Goal: Task Accomplishment & Management: Complete application form

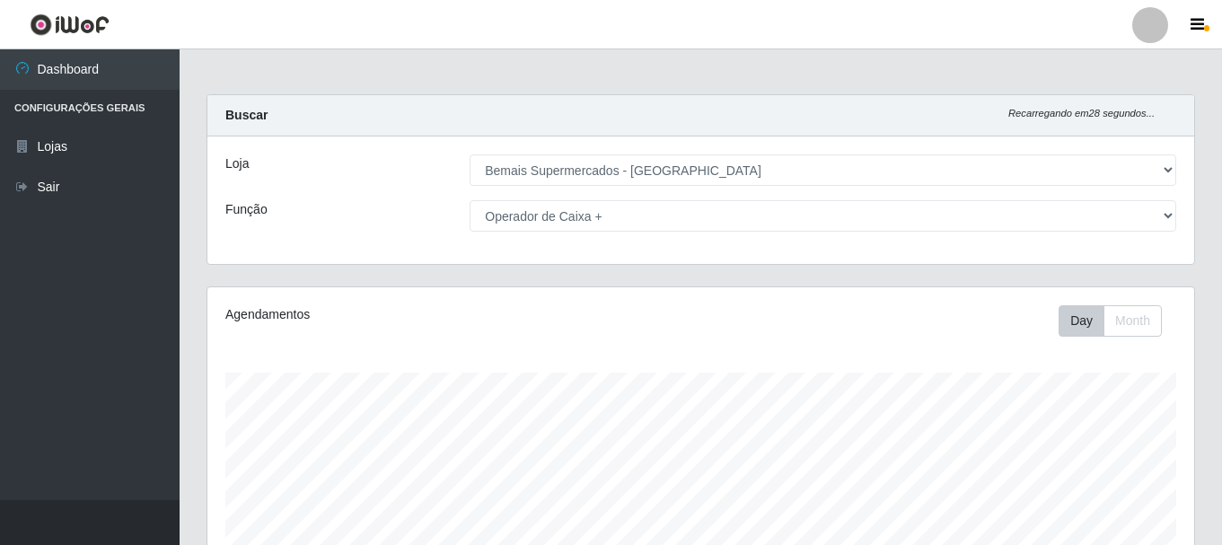
select select "249"
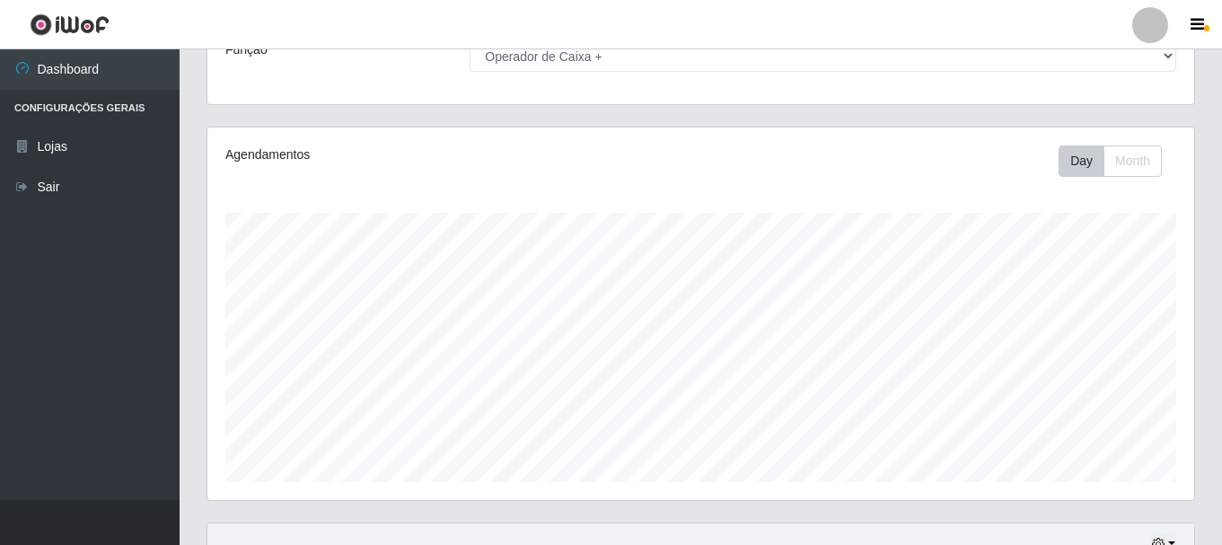
scroll to position [449, 0]
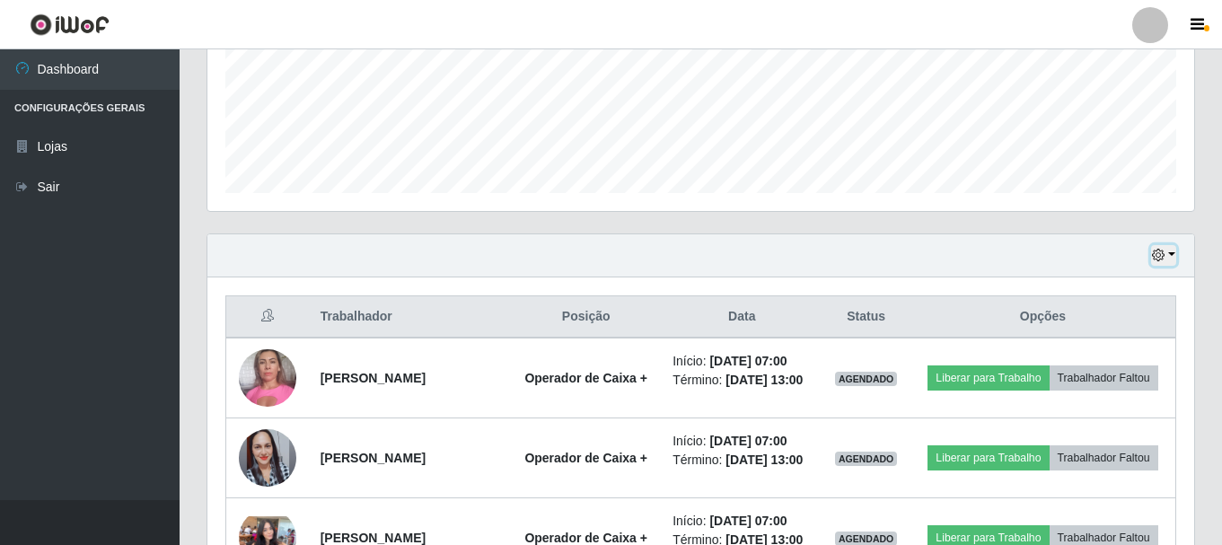
click at [1160, 260] on icon "button" at bounding box center [1158, 255] width 13 height 13
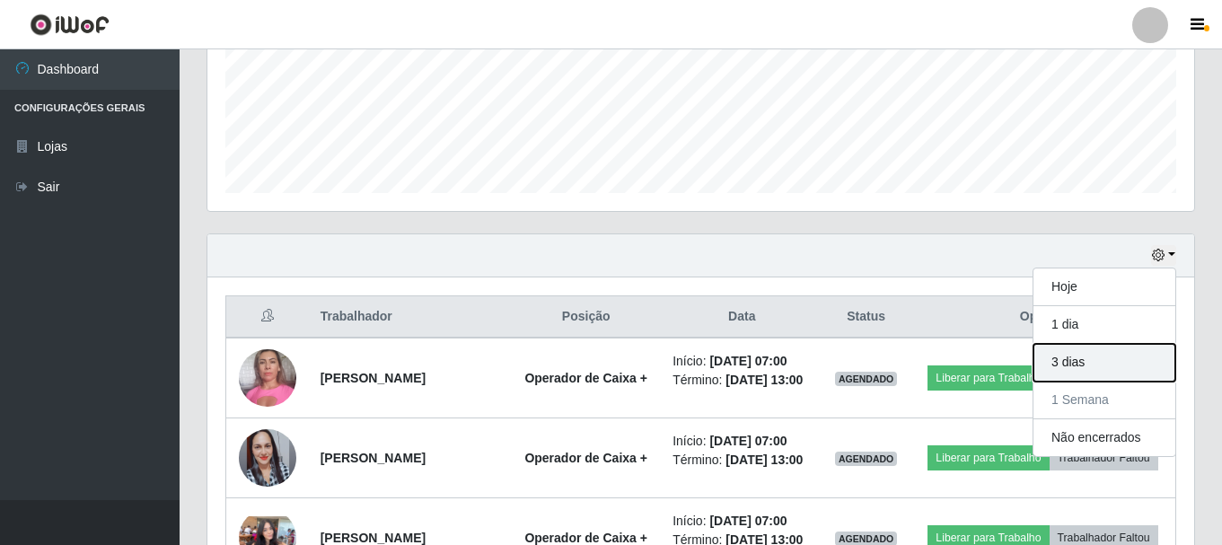
click at [1115, 350] on button "3 dias" at bounding box center [1104, 363] width 142 height 38
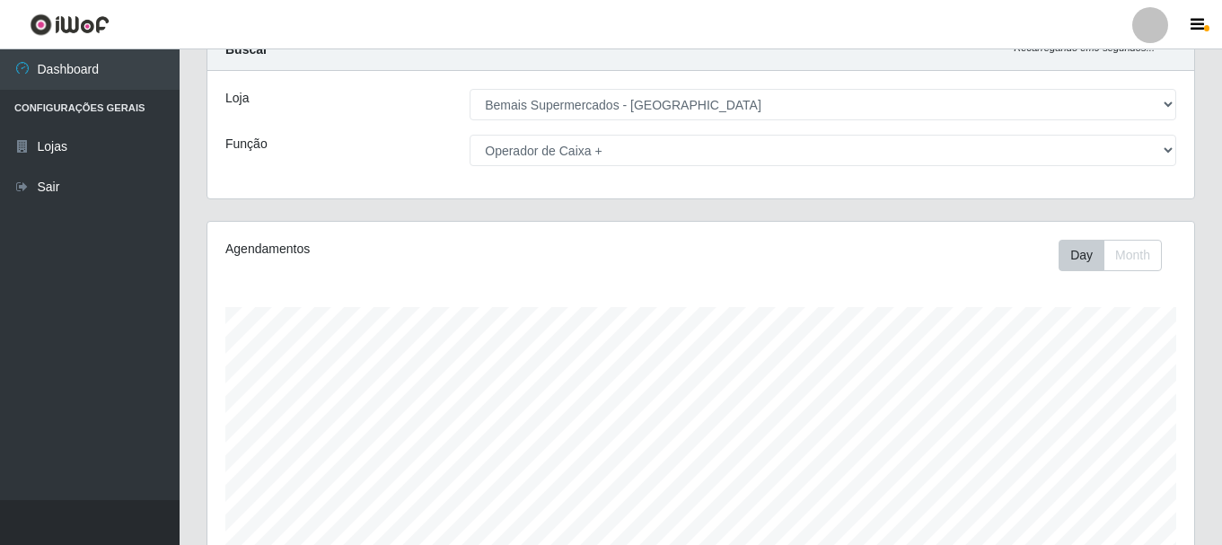
scroll to position [0, 0]
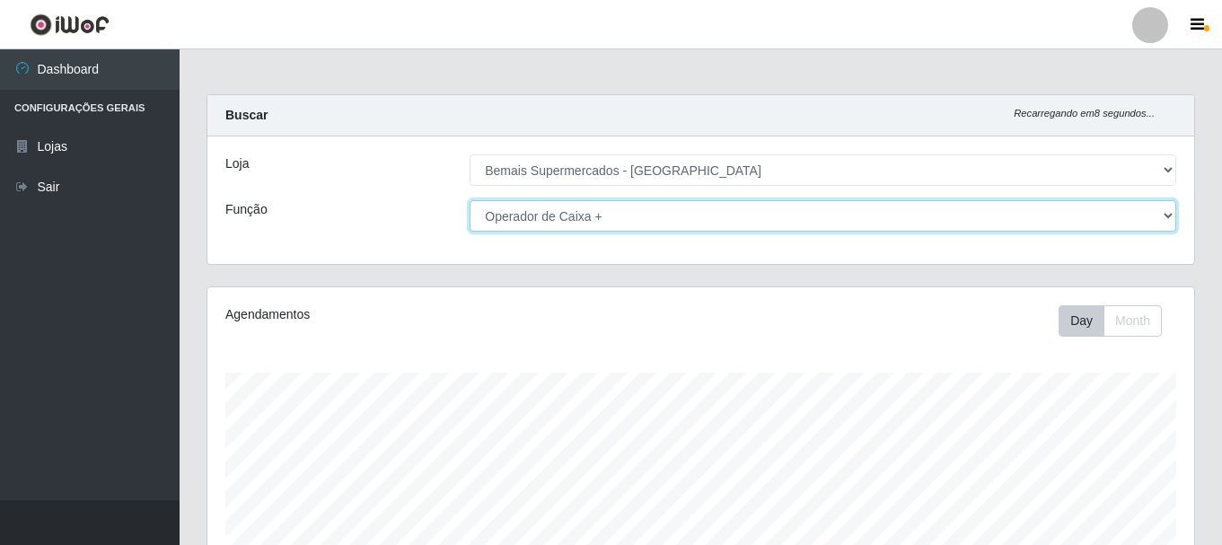
click at [1136, 223] on select "[Selecione...] ASG ASG + ASG ++ Auxiliar de Depósito Auxiliar de Depósito + Aux…" at bounding box center [823, 215] width 707 height 31
select select "116"
click at [470, 200] on select "[Selecione...] ASG ASG + ASG ++ Auxiliar de Depósito Auxiliar de Depósito + Aux…" at bounding box center [823, 215] width 707 height 31
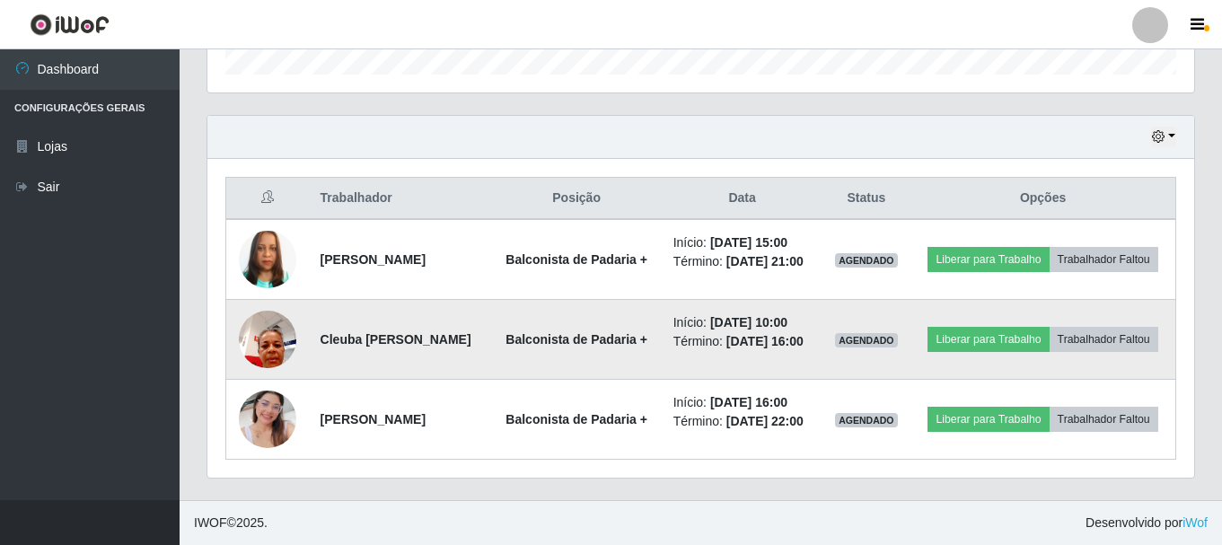
scroll to position [608, 0]
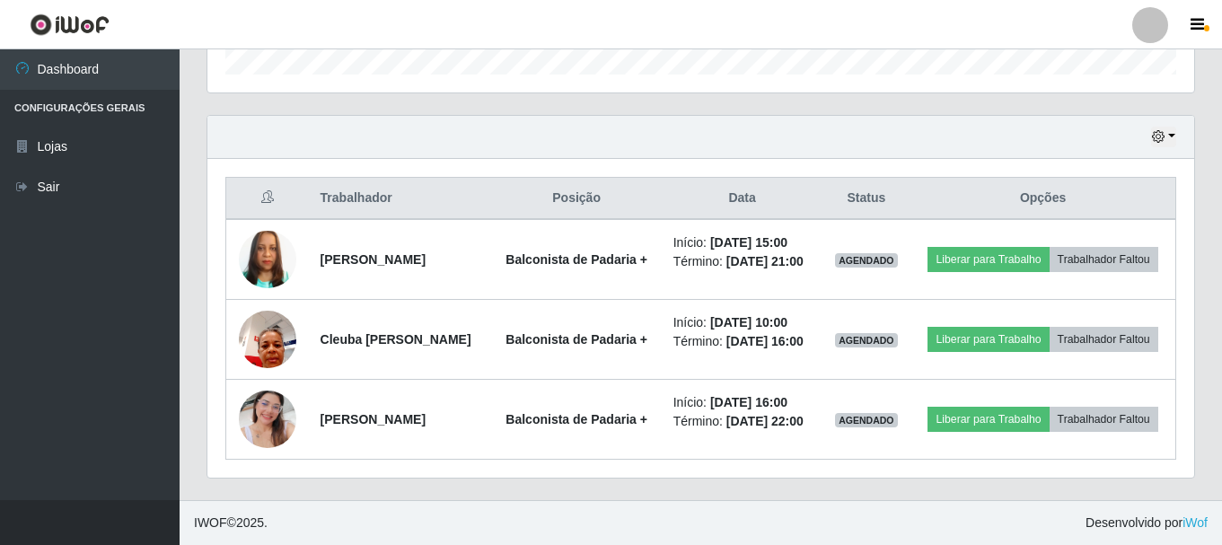
click at [215, 454] on div "Trabalhador Posição Data Status Opções Marleide Pereira da Costa Balconista de …" at bounding box center [700, 318] width 987 height 319
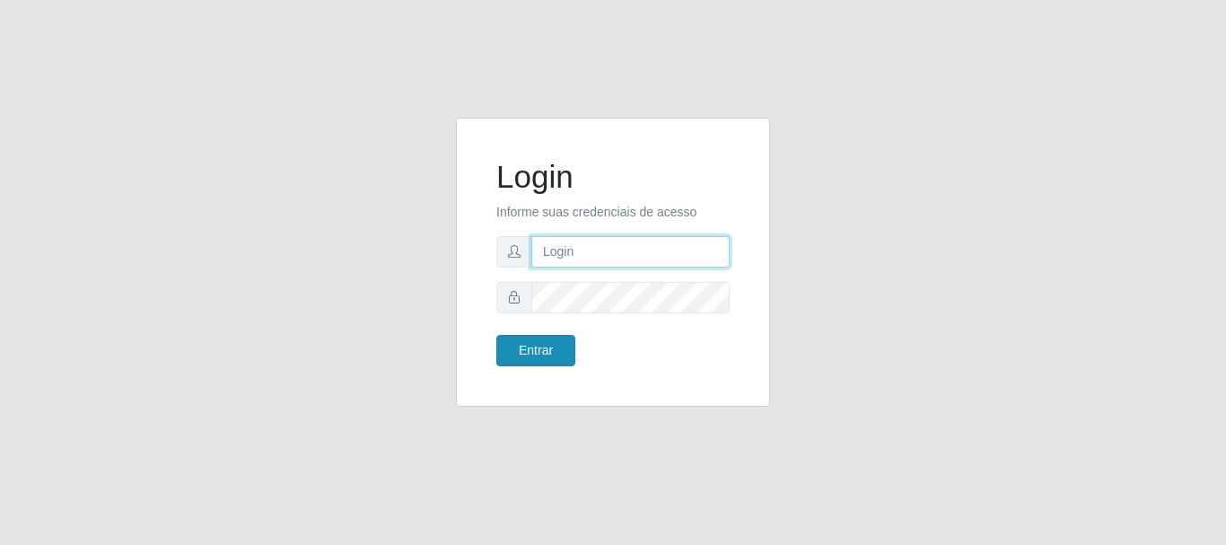
type input "[PERSON_NAME]"
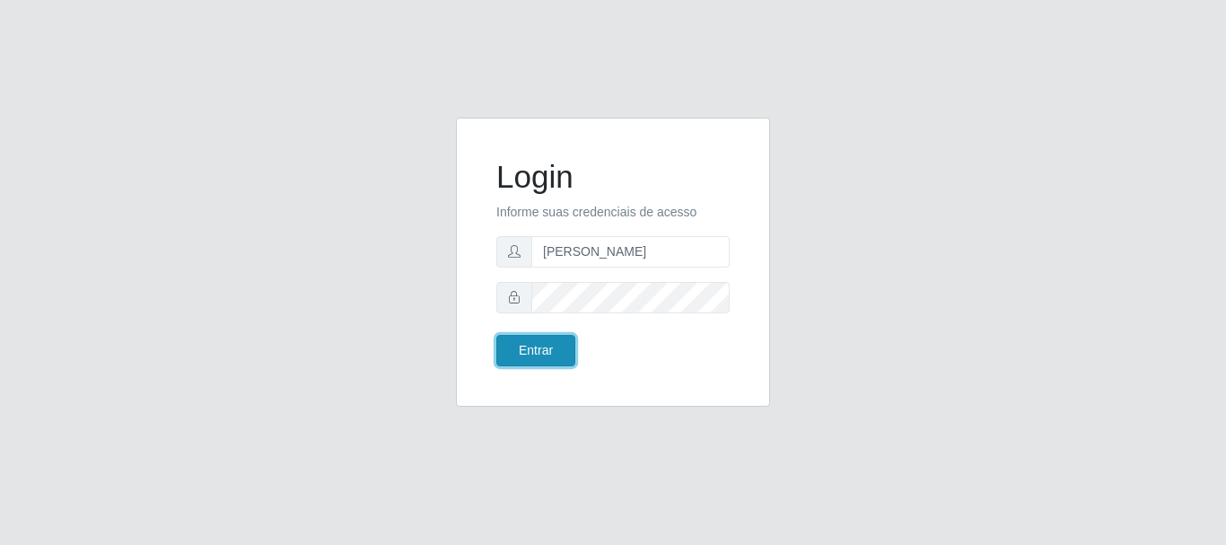
click at [526, 344] on button "Entrar" at bounding box center [536, 350] width 79 height 31
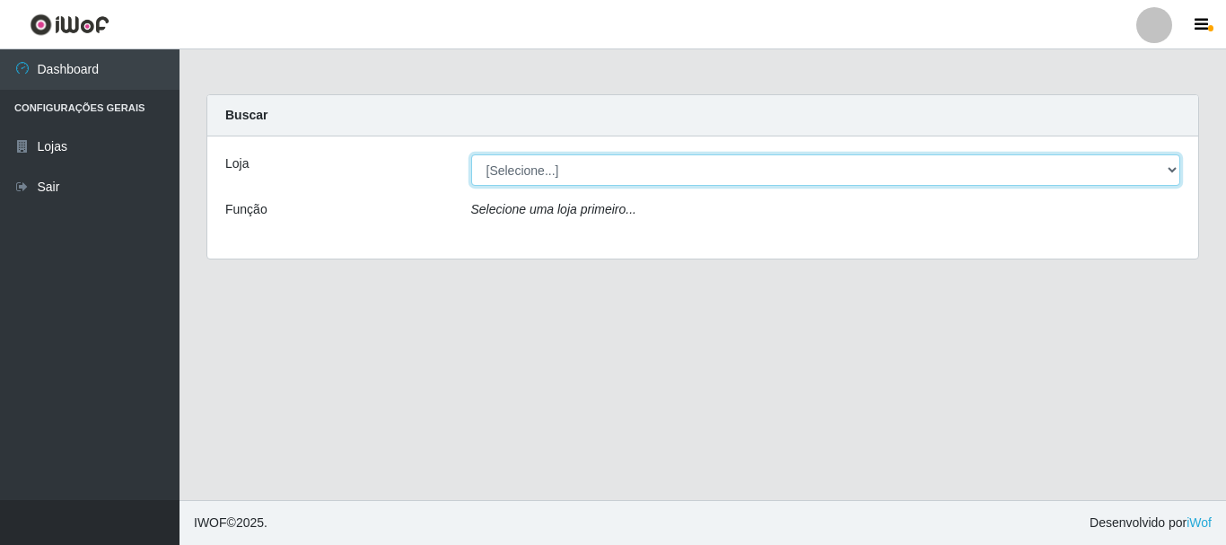
click at [542, 172] on select "[Selecione...] Bemais Supermercados - [GEOGRAPHIC_DATA]" at bounding box center [826, 169] width 710 height 31
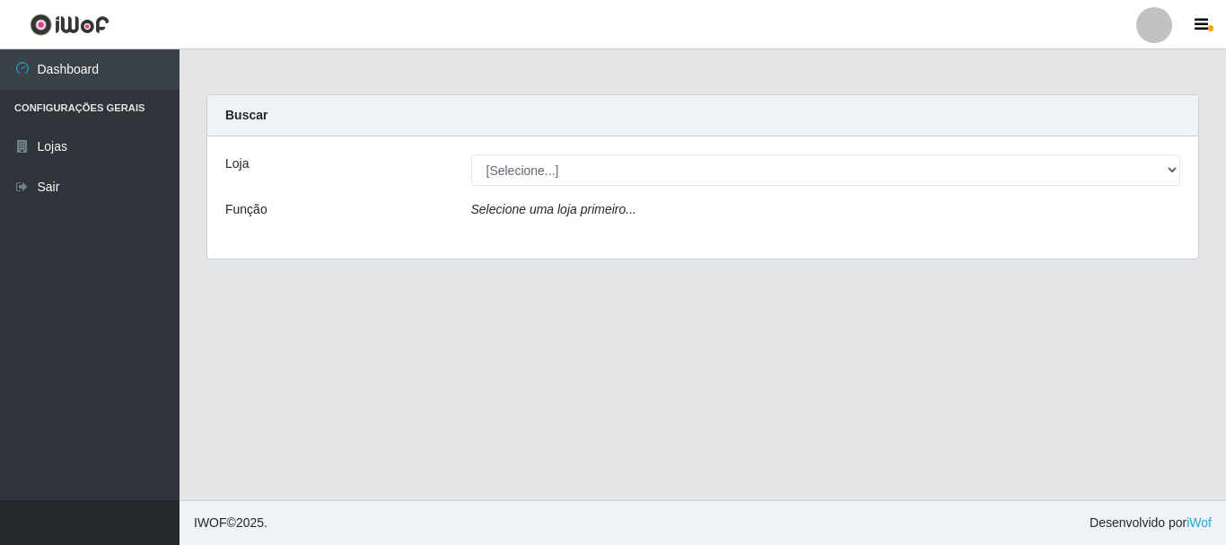
click at [569, 236] on div "Loja [Selecione...] Bemais Supermercados - Três Ruas Função Selecione uma loja …" at bounding box center [702, 197] width 991 height 122
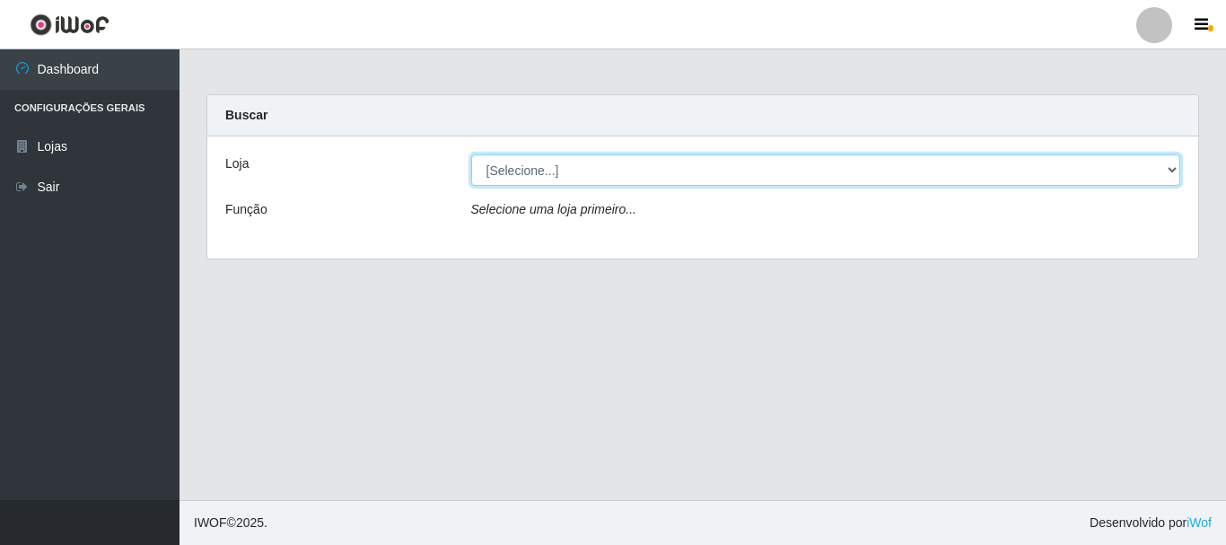
click at [568, 160] on select "[Selecione...] Bemais Supermercados - [GEOGRAPHIC_DATA]" at bounding box center [826, 169] width 710 height 31
select select "249"
click at [471, 154] on select "[Selecione...] Bemais Supermercados - [GEOGRAPHIC_DATA]" at bounding box center [826, 169] width 710 height 31
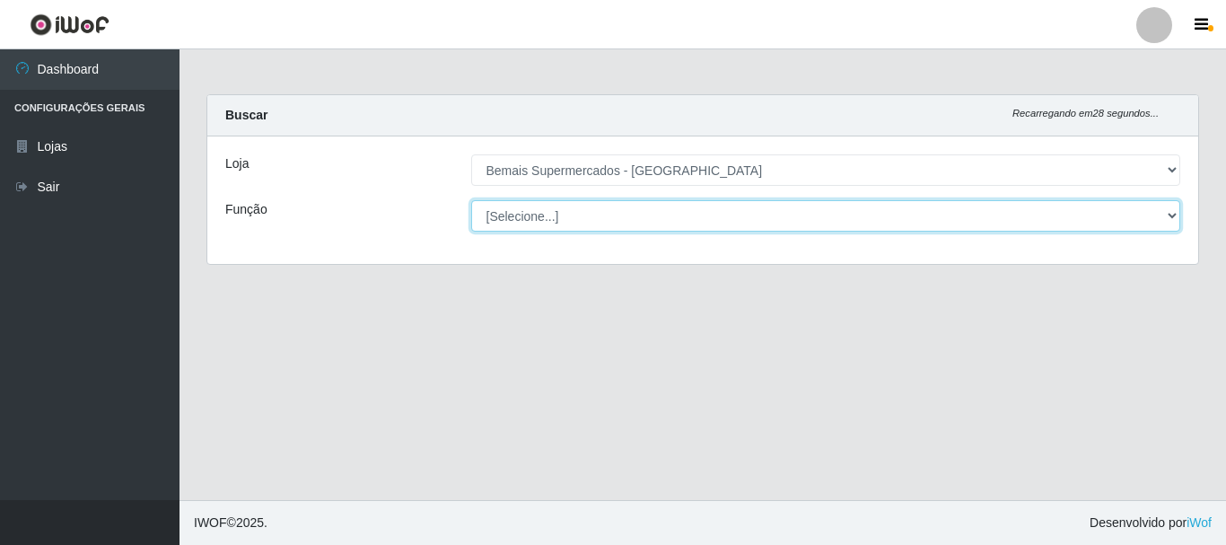
click at [586, 216] on select "[Selecione...] ASG ASG + ASG ++ Auxiliar de Depósito Auxiliar de Depósito + Aux…" at bounding box center [826, 215] width 710 height 31
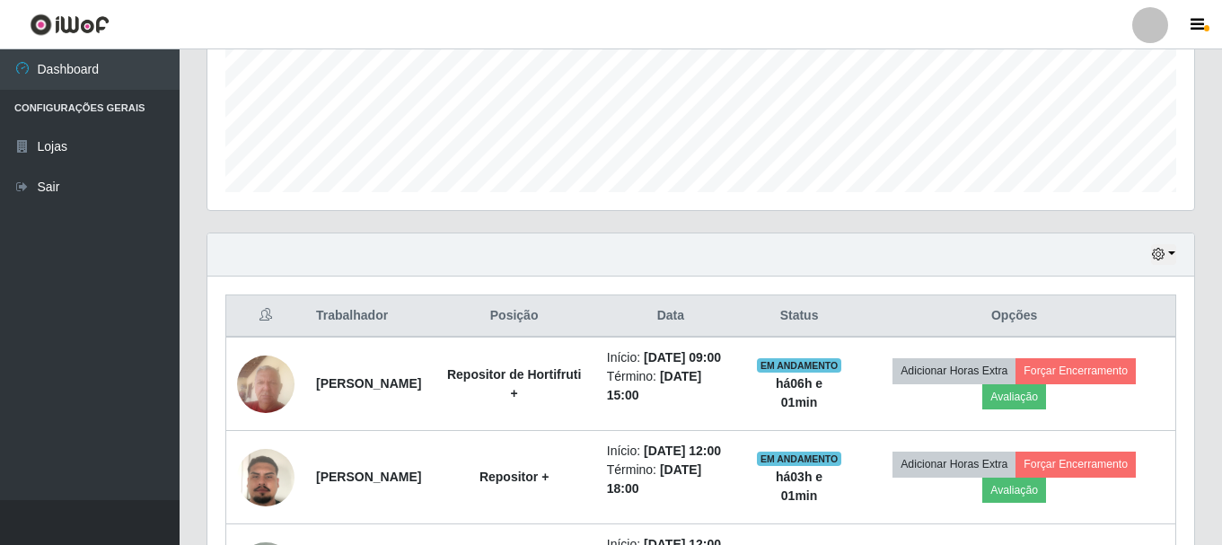
scroll to position [449, 0]
click at [1153, 248] on button "button" at bounding box center [1163, 255] width 25 height 21
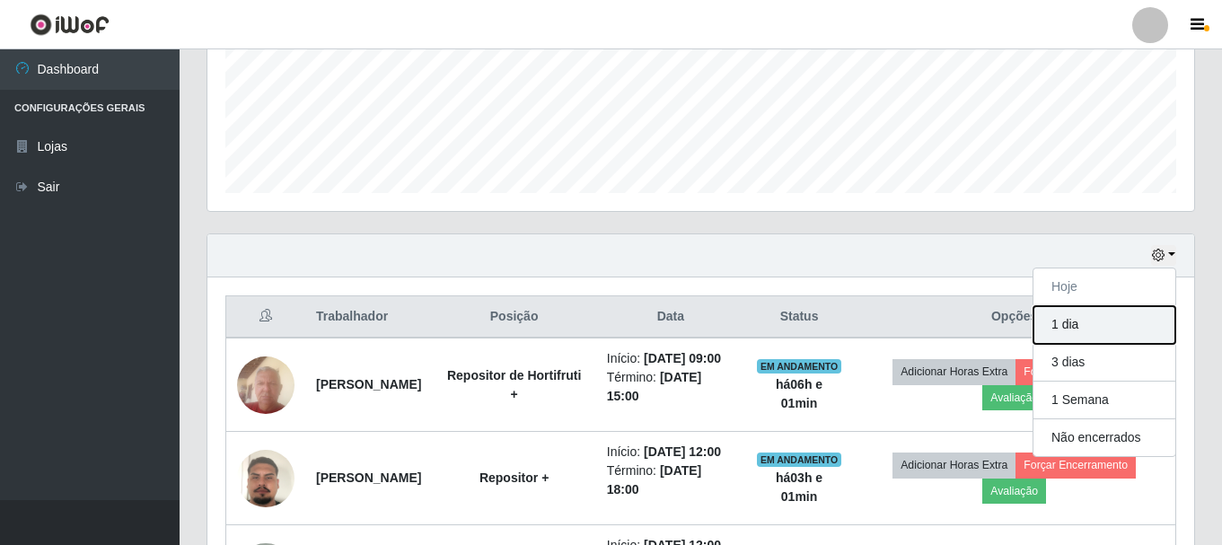
click at [1044, 324] on button "1 dia" at bounding box center [1104, 325] width 142 height 38
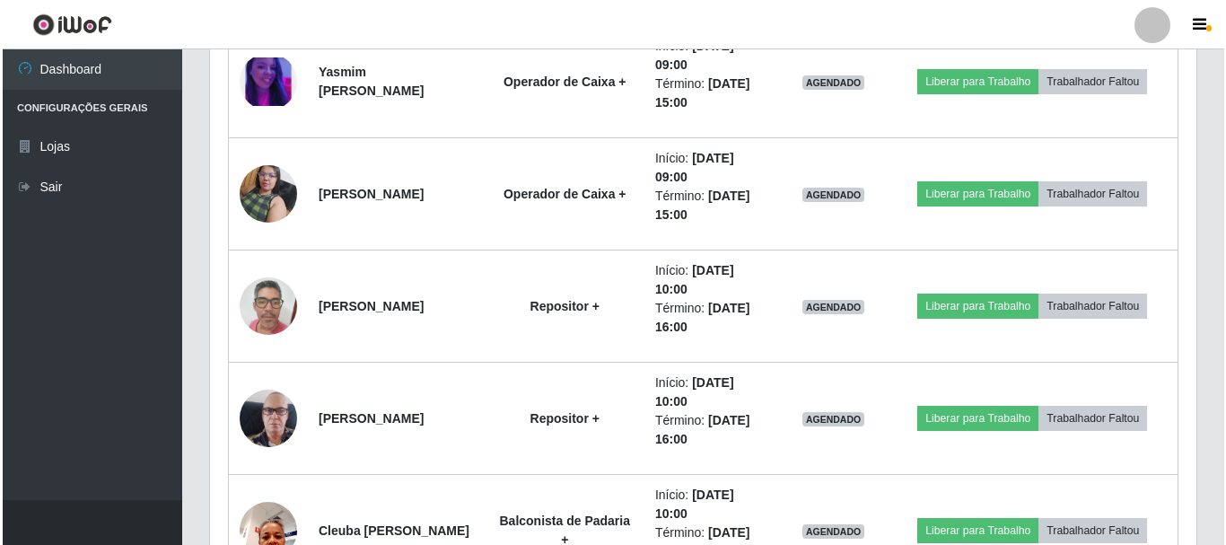
scroll to position [3412, 0]
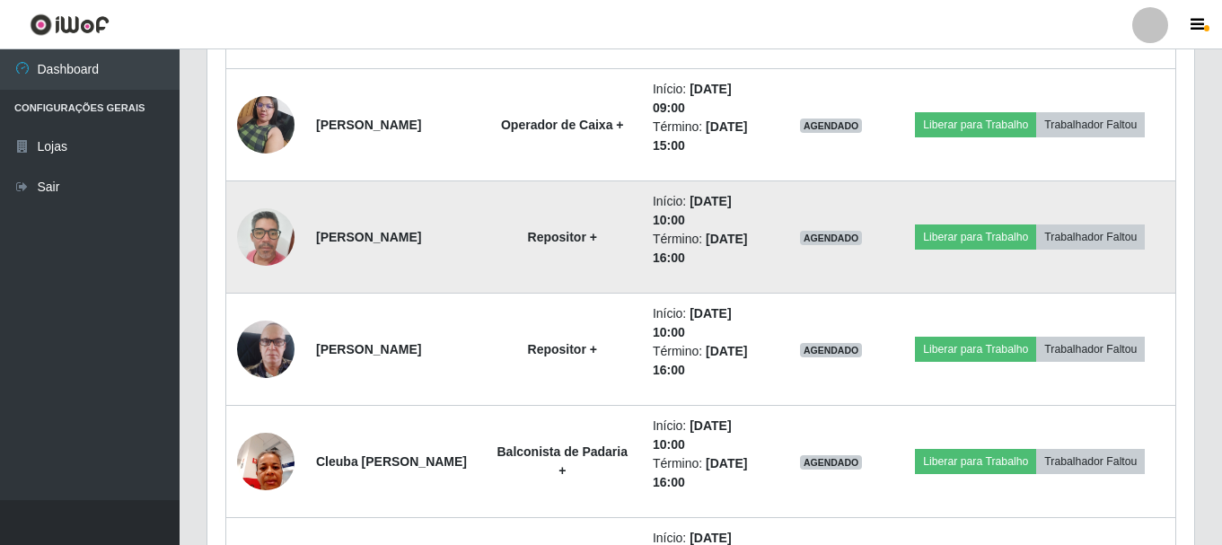
click at [268, 236] on img at bounding box center [265, 236] width 57 height 76
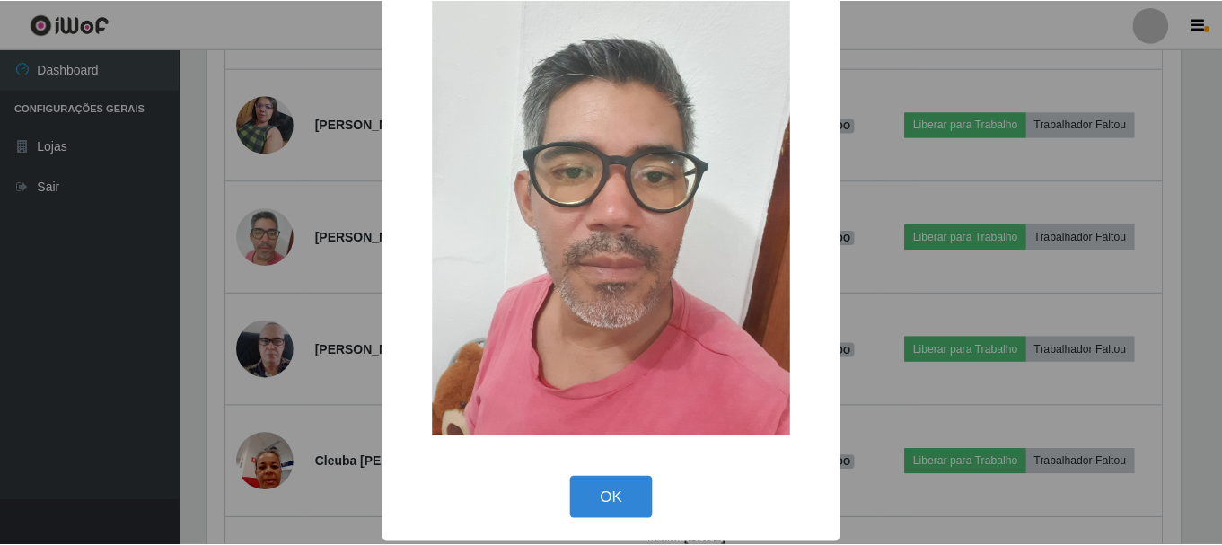
scroll to position [91, 0]
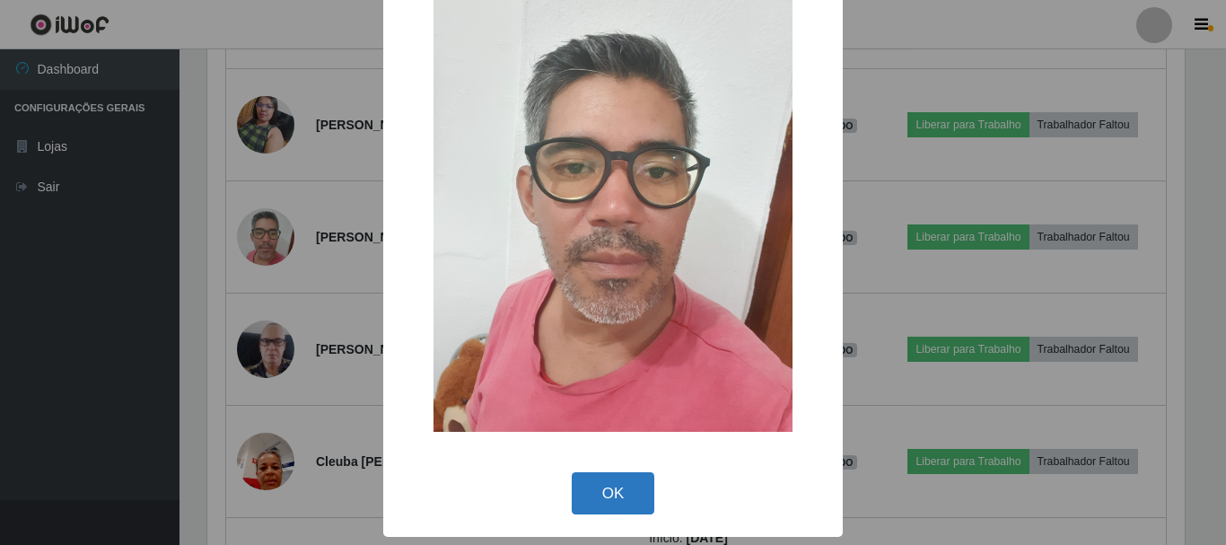
click at [595, 486] on button "OK" at bounding box center [614, 493] width 84 height 42
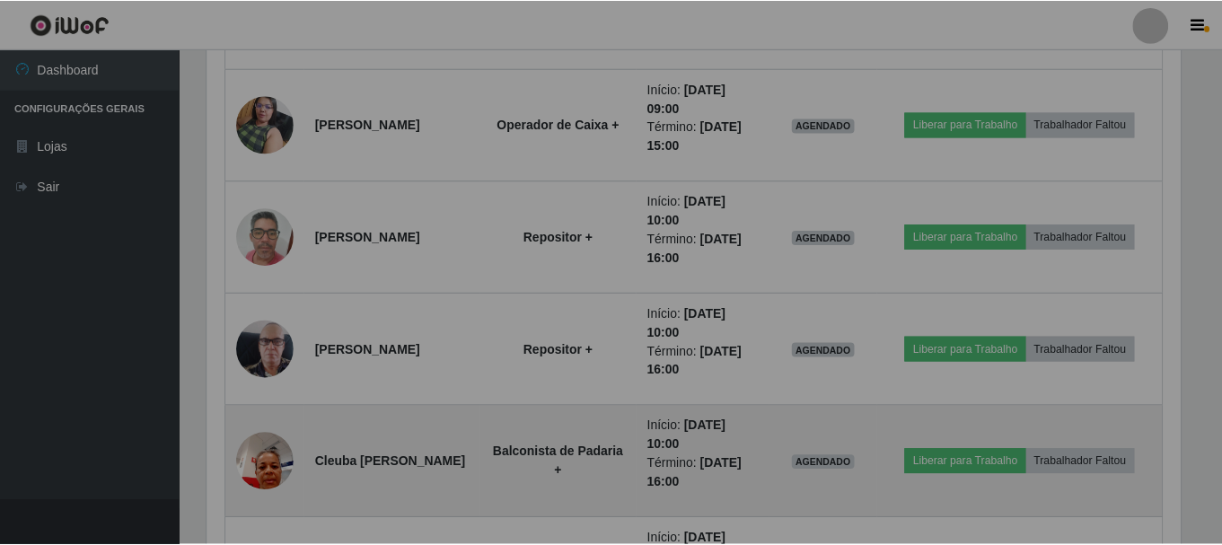
scroll to position [373, 987]
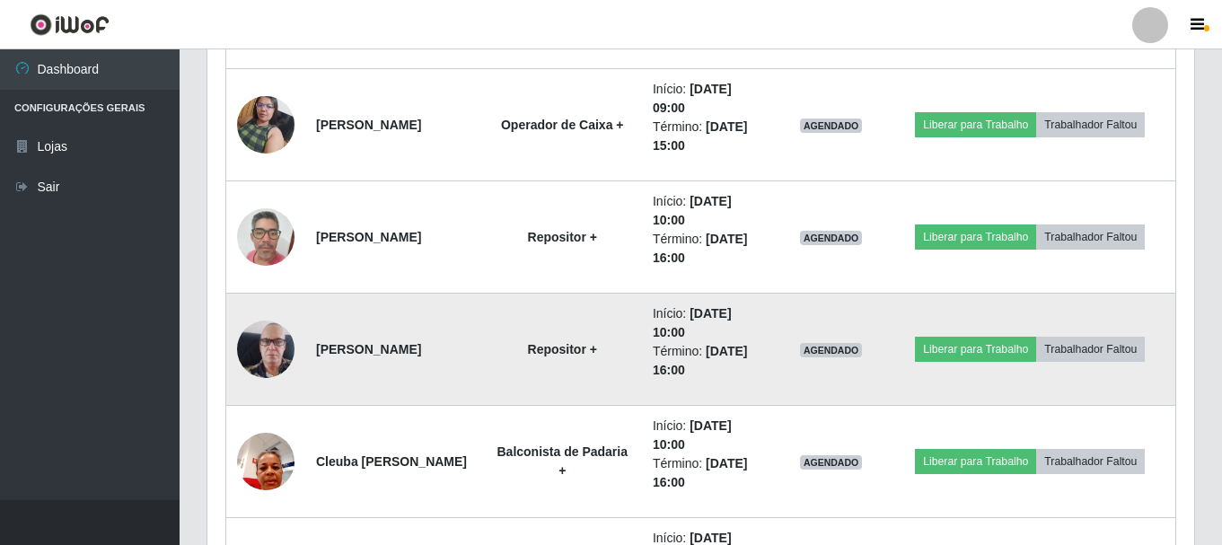
click at [261, 338] on img at bounding box center [265, 349] width 57 height 102
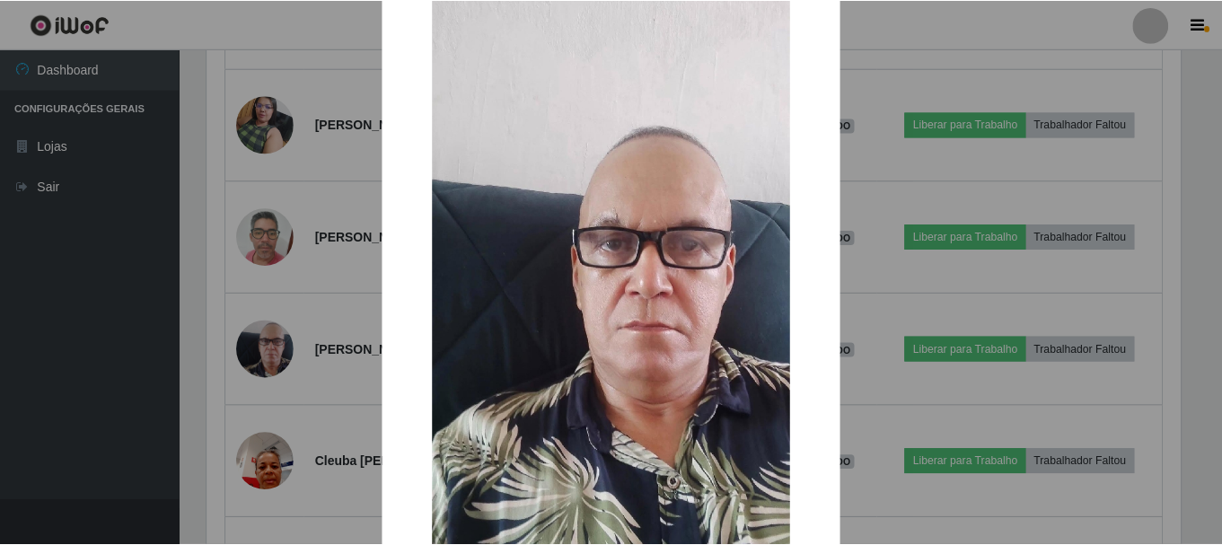
scroll to position [251, 0]
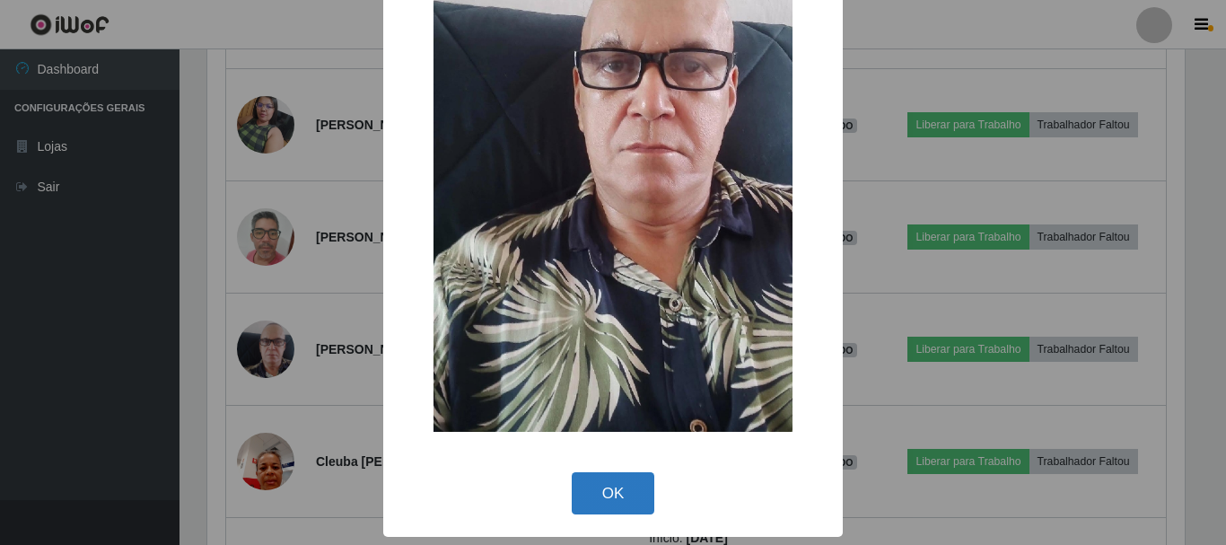
click at [612, 479] on button "OK" at bounding box center [614, 493] width 84 height 42
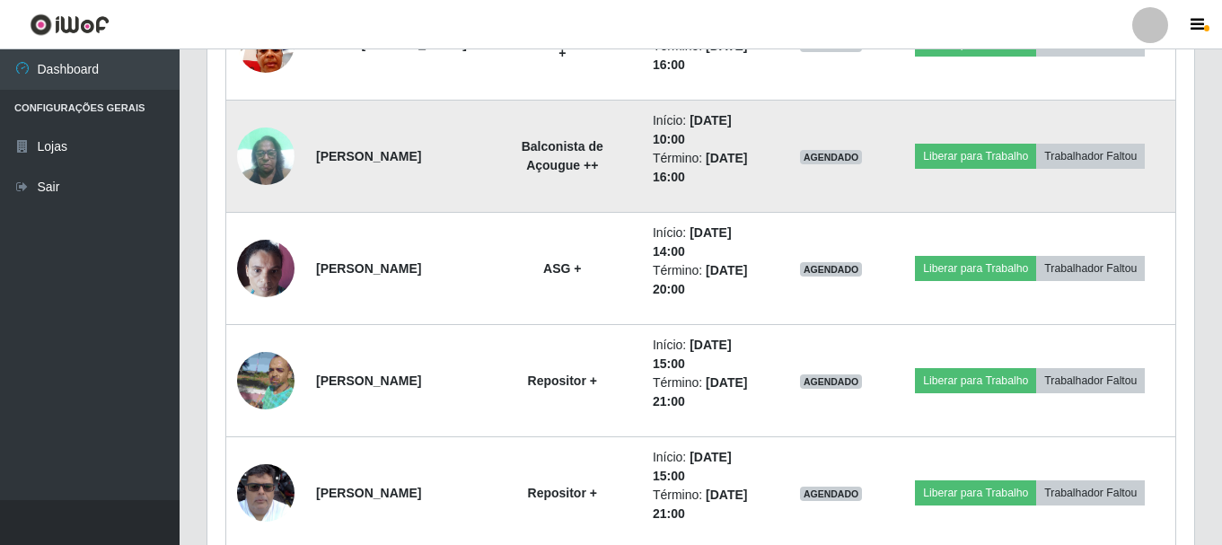
scroll to position [3861, 0]
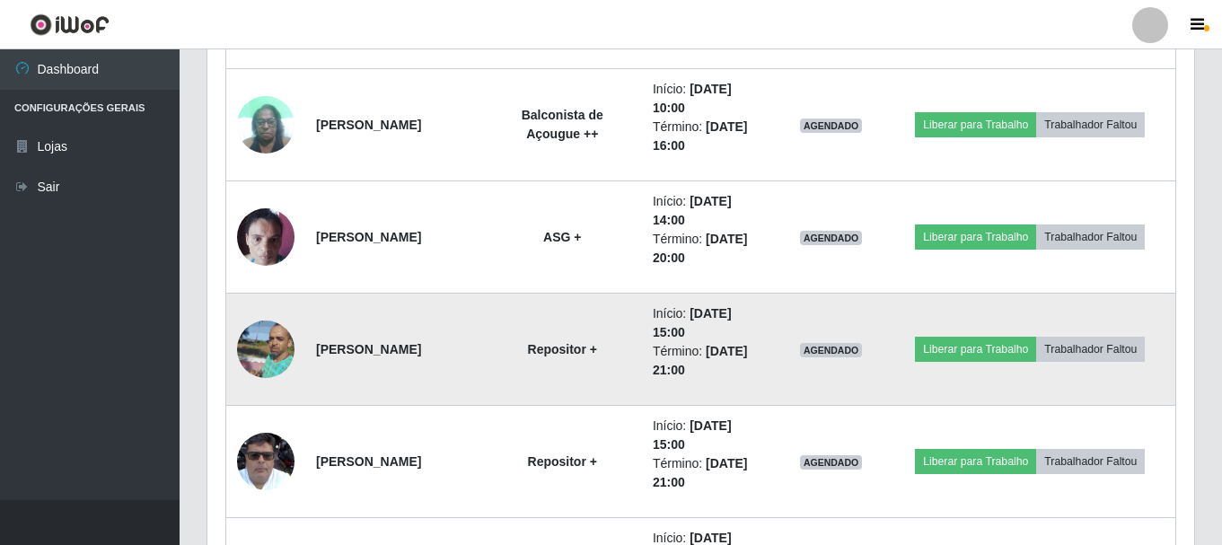
click at [282, 341] on img at bounding box center [265, 349] width 57 height 77
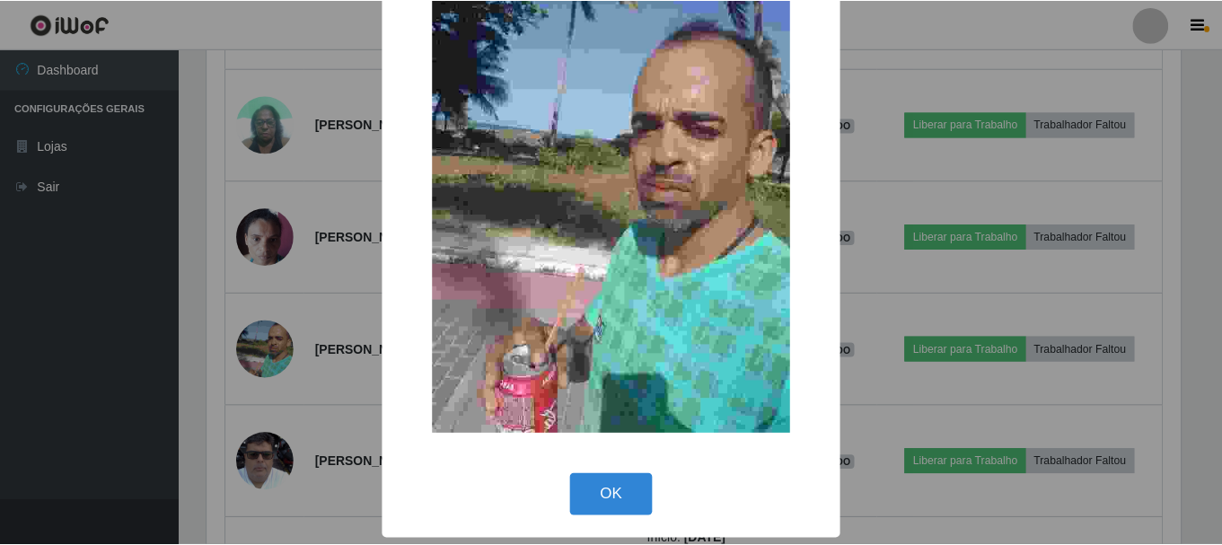
scroll to position [96, 0]
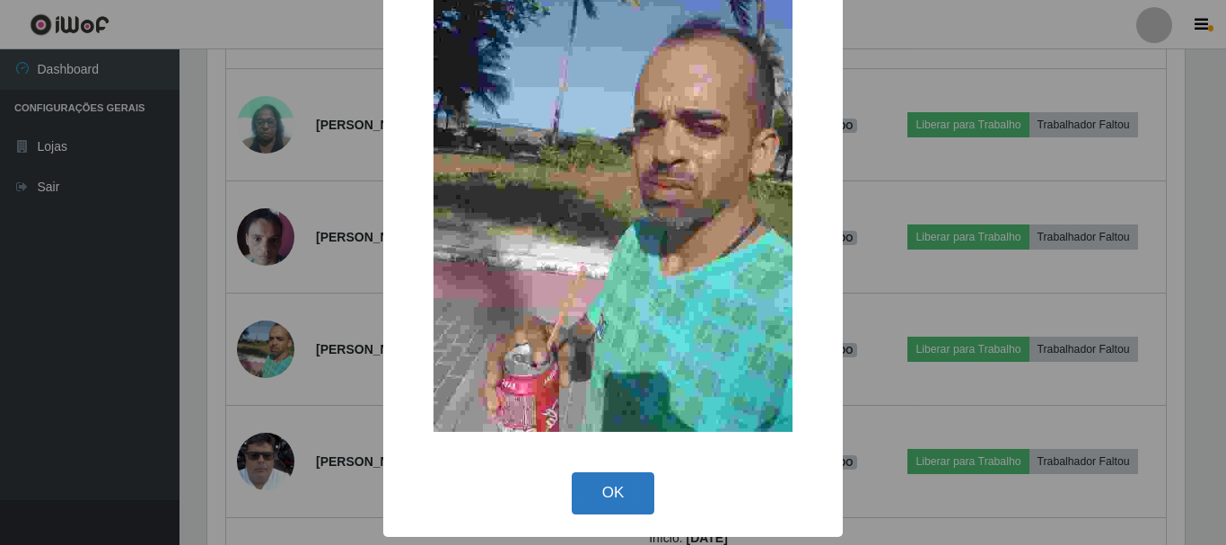
click at [609, 488] on button "OK" at bounding box center [614, 493] width 84 height 42
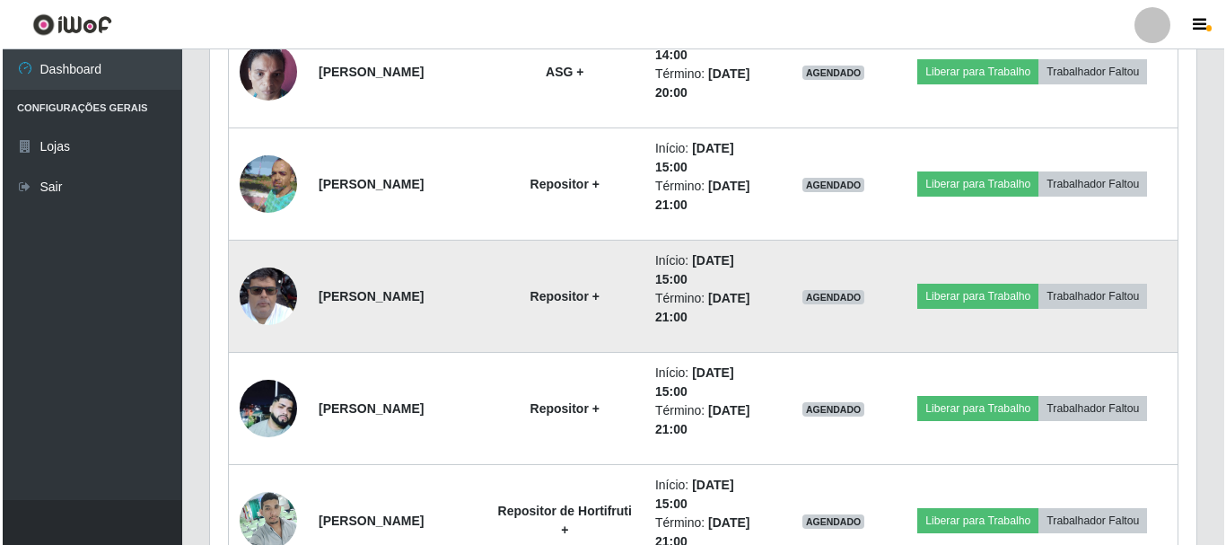
scroll to position [4040, 0]
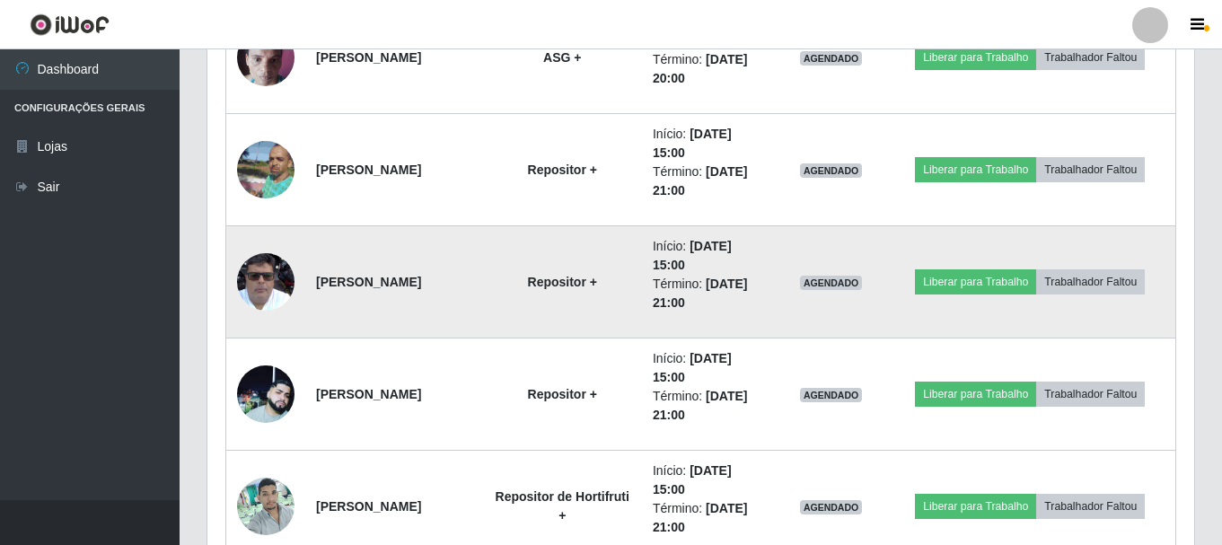
click at [266, 278] on img at bounding box center [265, 282] width 57 height 85
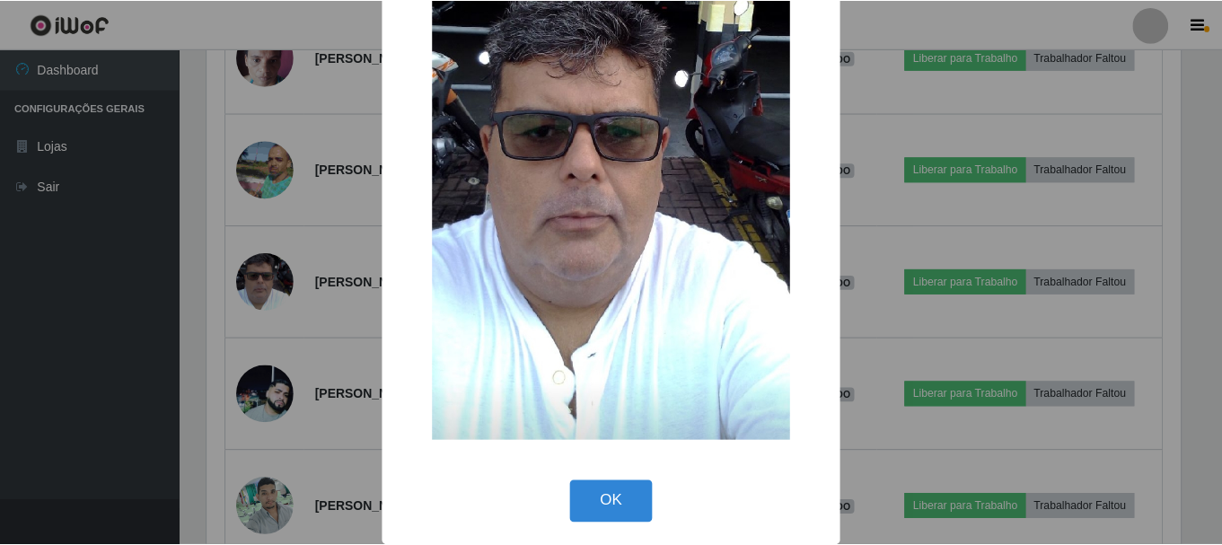
scroll to position [145, 0]
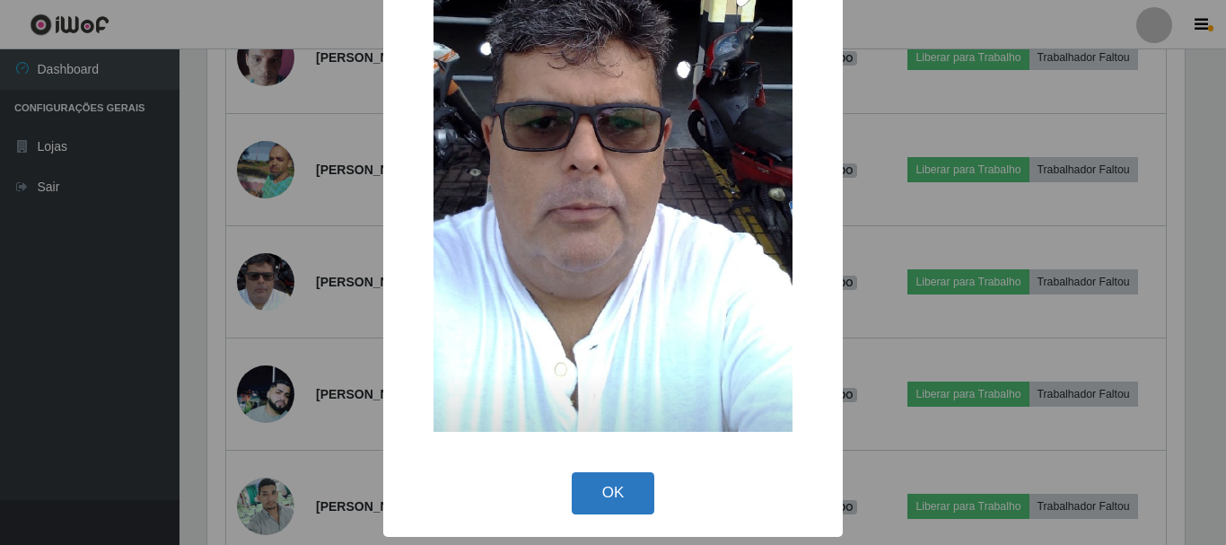
click at [624, 487] on button "OK" at bounding box center [614, 493] width 84 height 42
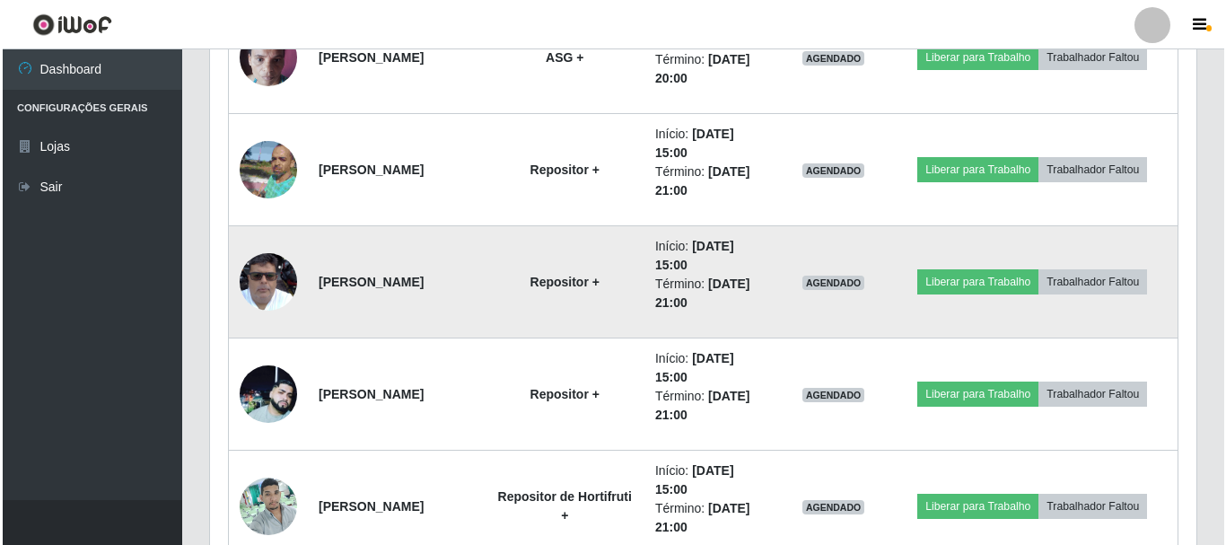
scroll to position [4130, 0]
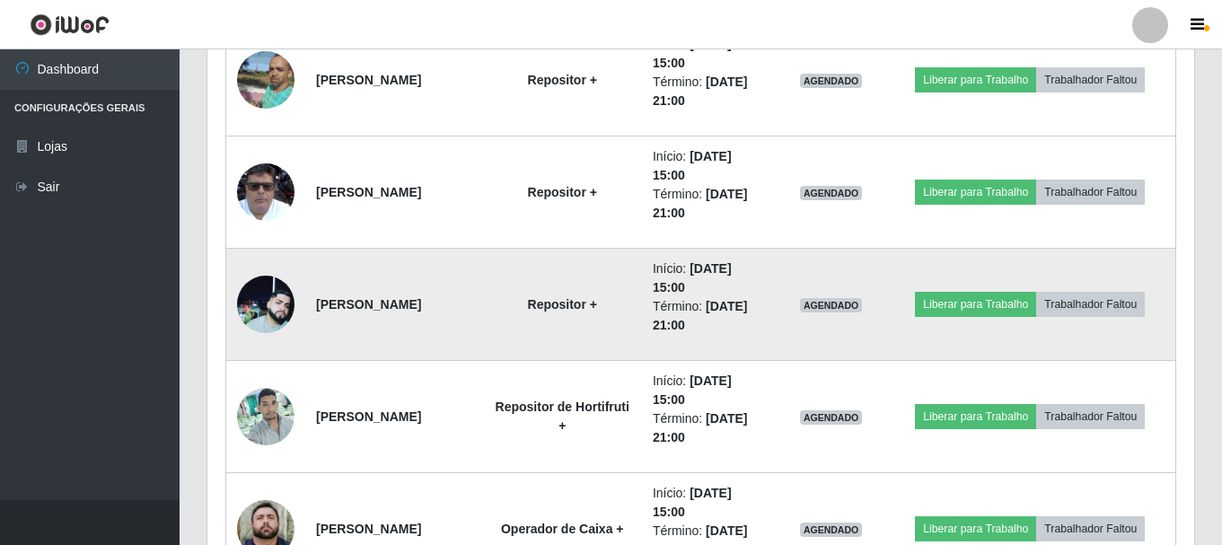
click at [246, 303] on img at bounding box center [265, 304] width 57 height 57
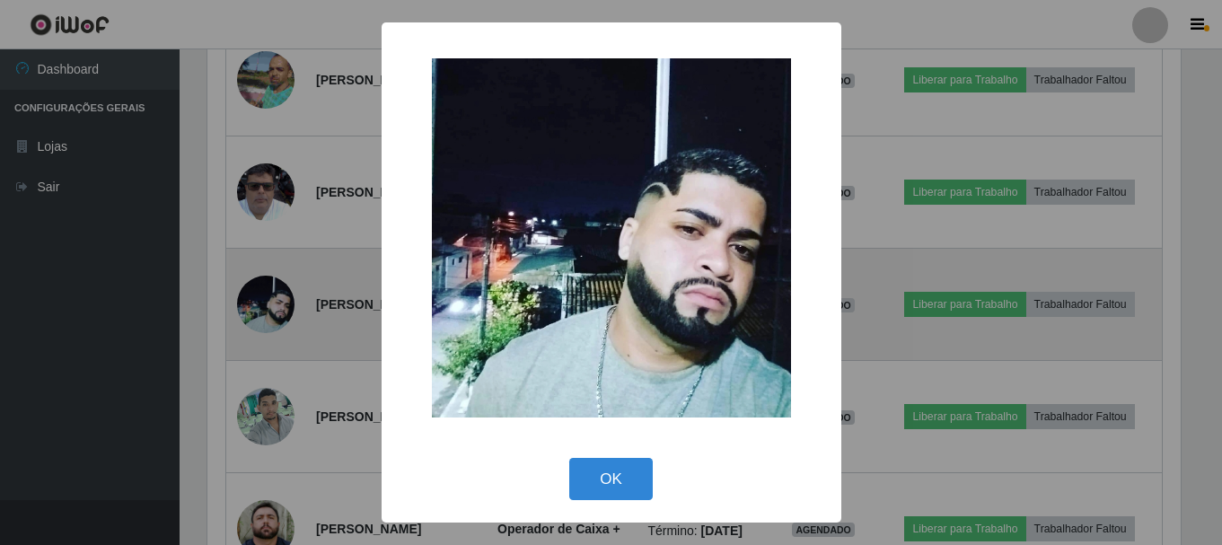
scroll to position [373, 978]
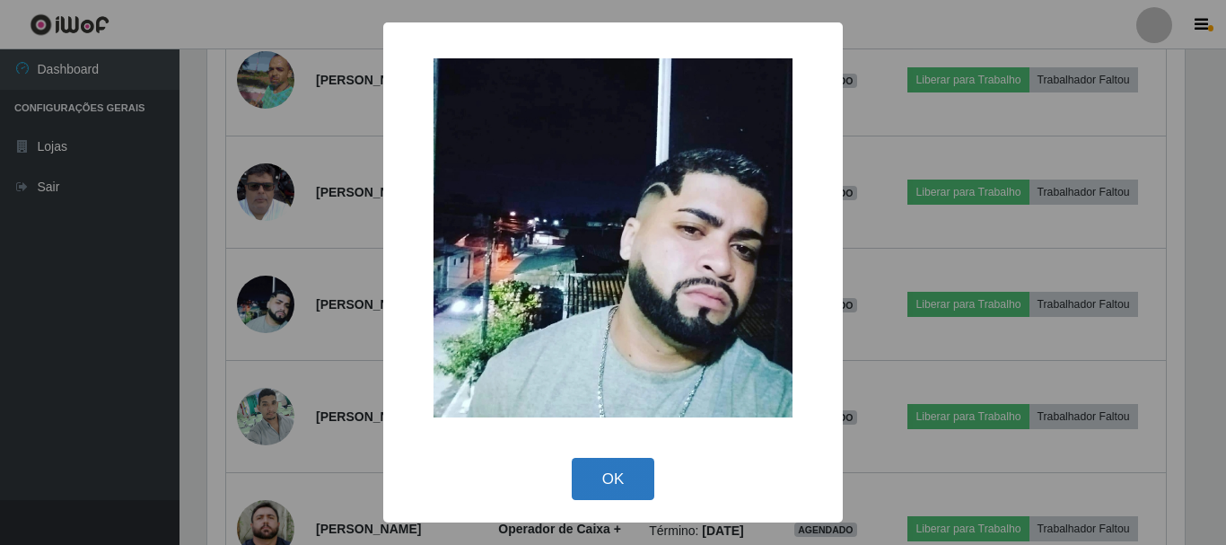
click at [617, 466] on button "OK" at bounding box center [614, 479] width 84 height 42
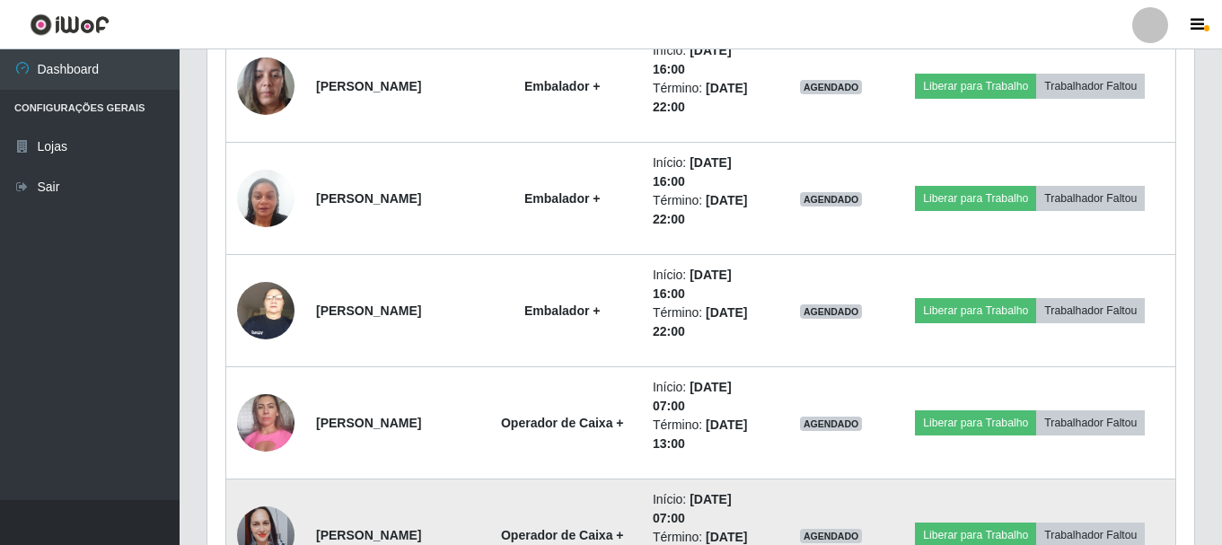
scroll to position [1113, 0]
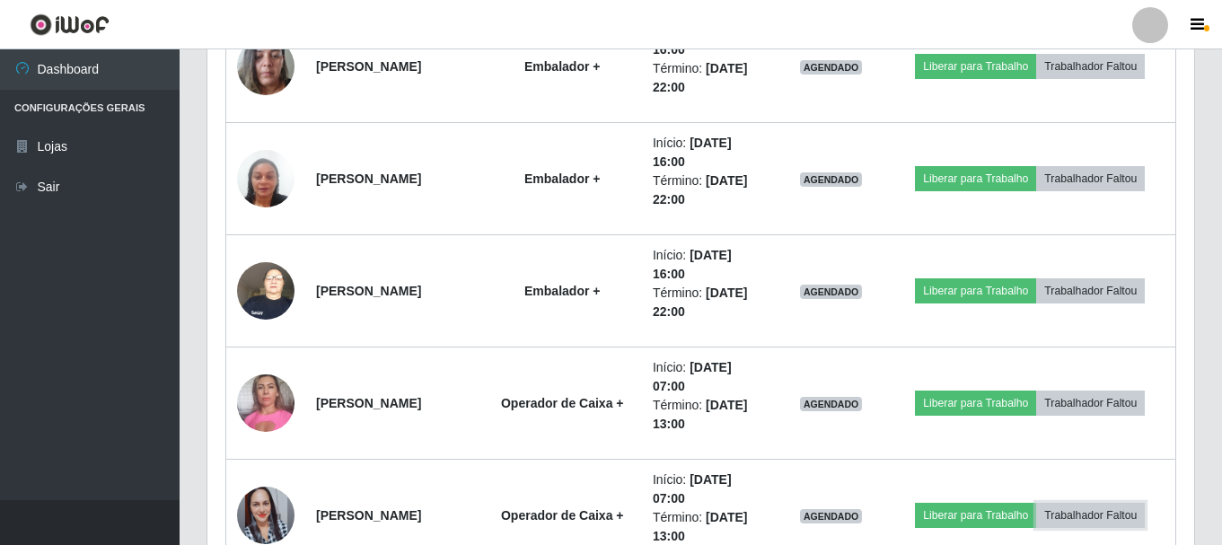
drag, startPoint x: 815, startPoint y: 580, endPoint x: 789, endPoint y: 566, distance: 29.7
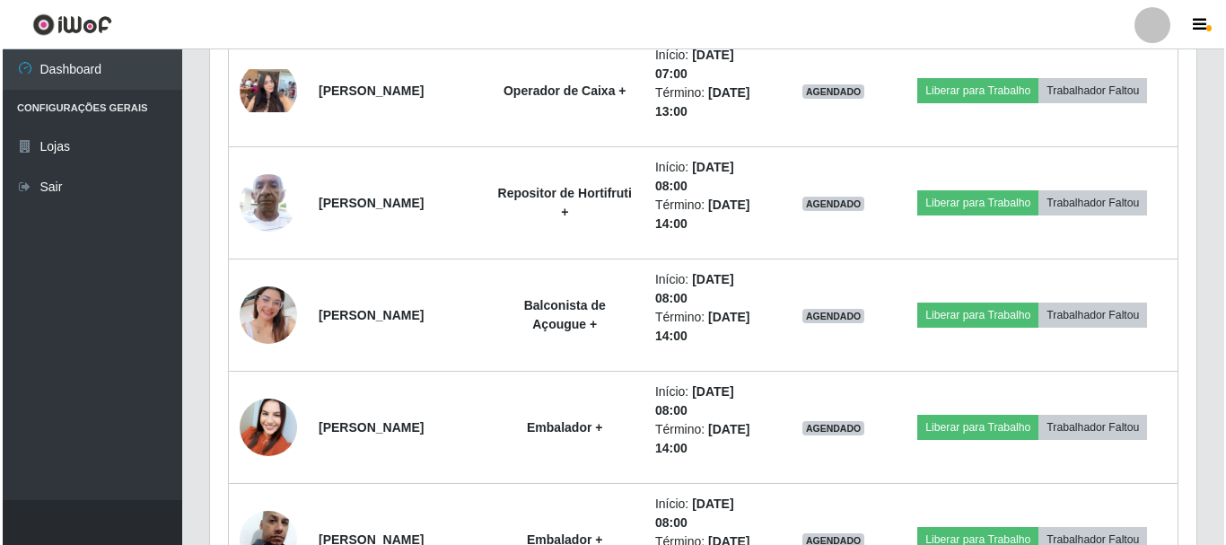
scroll to position [1652, 0]
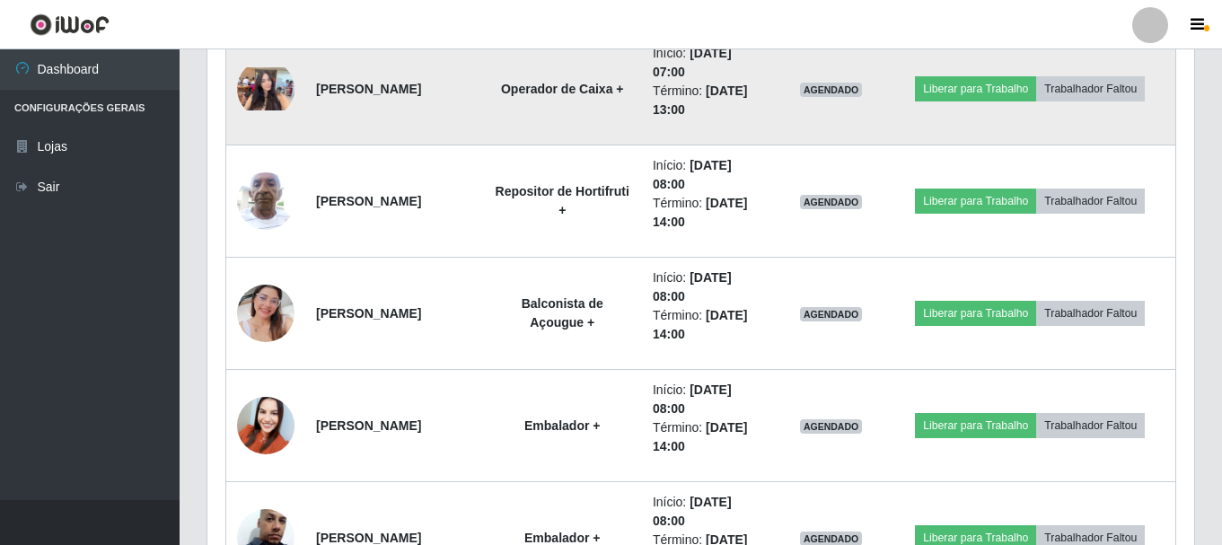
click at [275, 84] on img at bounding box center [265, 88] width 57 height 43
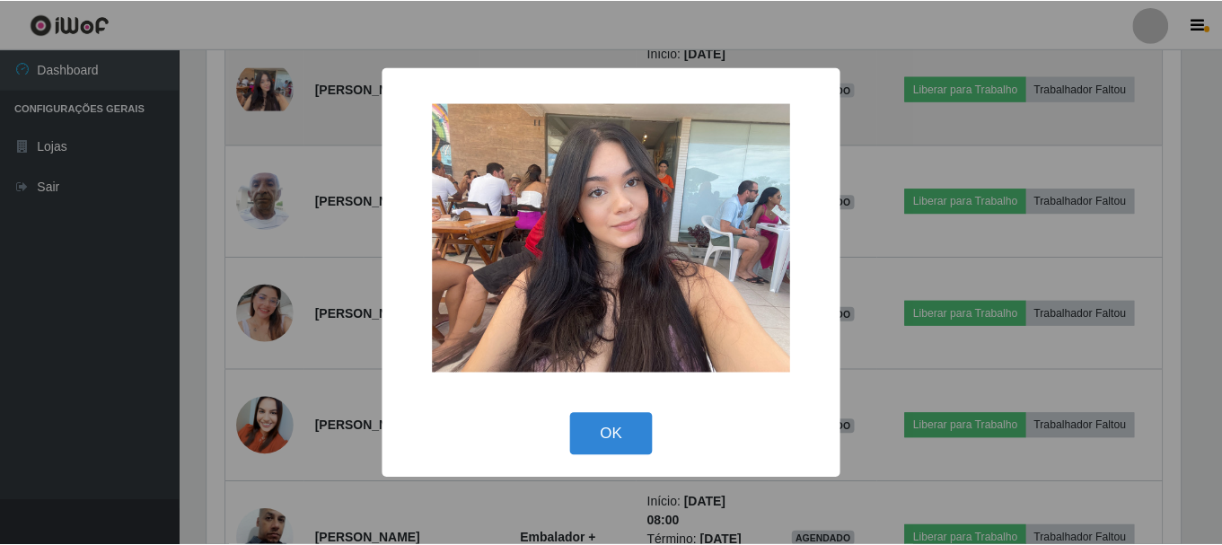
scroll to position [373, 978]
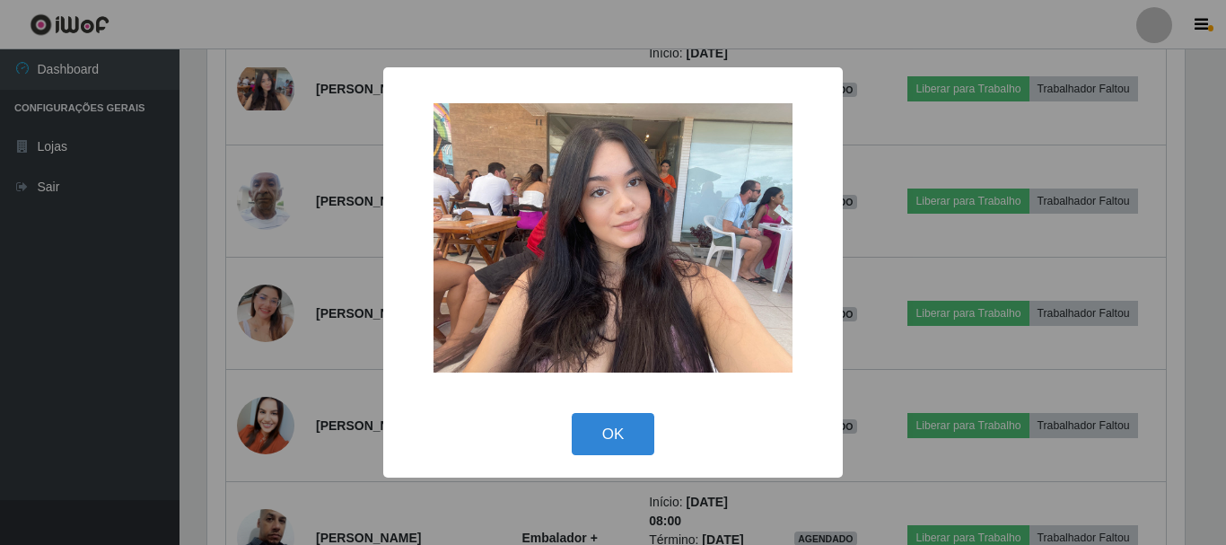
click at [895, 136] on div "× OK Cancel" at bounding box center [613, 272] width 1226 height 545
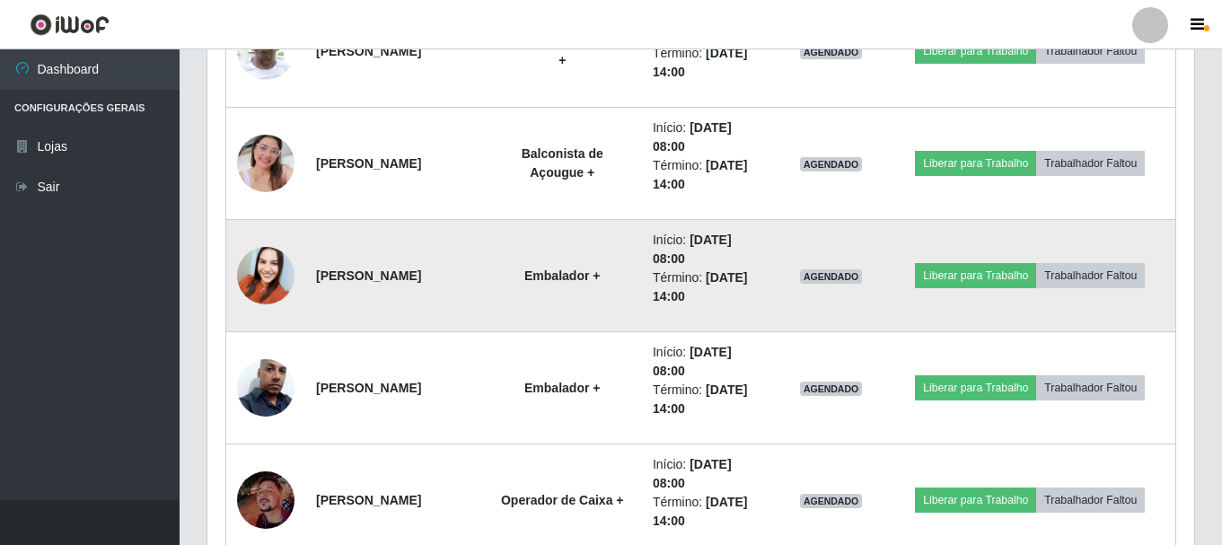
scroll to position [1921, 0]
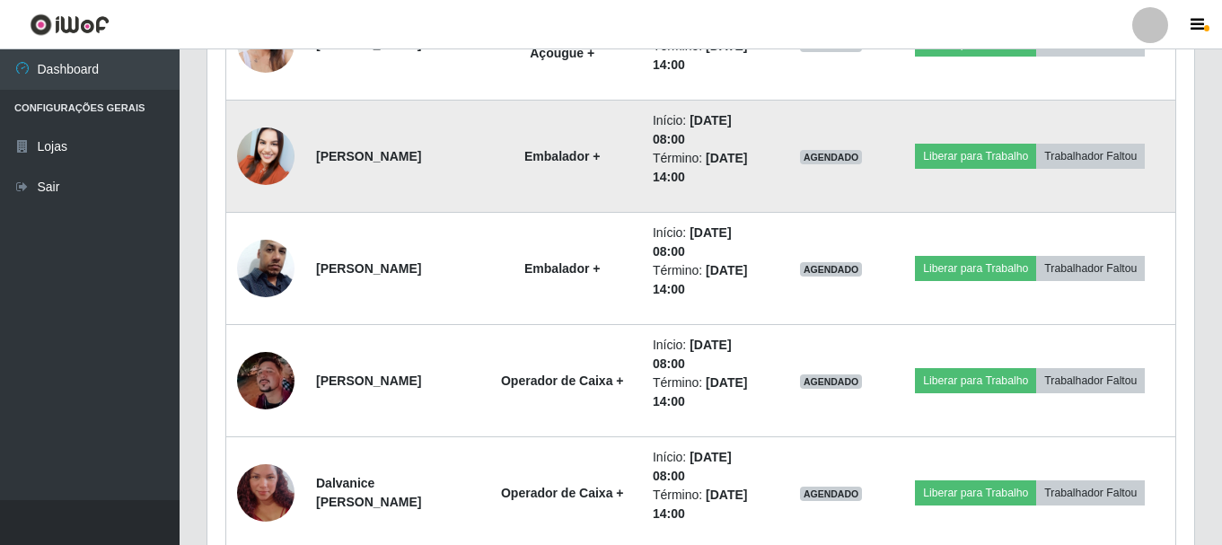
click at [272, 145] on img at bounding box center [265, 156] width 57 height 76
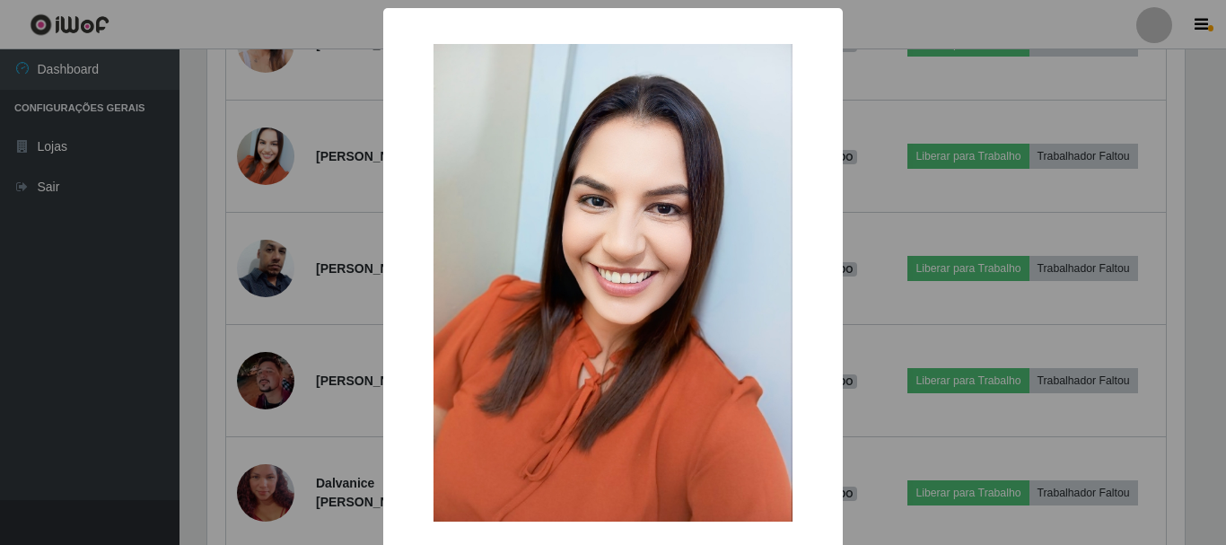
click at [926, 83] on div "× OK Cancel" at bounding box center [613, 272] width 1226 height 545
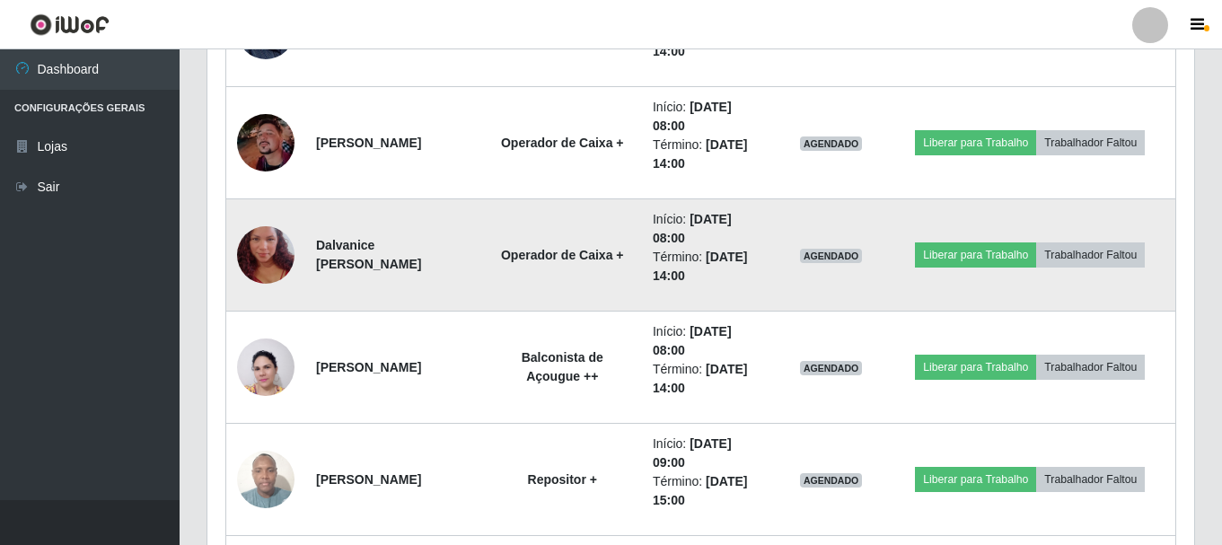
scroll to position [2191, 0]
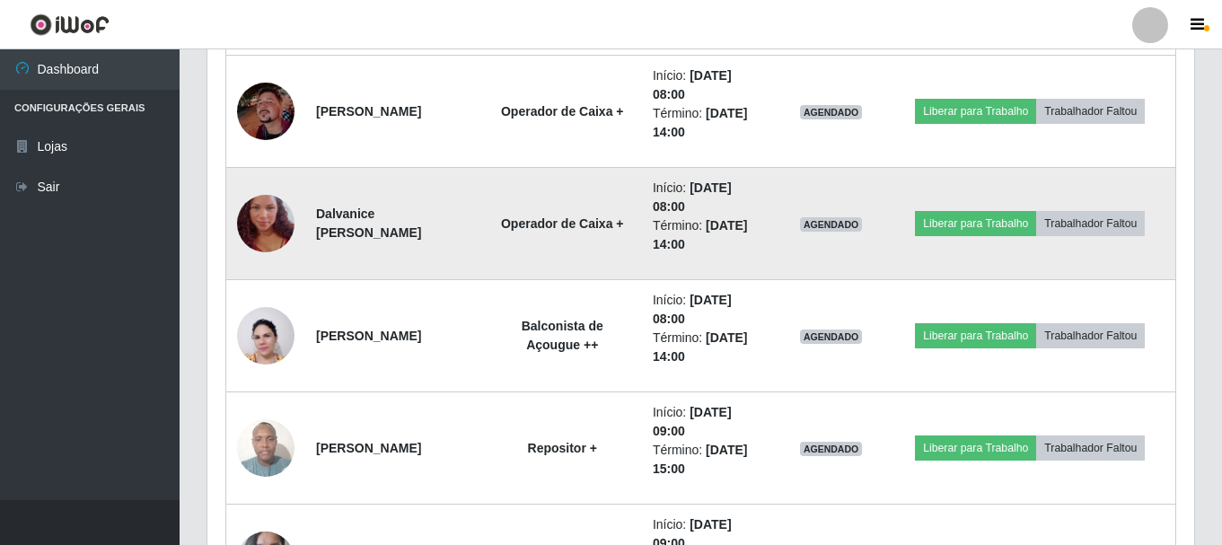
click at [252, 219] on img at bounding box center [265, 223] width 57 height 102
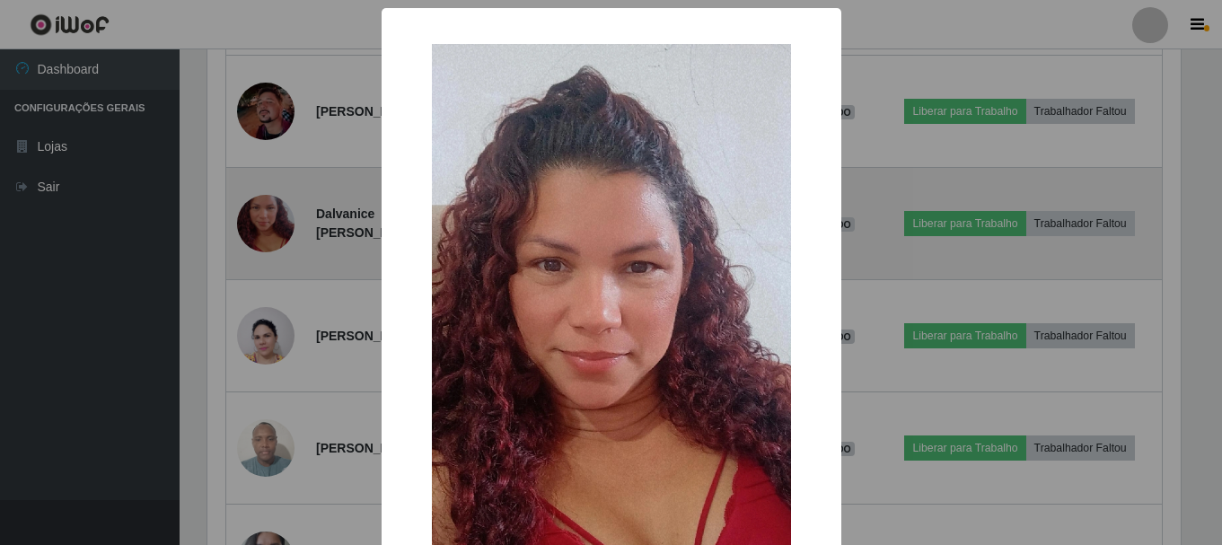
scroll to position [373, 978]
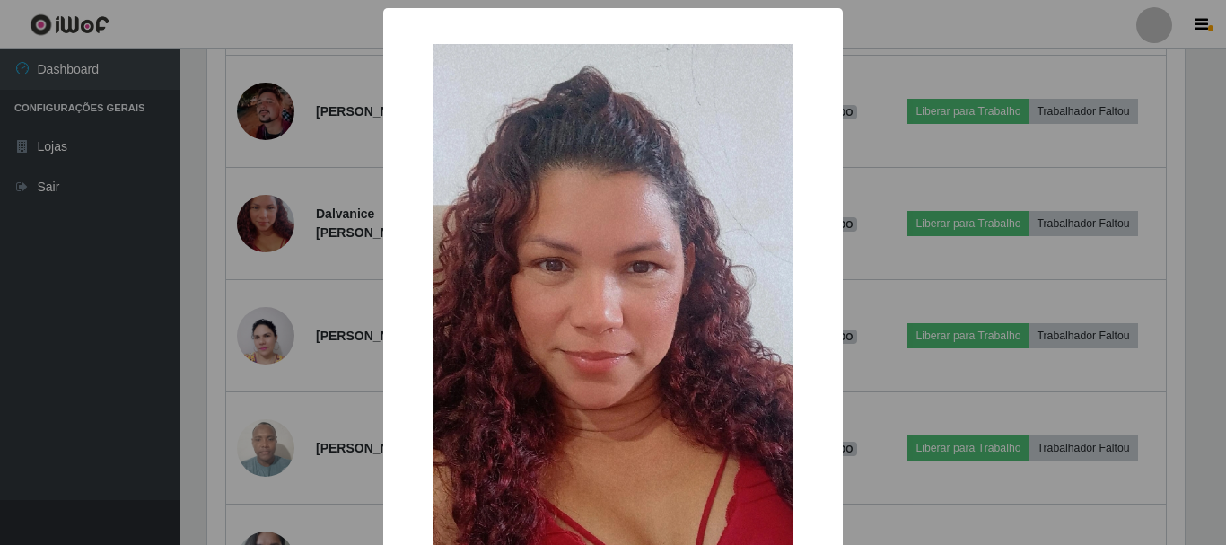
click at [918, 25] on div "× OK Cancel" at bounding box center [613, 272] width 1226 height 545
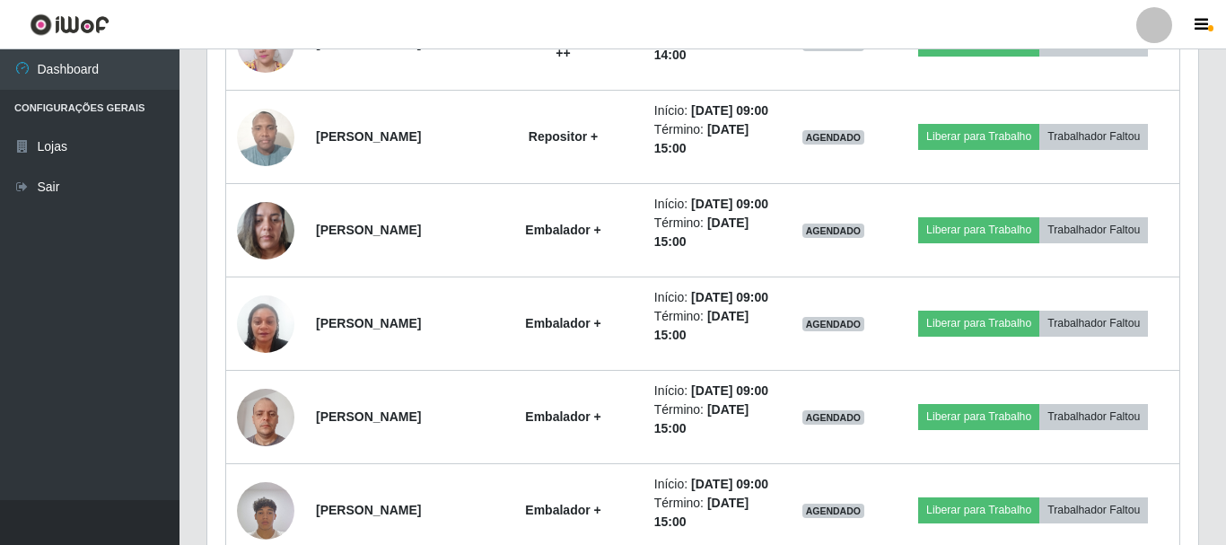
scroll to position [373, 987]
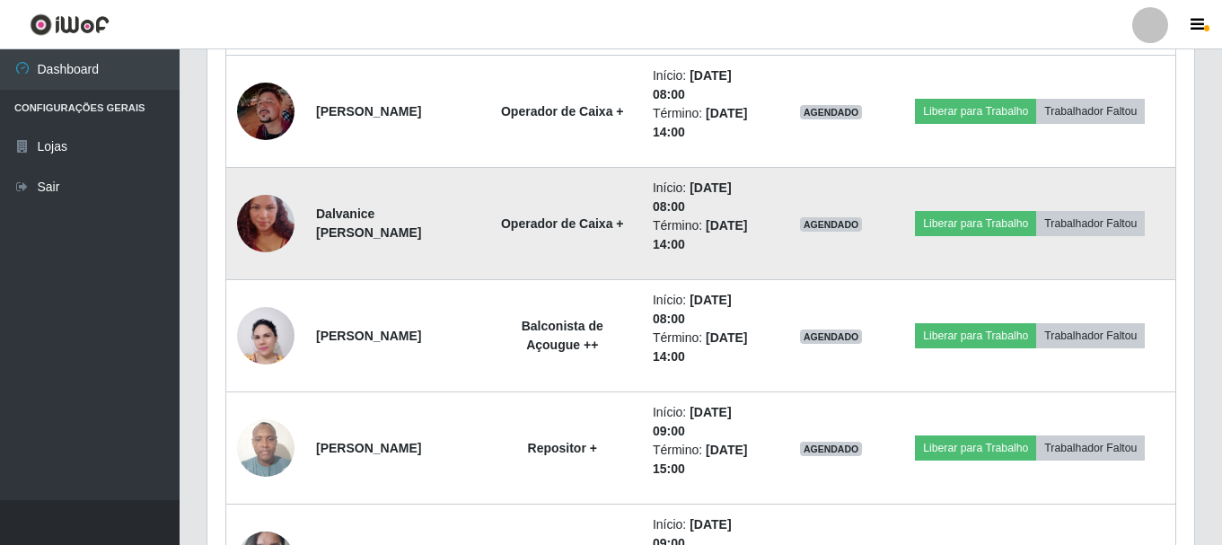
click at [260, 213] on img at bounding box center [265, 223] width 57 height 102
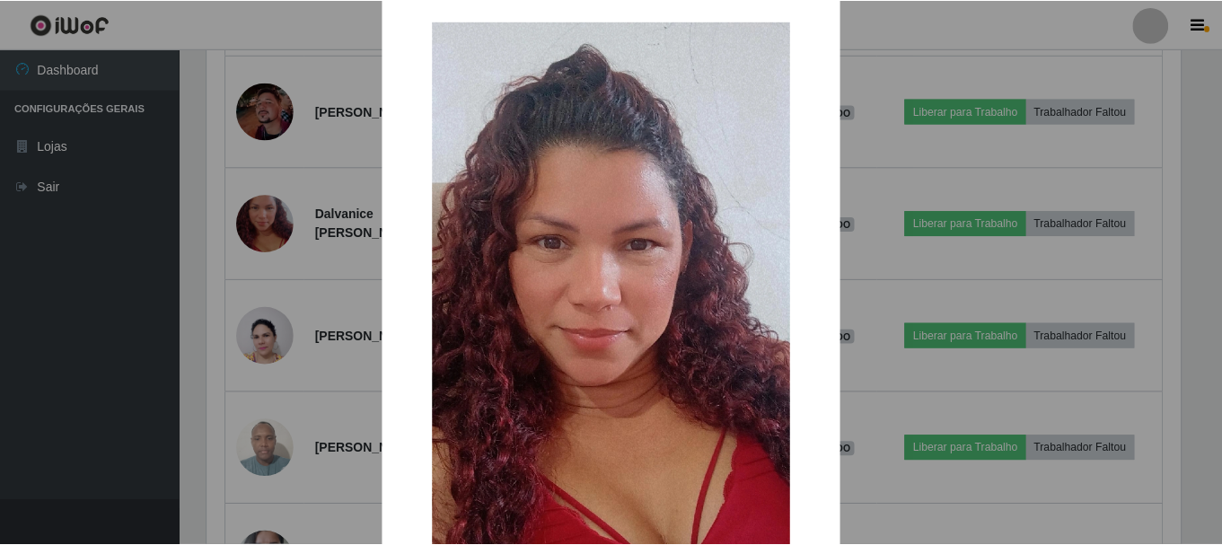
scroll to position [0, 0]
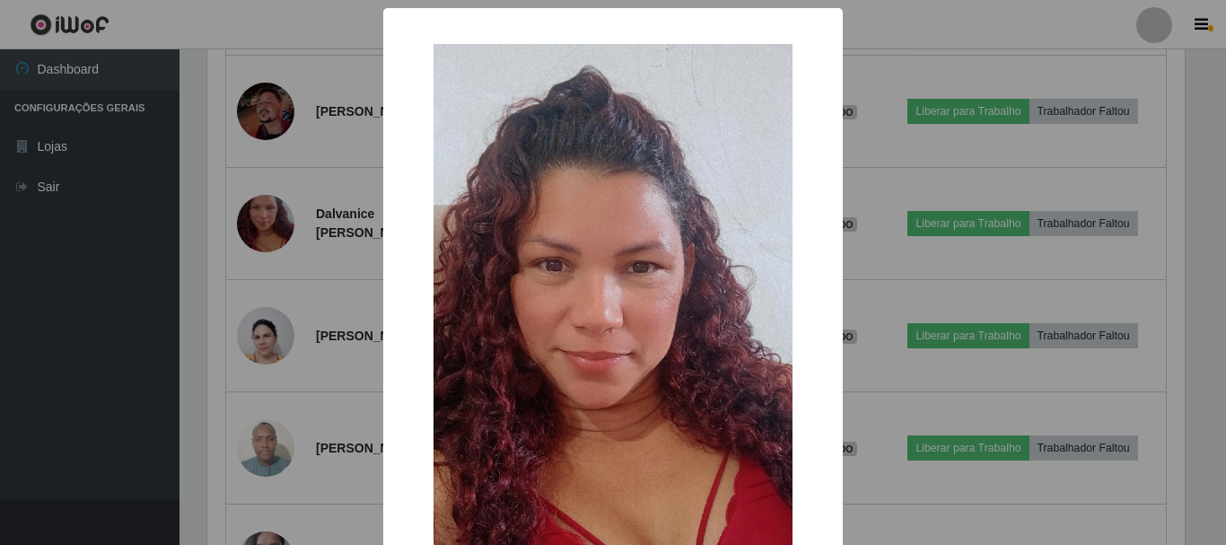
click at [942, 31] on div "× OK Cancel" at bounding box center [613, 272] width 1226 height 545
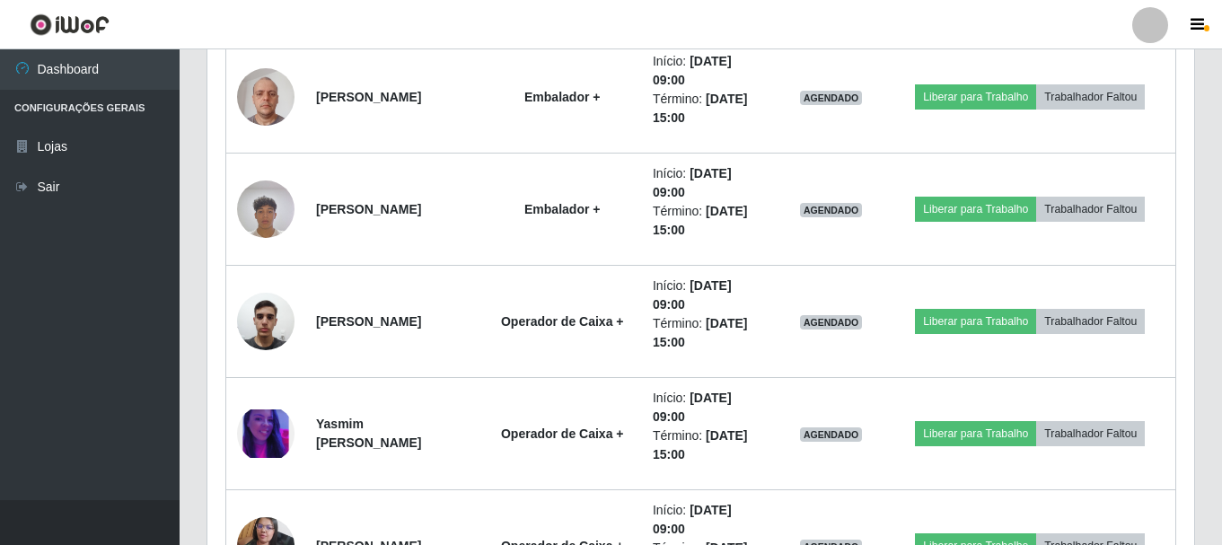
scroll to position [2999, 0]
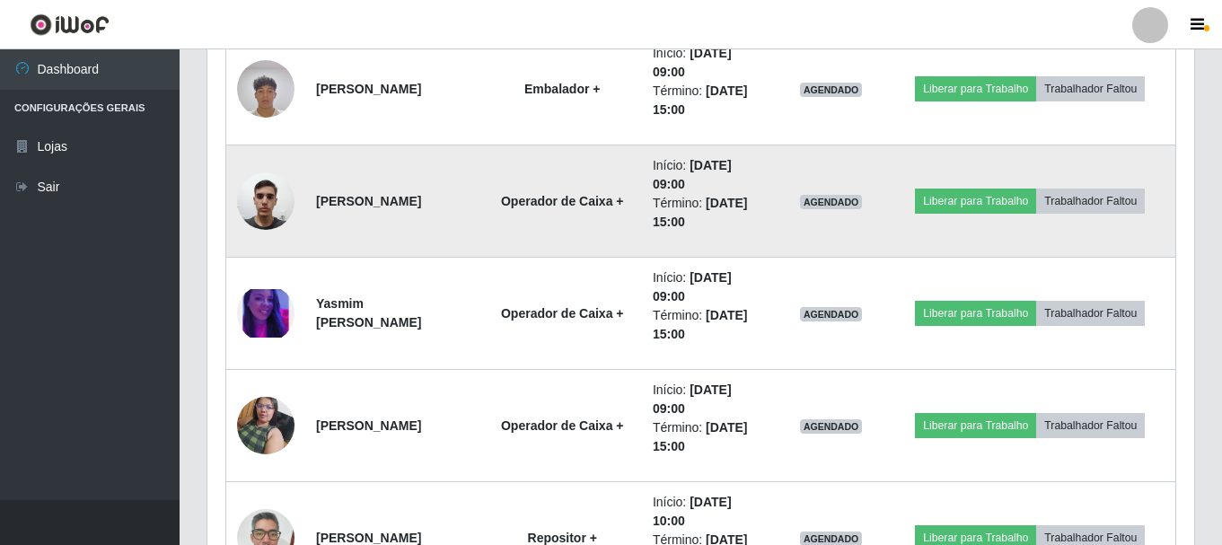
click at [284, 207] on img at bounding box center [265, 201] width 57 height 76
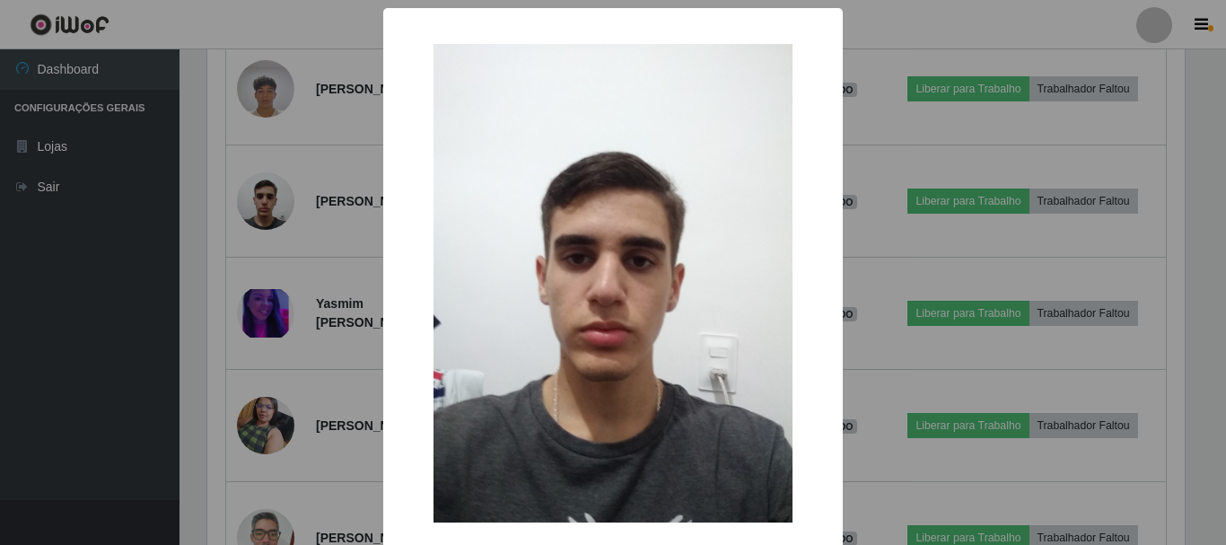
click at [875, 13] on div "× OK Cancel" at bounding box center [613, 272] width 1226 height 545
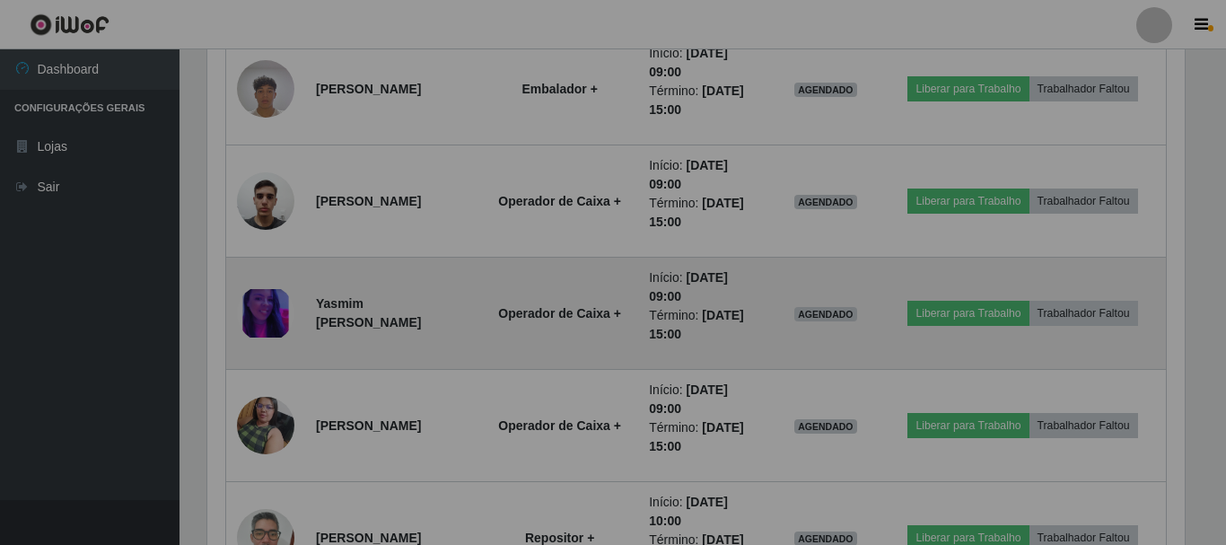
scroll to position [0, 0]
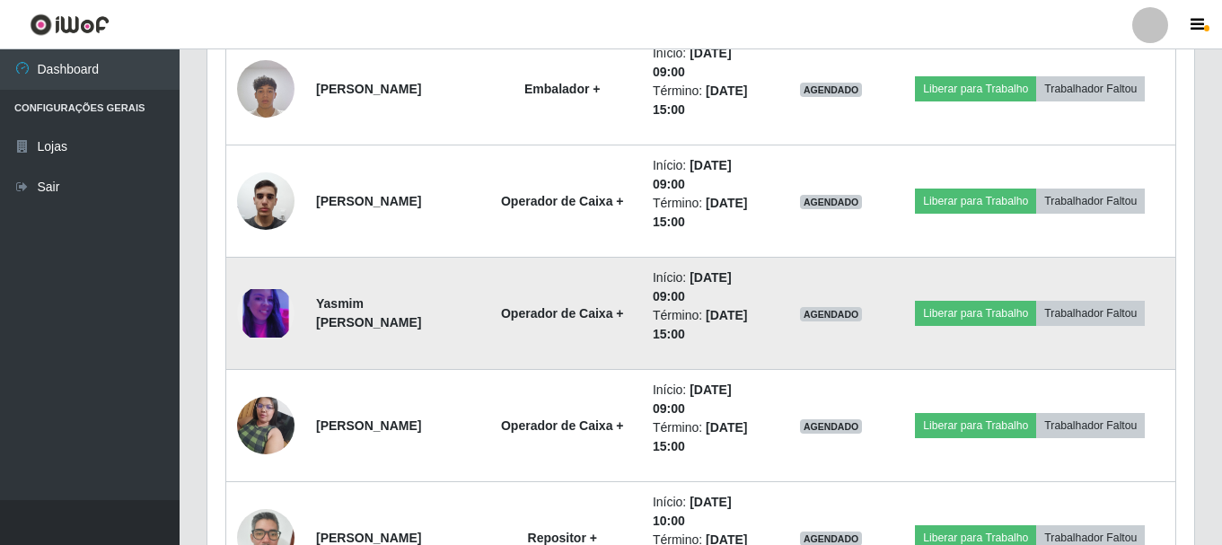
click at [265, 307] on img at bounding box center [265, 313] width 57 height 49
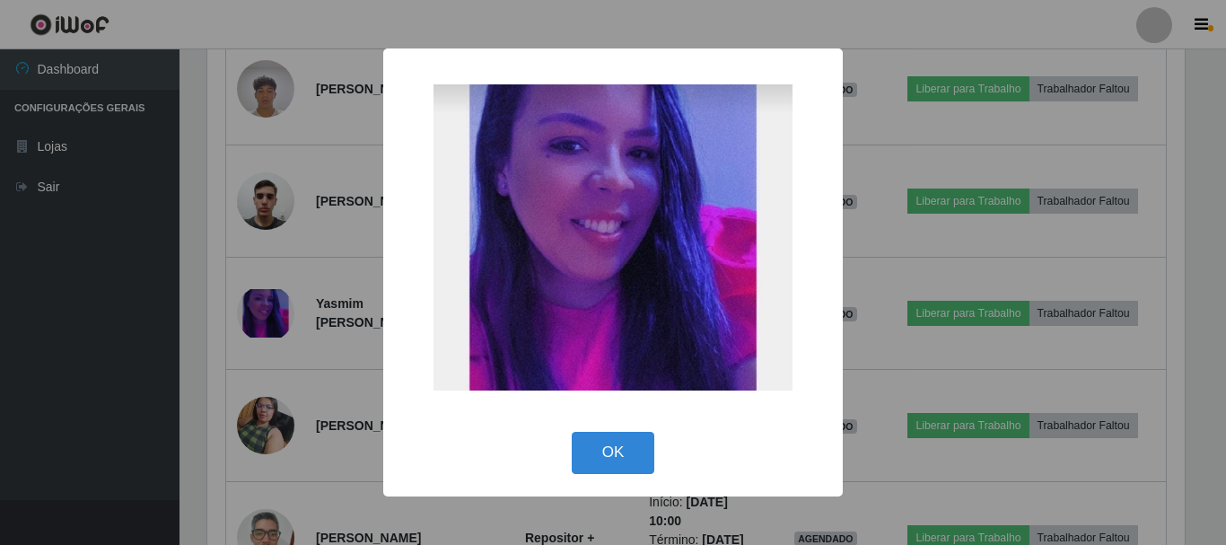
click at [895, 119] on div "× OK Cancel" at bounding box center [613, 272] width 1226 height 545
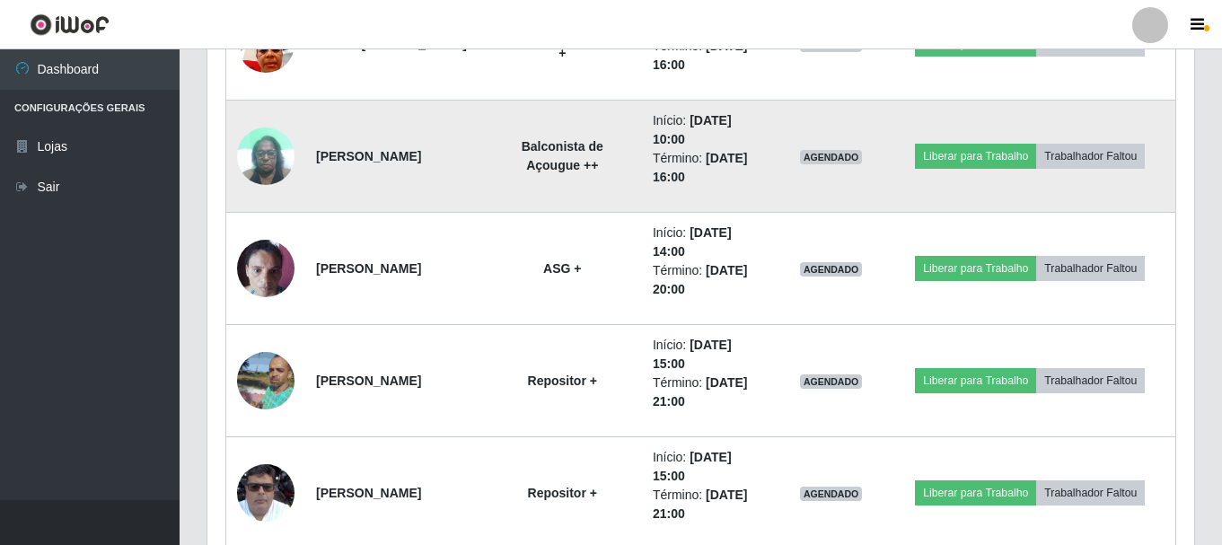
click at [272, 158] on img at bounding box center [265, 156] width 57 height 76
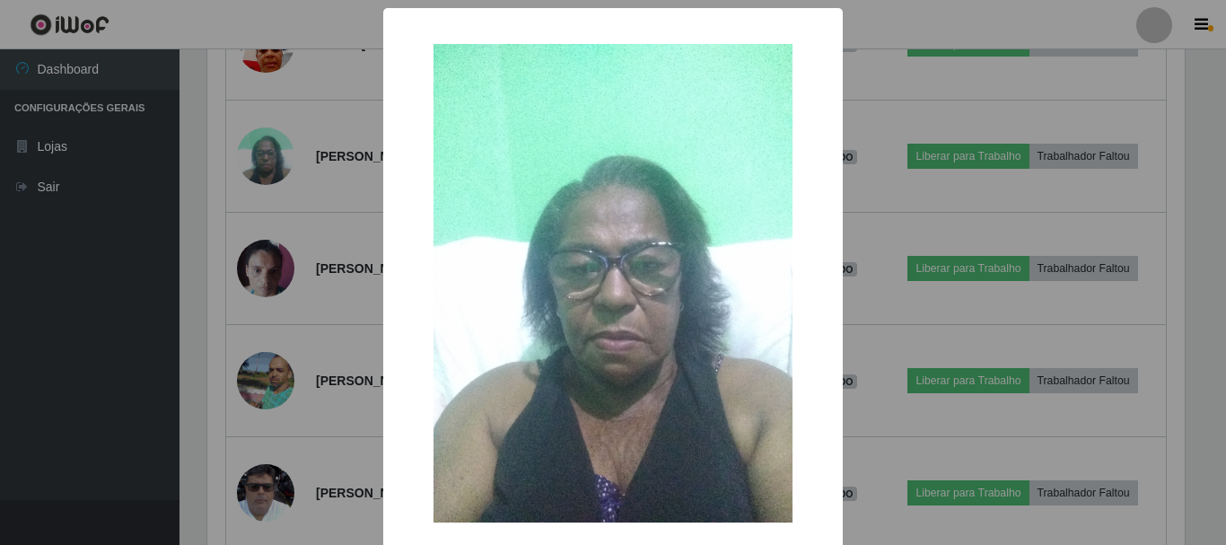
click at [902, 92] on div "× OK Cancel" at bounding box center [613, 272] width 1226 height 545
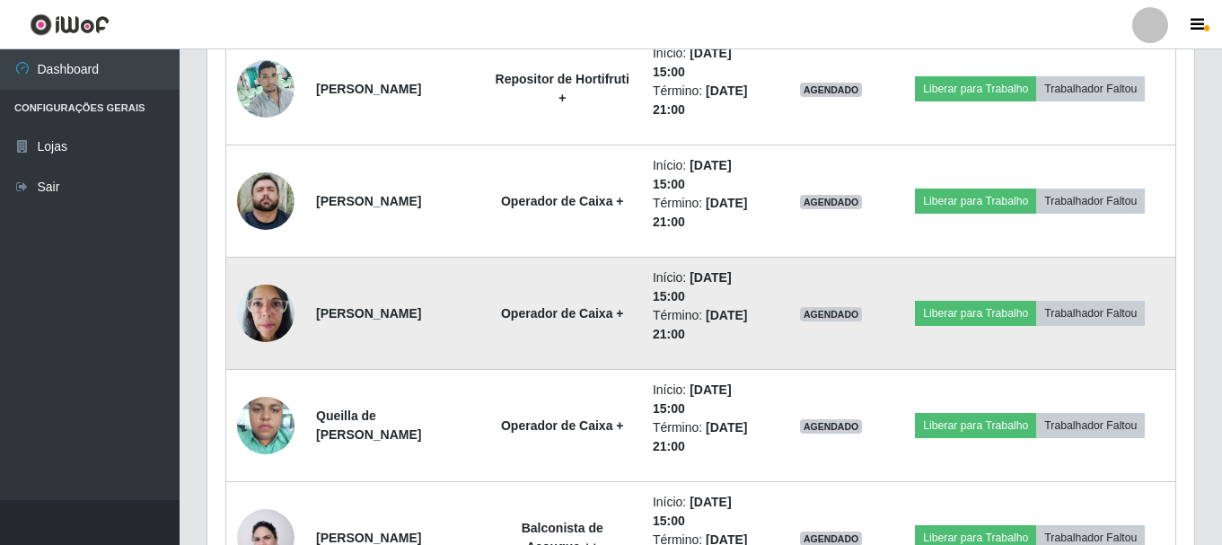
click at [268, 308] on img at bounding box center [265, 313] width 57 height 76
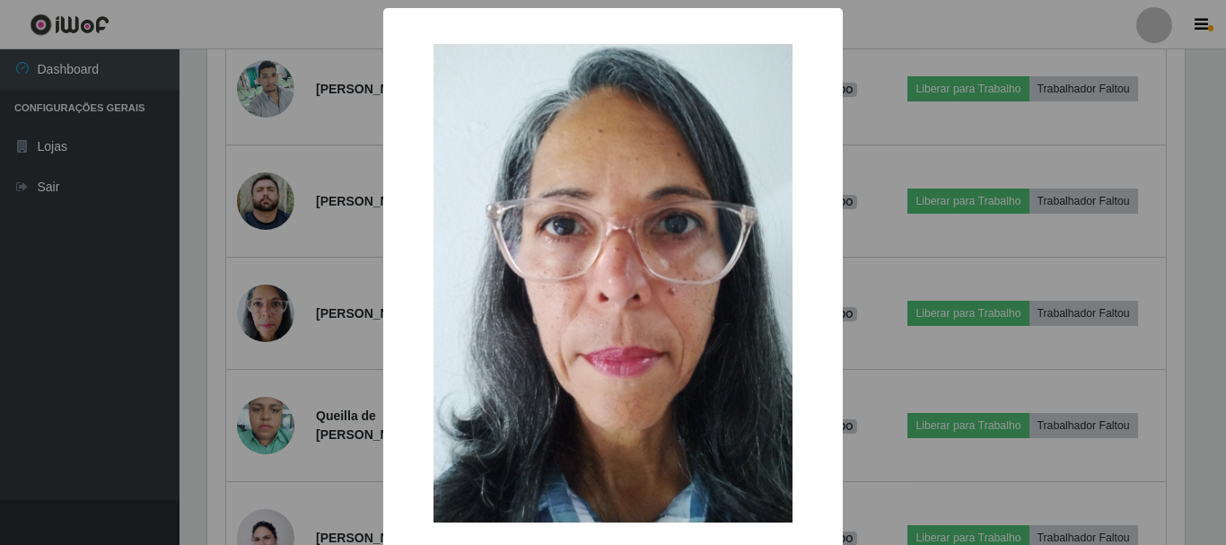
click at [910, 230] on div "× OK Cancel" at bounding box center [613, 272] width 1226 height 545
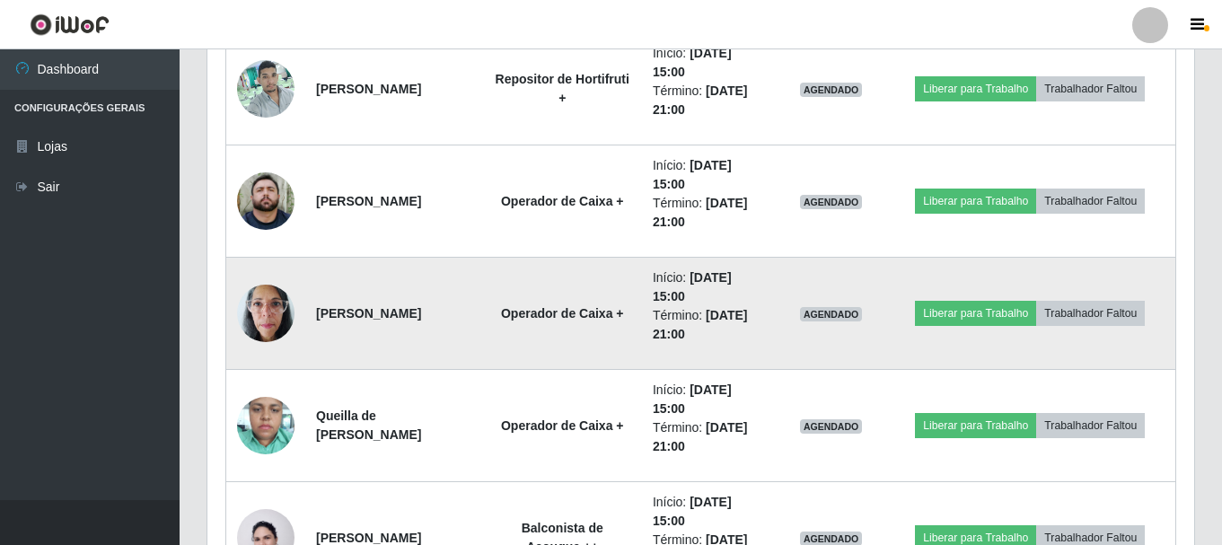
click at [269, 315] on img at bounding box center [265, 313] width 57 height 76
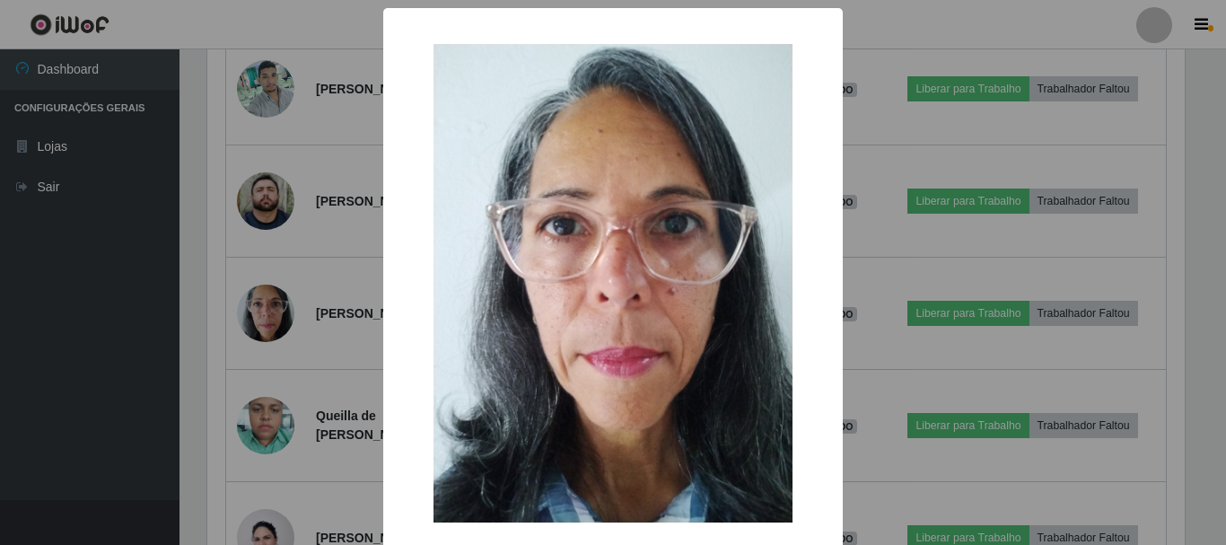
click at [864, 107] on div "× OK Cancel" at bounding box center [613, 272] width 1226 height 545
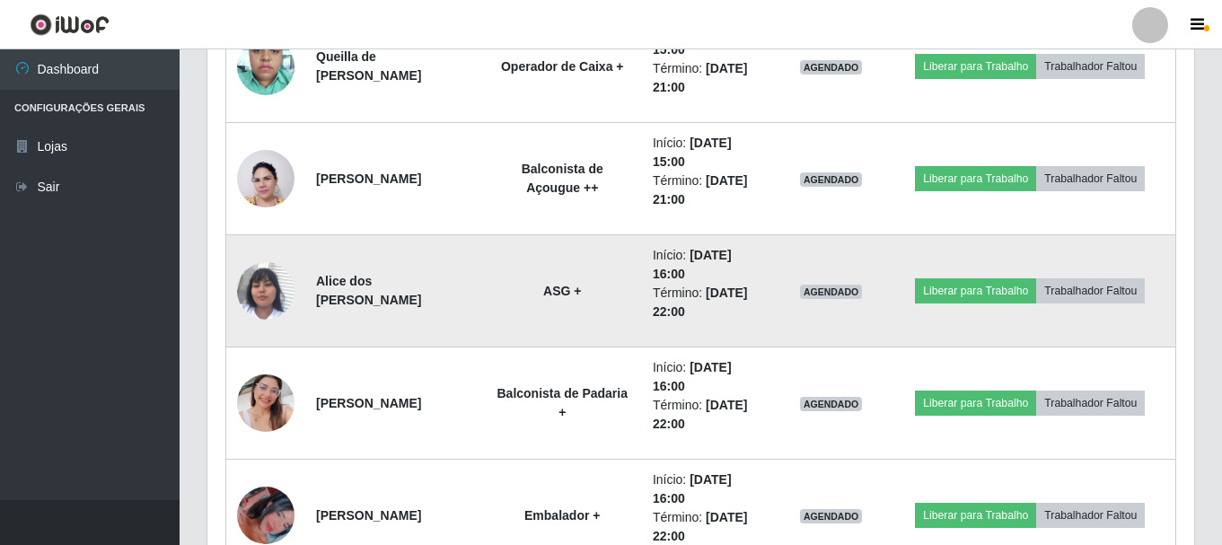
click at [262, 286] on img at bounding box center [265, 291] width 57 height 102
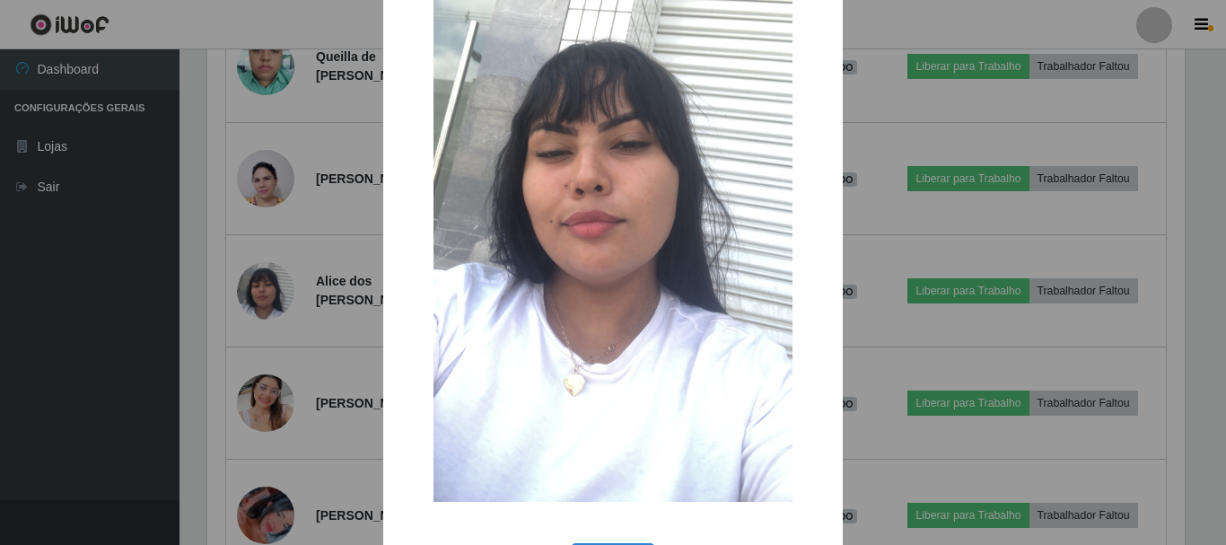
click at [880, 93] on div "× OK Cancel" at bounding box center [613, 272] width 1226 height 545
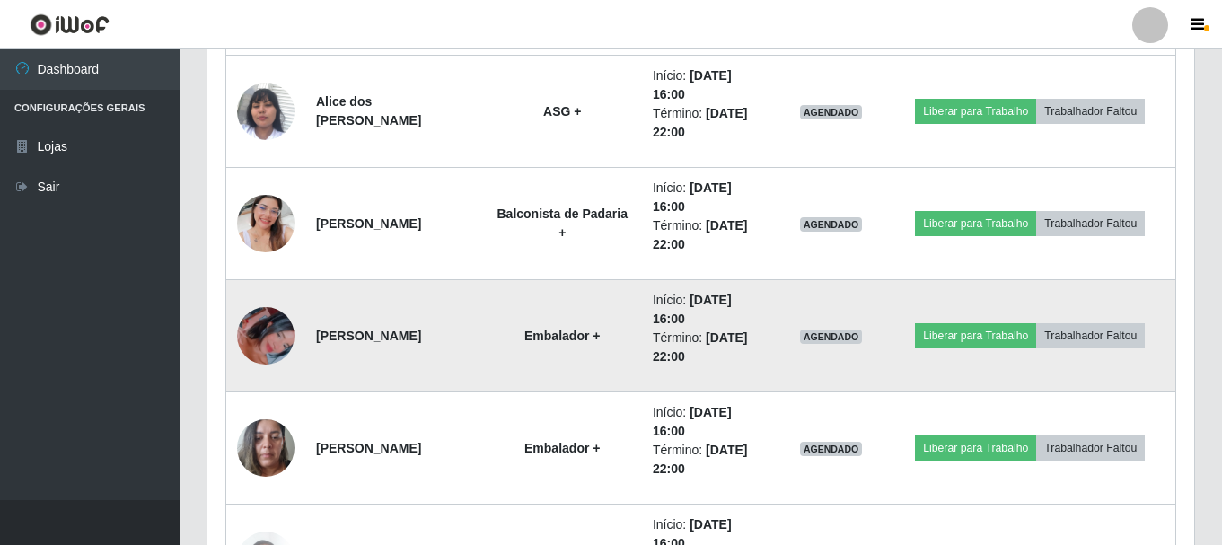
click at [267, 331] on img at bounding box center [265, 336] width 57 height 102
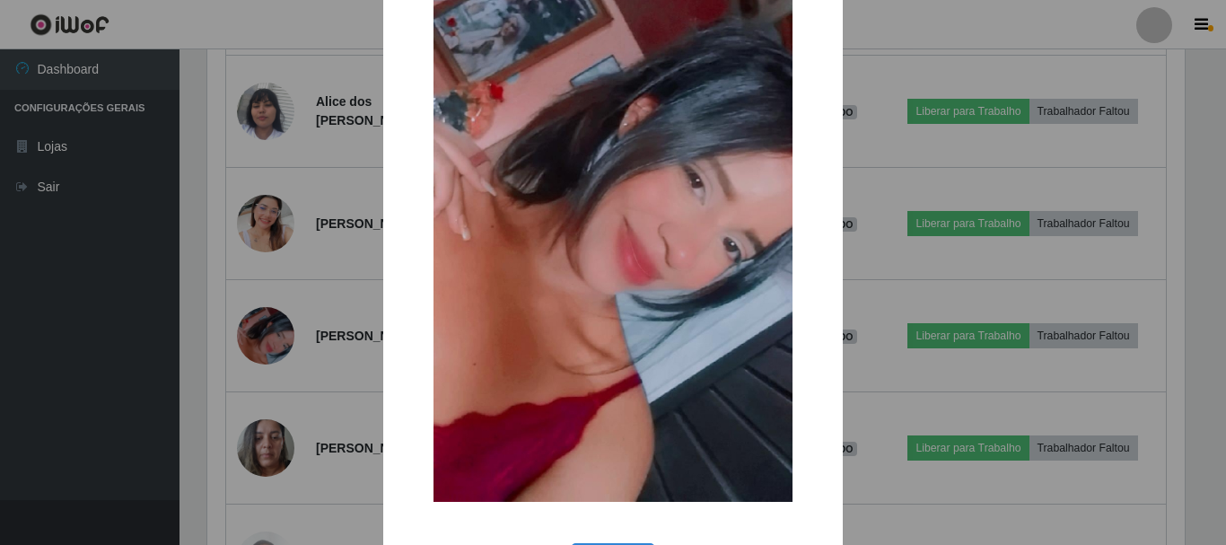
click at [883, 27] on div "× OK Cancel" at bounding box center [613, 272] width 1226 height 545
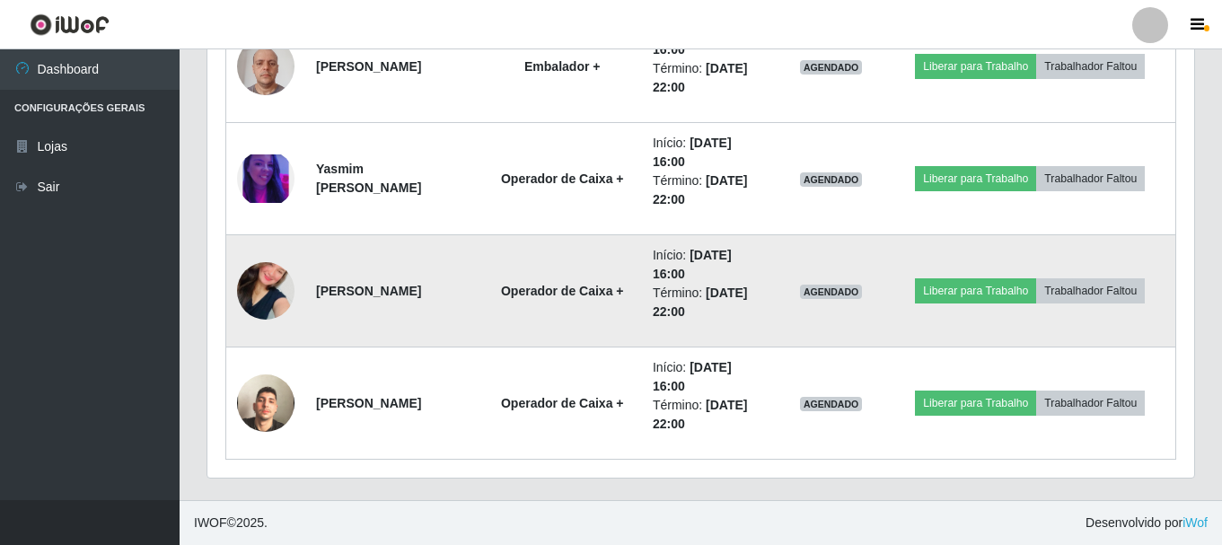
click at [282, 289] on img at bounding box center [265, 291] width 57 height 102
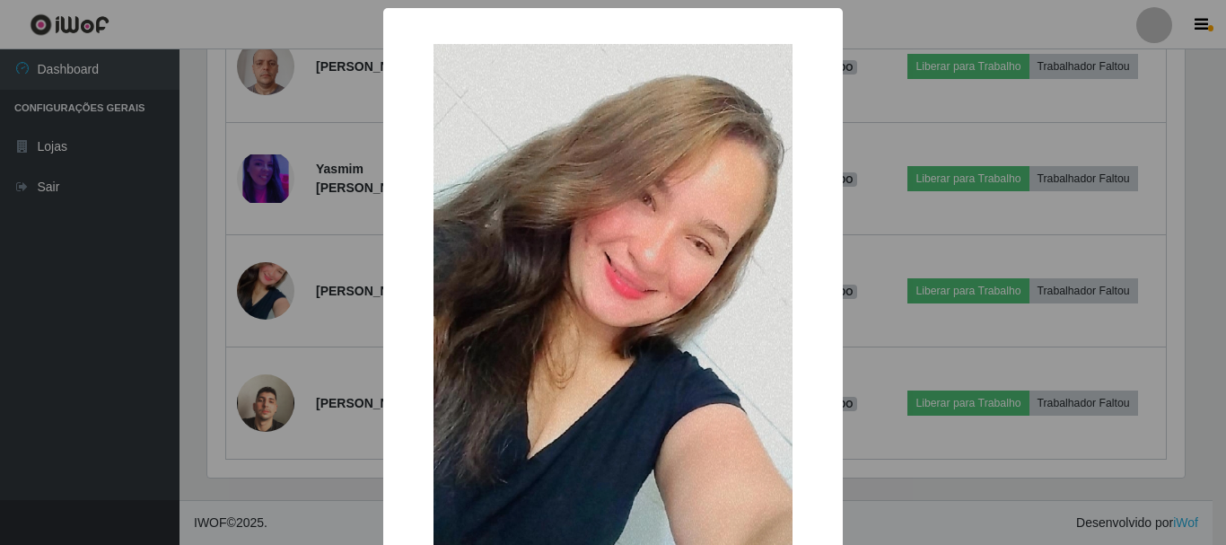
click at [921, 99] on div "× OK Cancel" at bounding box center [613, 272] width 1226 height 545
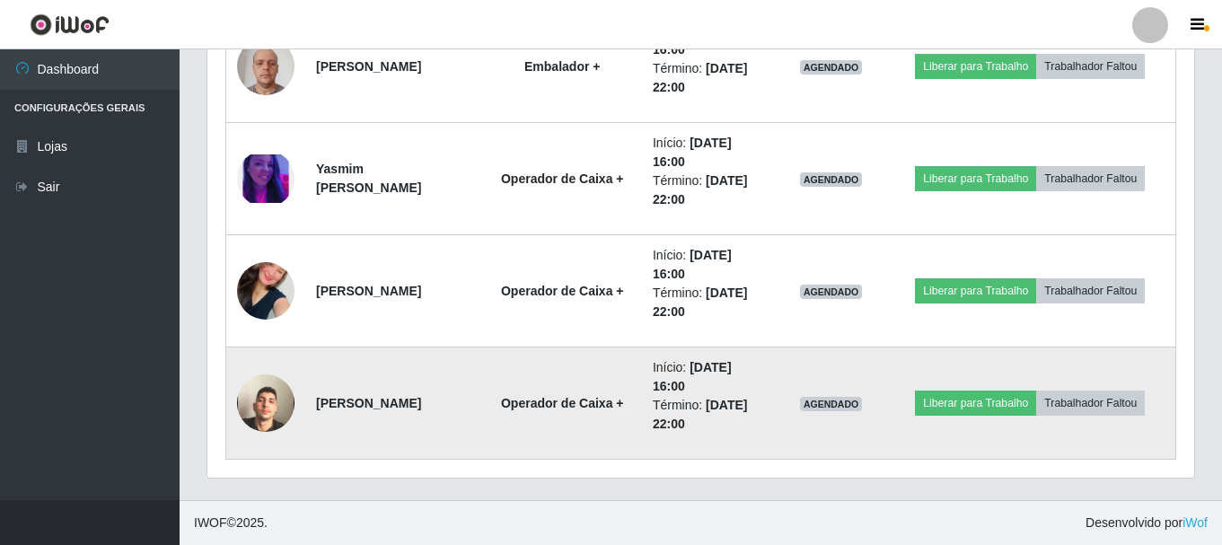
click at [267, 399] on img at bounding box center [265, 403] width 57 height 102
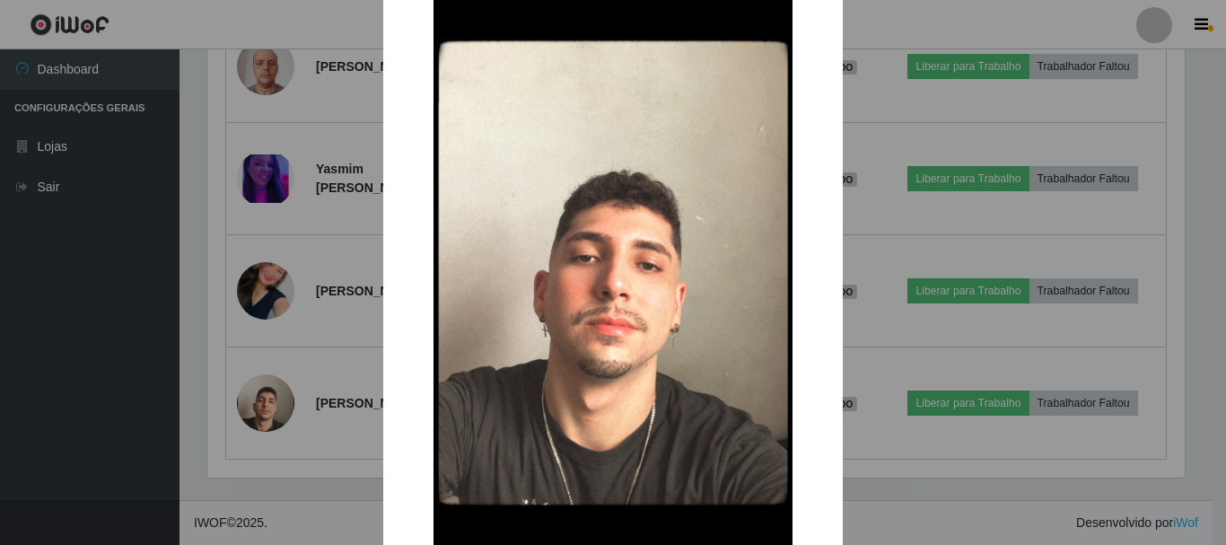
click at [875, 90] on div "× OK Cancel" at bounding box center [613, 272] width 1226 height 545
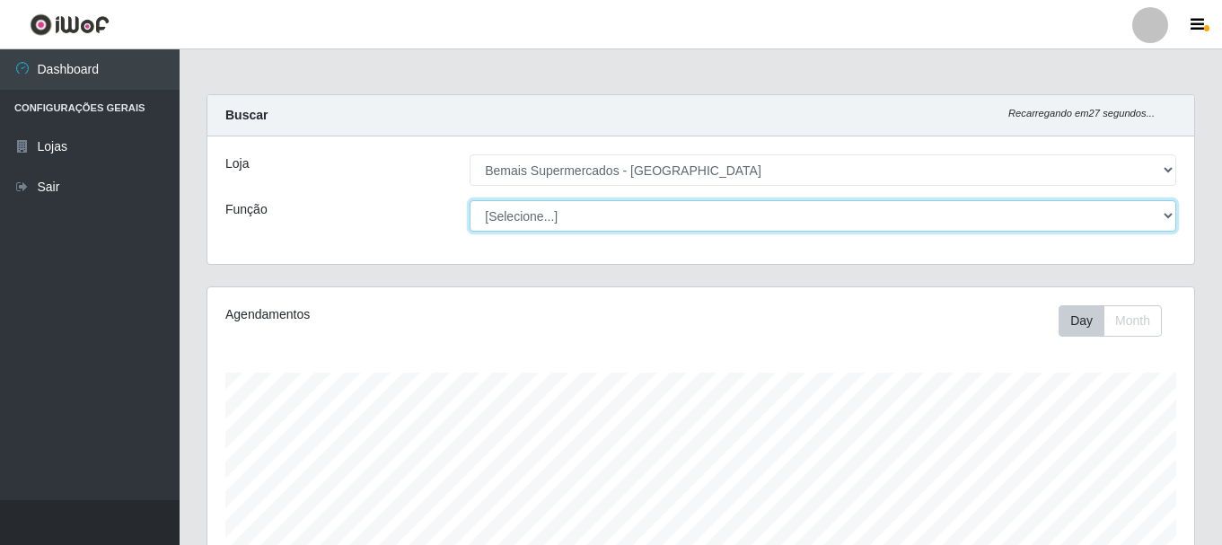
drag, startPoint x: 647, startPoint y: 213, endPoint x: 642, endPoint y: 223, distance: 11.3
click at [647, 213] on select "[Selecione...] ASG ASG + ASG ++ Auxiliar de Depósito Auxiliar de Depósito + Aux…" at bounding box center [823, 215] width 707 height 31
click at [470, 200] on select "[Selecione...] ASG ASG + ASG ++ Auxiliar de Depósito Auxiliar de Depósito + Aux…" at bounding box center [823, 215] width 707 height 31
click at [603, 216] on select "[Selecione...] ASG ASG + ASG ++ Auxiliar de Depósito Auxiliar de Depósito + Aux…" at bounding box center [823, 215] width 707 height 31
select select "72"
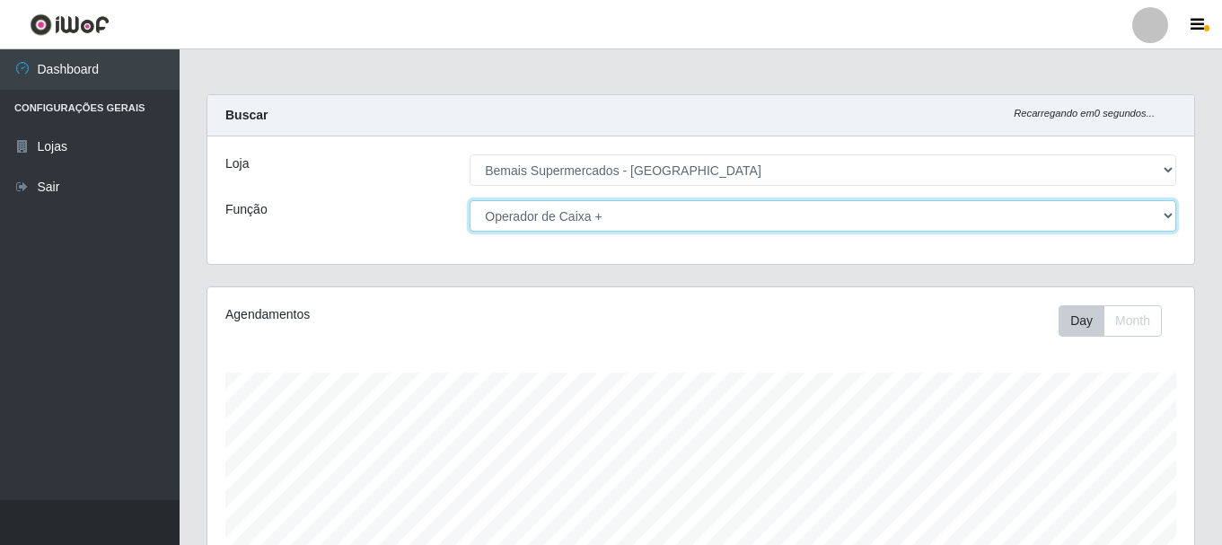
click at [470, 200] on select "[Selecione...] ASG ASG + ASG ++ Auxiliar de Depósito Auxiliar de Depósito + Aux…" at bounding box center [823, 215] width 707 height 31
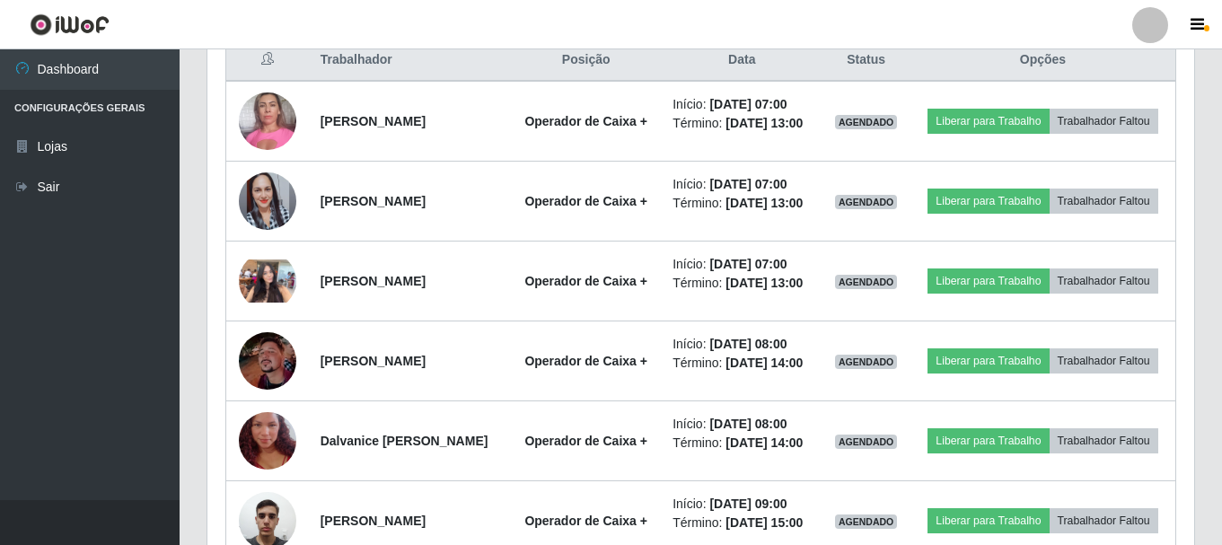
scroll to position [558, 0]
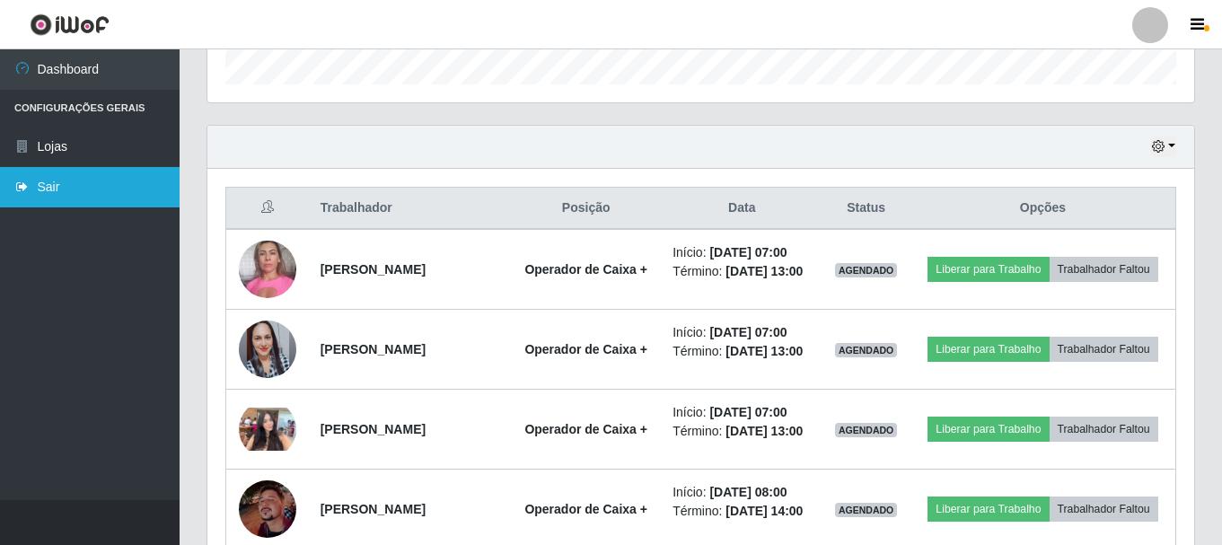
click at [76, 185] on link "Sair" at bounding box center [90, 187] width 180 height 40
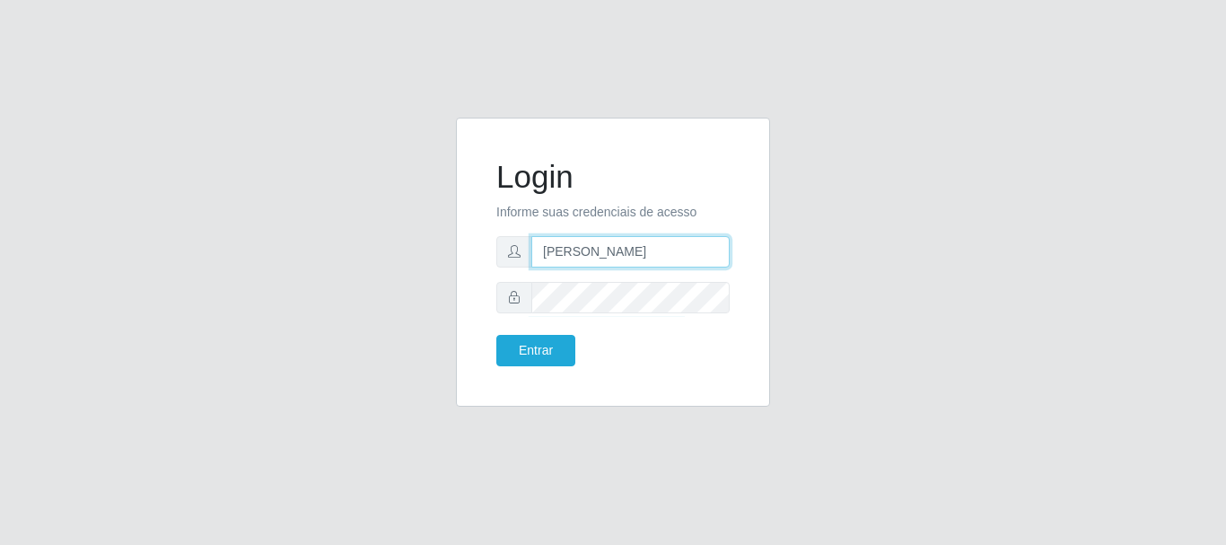
click at [644, 251] on input "[PERSON_NAME]" at bounding box center [631, 251] width 198 height 31
type input "a"
type input "="
type input "flaviana@b3ruas"
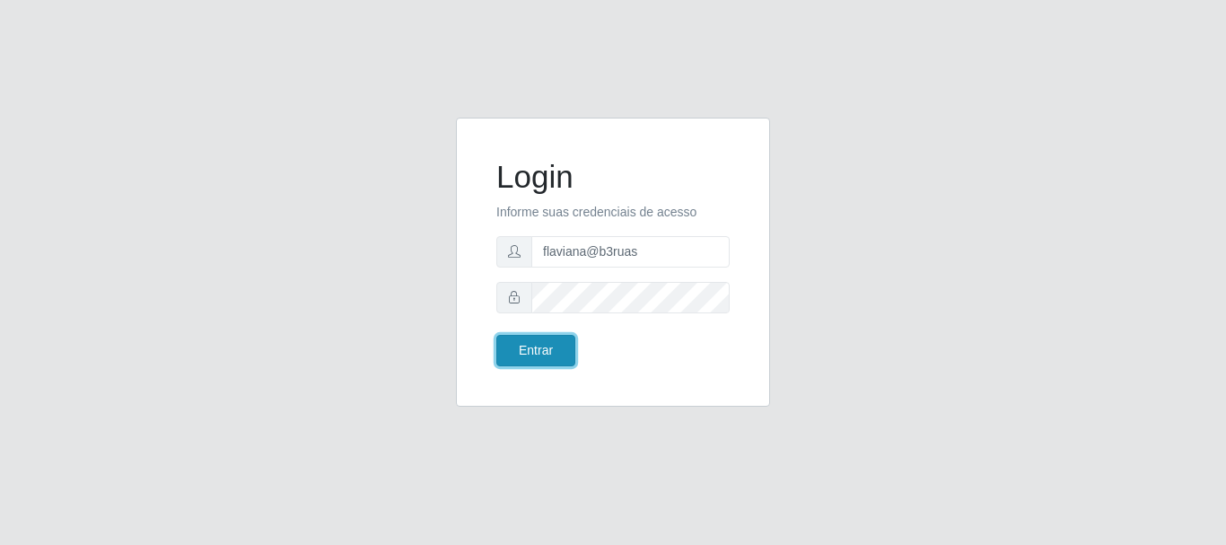
click at [562, 345] on button "Entrar" at bounding box center [536, 350] width 79 height 31
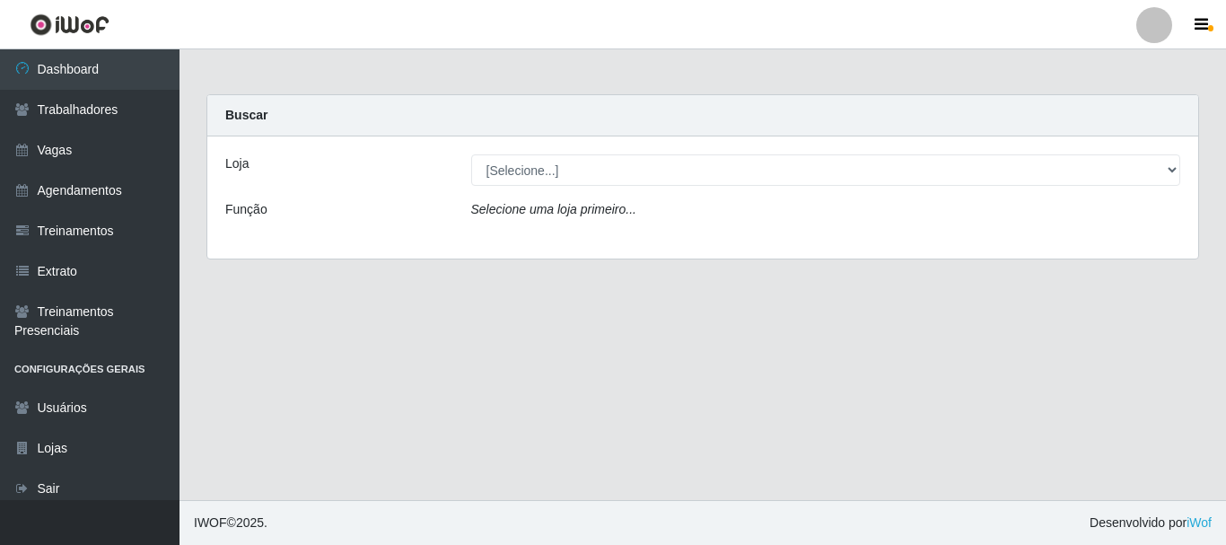
click at [393, 319] on main "Carregando... Buscar Loja [Selecione...] Bemais Supermercados - Três Ruas Funçã…" at bounding box center [703, 274] width 1047 height 451
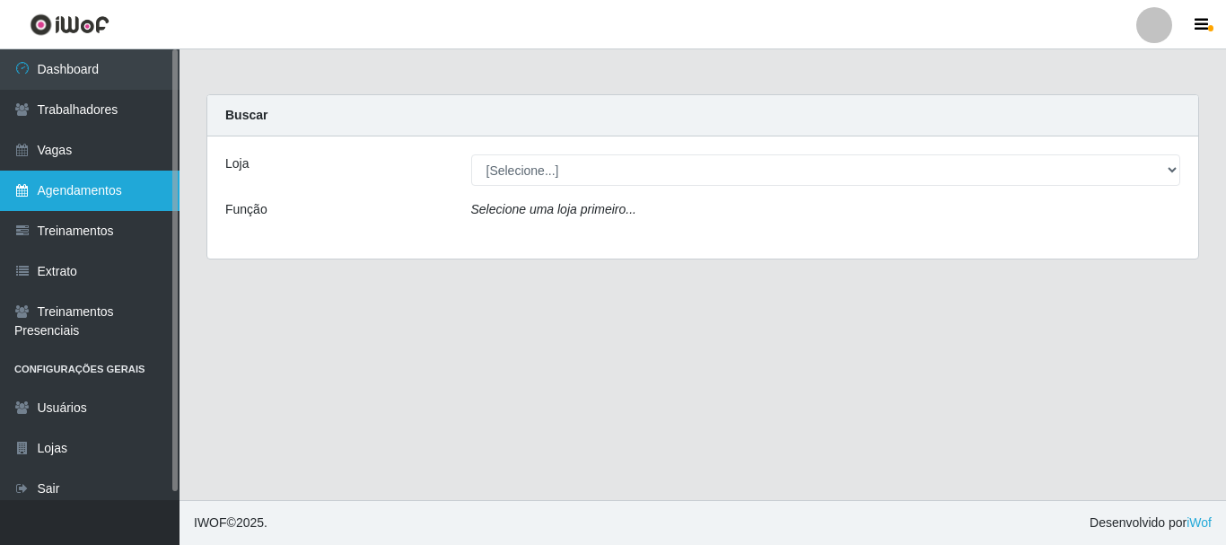
click at [118, 185] on link "Agendamentos" at bounding box center [90, 191] width 180 height 40
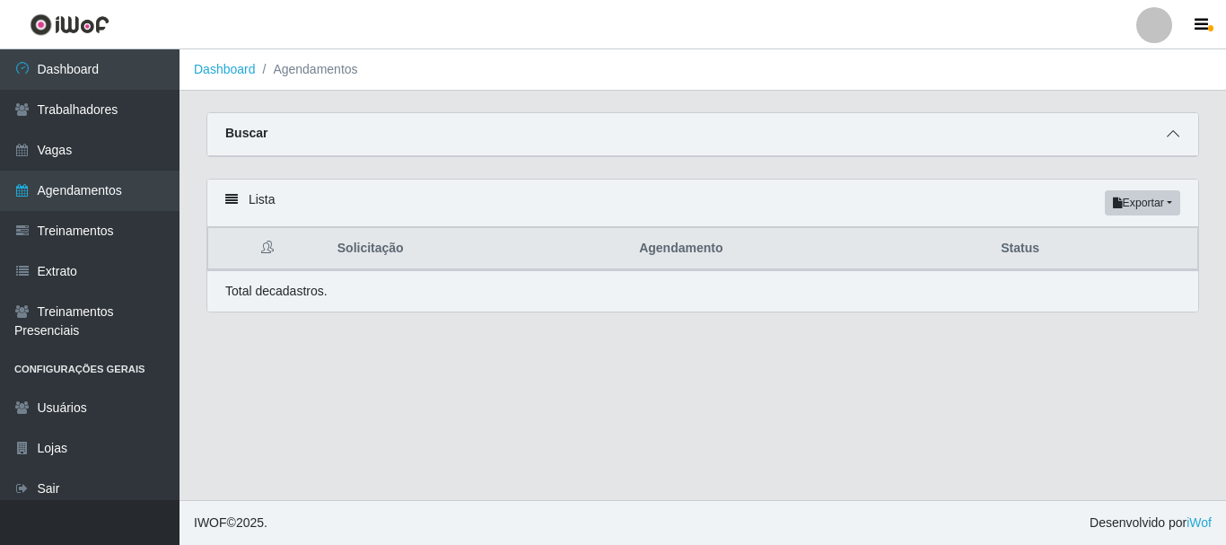
click at [1169, 136] on icon at bounding box center [1173, 133] width 13 height 13
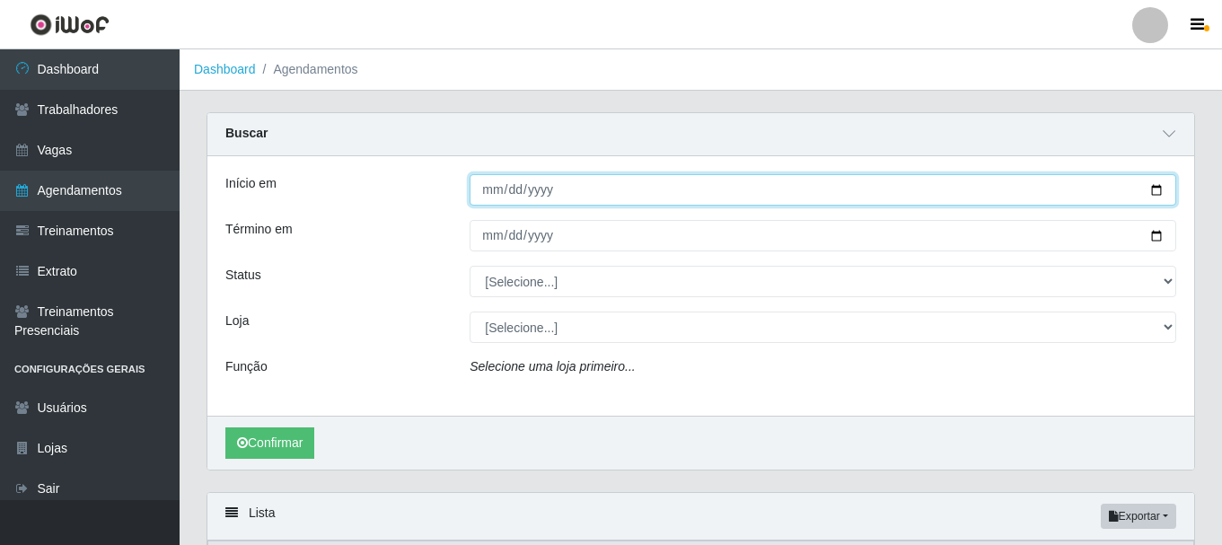
click at [543, 189] on input "Início em" at bounding box center [823, 189] width 707 height 31
drag, startPoint x: 1154, startPoint y: 189, endPoint x: 989, endPoint y: 215, distance: 166.2
click at [1151, 189] on input "Início em" at bounding box center [823, 189] width 707 height 31
type input "[DATE]"
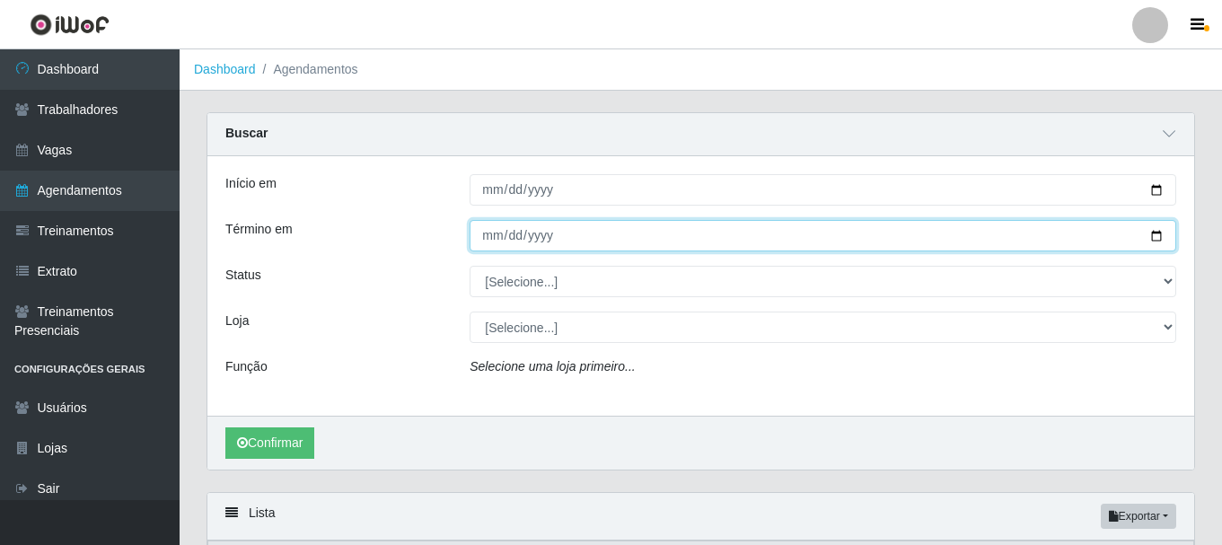
click at [1153, 240] on input "Término em" at bounding box center [823, 235] width 707 height 31
type input "[DATE]"
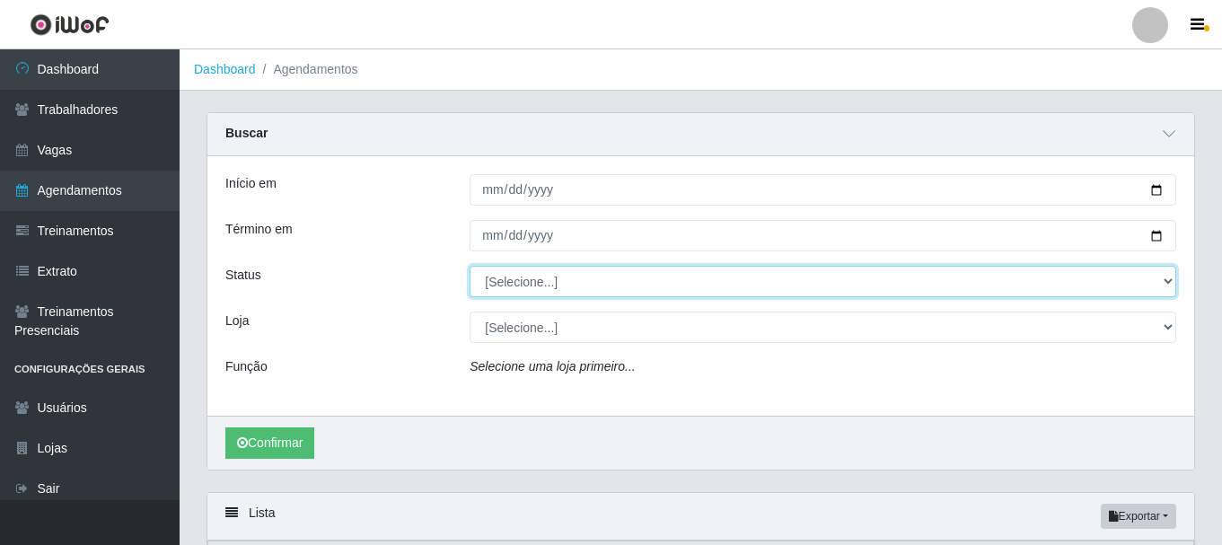
click at [570, 287] on select "[Selecione...] AGENDADO AGUARDANDO LIBERAR EM ANDAMENTO EM REVISÃO FINALIZADO C…" at bounding box center [823, 281] width 707 height 31
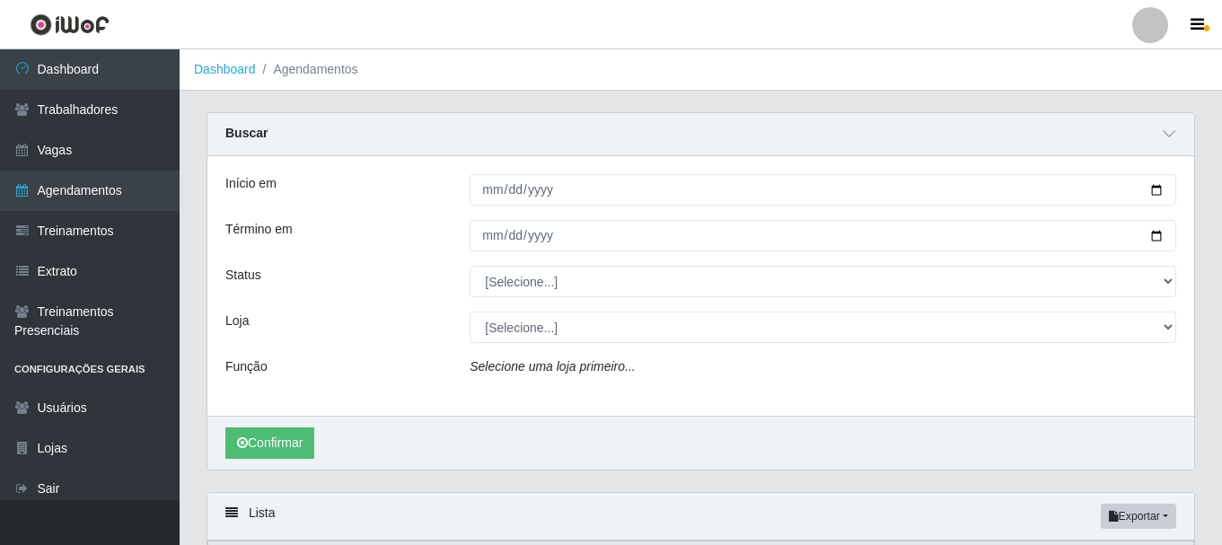
click at [404, 297] on div "Status" at bounding box center [334, 281] width 244 height 31
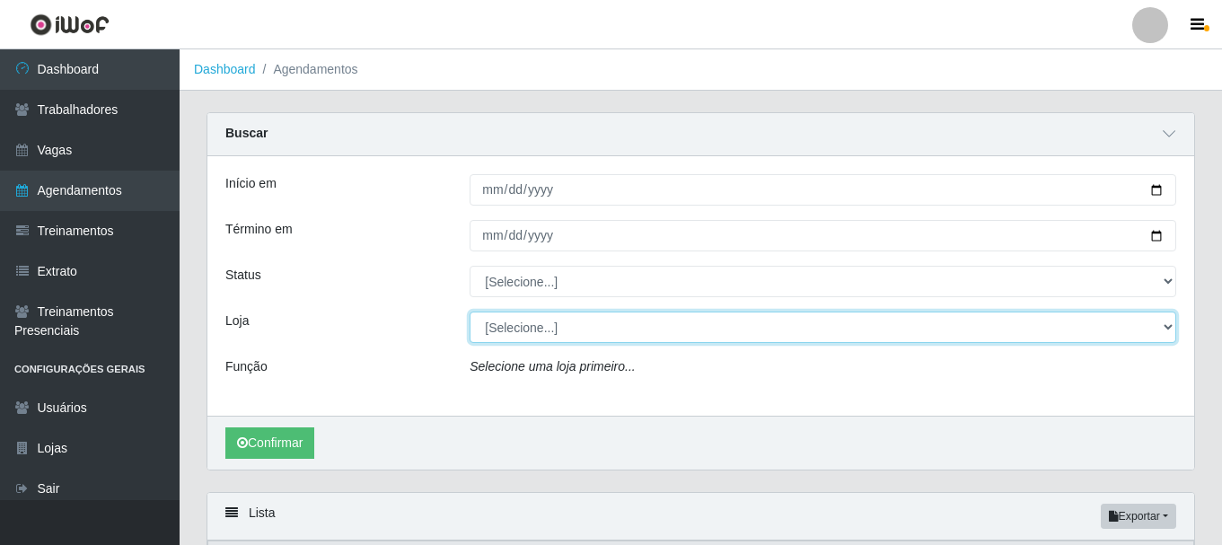
click at [653, 338] on select "[Selecione...] Bemais Supermercados - [GEOGRAPHIC_DATA]" at bounding box center [823, 327] width 707 height 31
drag, startPoint x: 643, startPoint y: 338, endPoint x: 642, endPoint y: 356, distance: 18.9
click at [643, 338] on select "[Selecione...] Bemais Supermercados - [GEOGRAPHIC_DATA]" at bounding box center [823, 327] width 707 height 31
click at [627, 331] on select "[Selecione...] Bemais Supermercados - [GEOGRAPHIC_DATA]" at bounding box center [823, 327] width 707 height 31
select select "249"
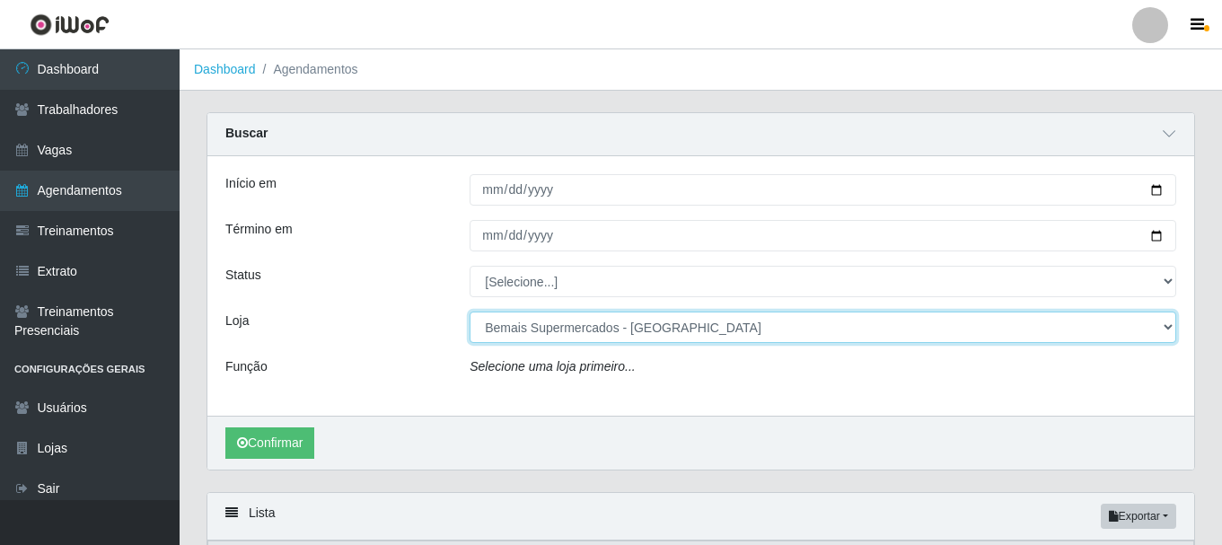
click at [470, 312] on select "[Selecione...] Bemais Supermercados - [GEOGRAPHIC_DATA]" at bounding box center [823, 327] width 707 height 31
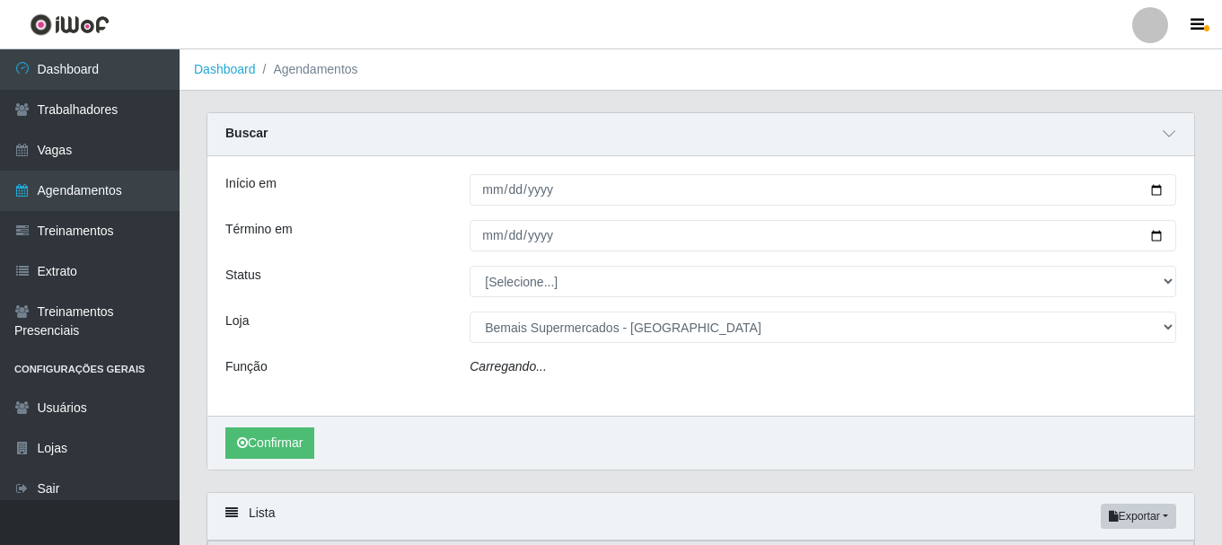
click at [607, 371] on div "Carregando..." at bounding box center [823, 370] width 734 height 26
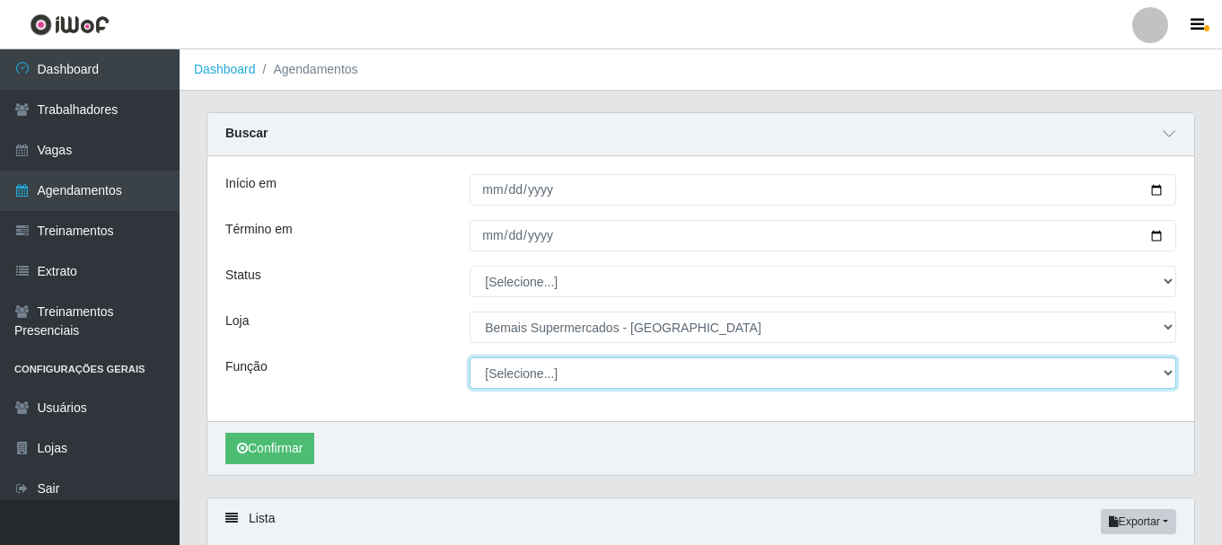
click at [606, 365] on select "[Selecione...] ASG ASG + ASG ++ Auxiliar de Depósito Auxiliar de Depósito + Aux…" at bounding box center [823, 372] width 707 height 31
select select "72"
click at [470, 358] on select "[Selecione...] ASG ASG + ASG ++ Auxiliar de Depósito Auxiliar de Depósito + Aux…" at bounding box center [823, 372] width 707 height 31
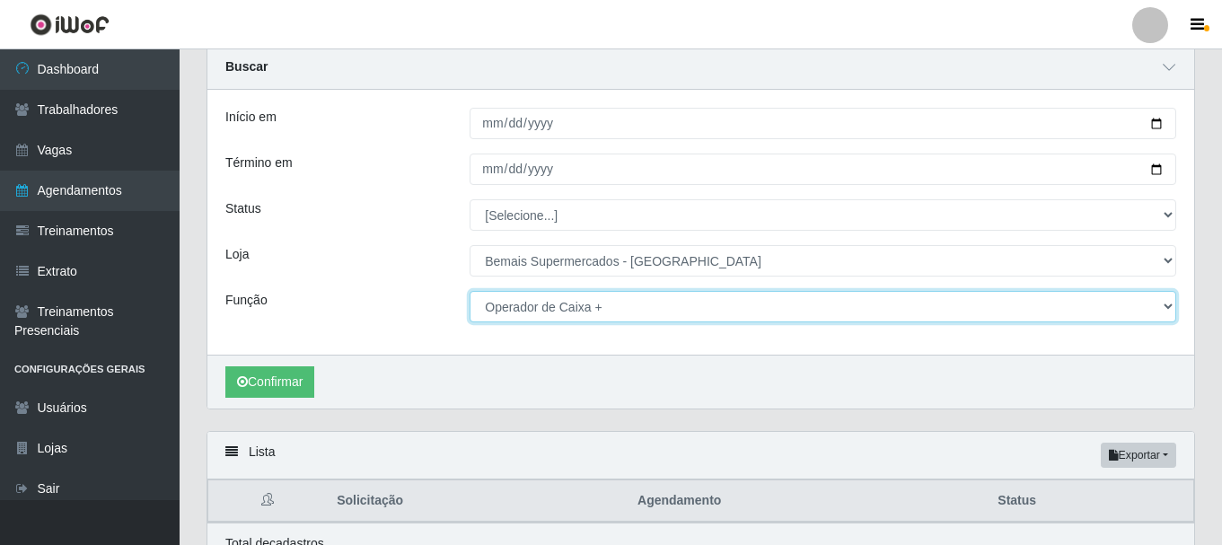
scroll to position [154, 0]
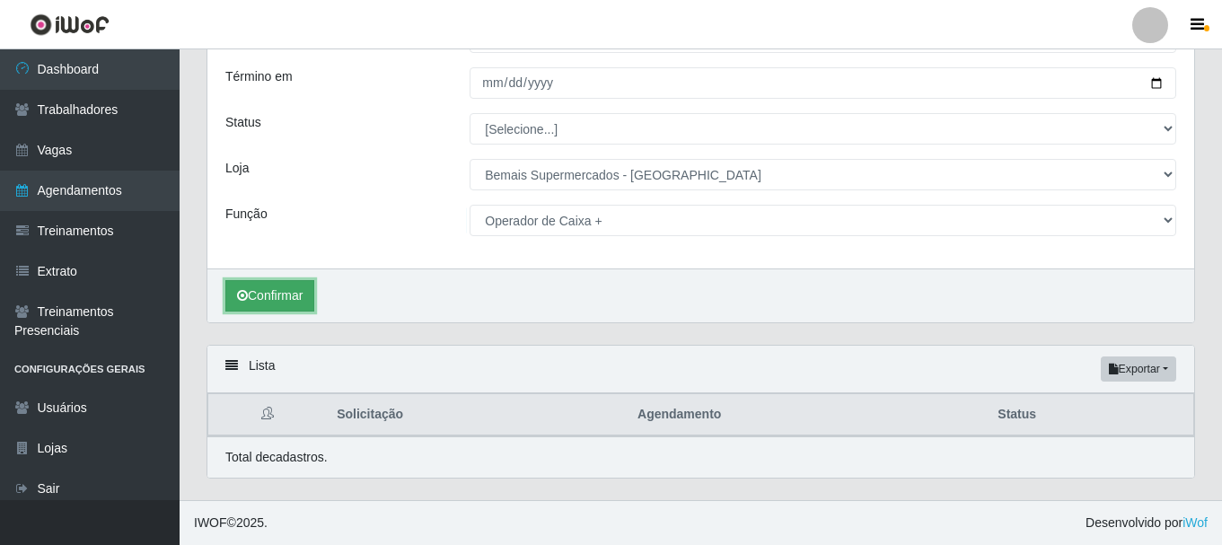
click at [293, 293] on button "Confirmar" at bounding box center [269, 295] width 89 height 31
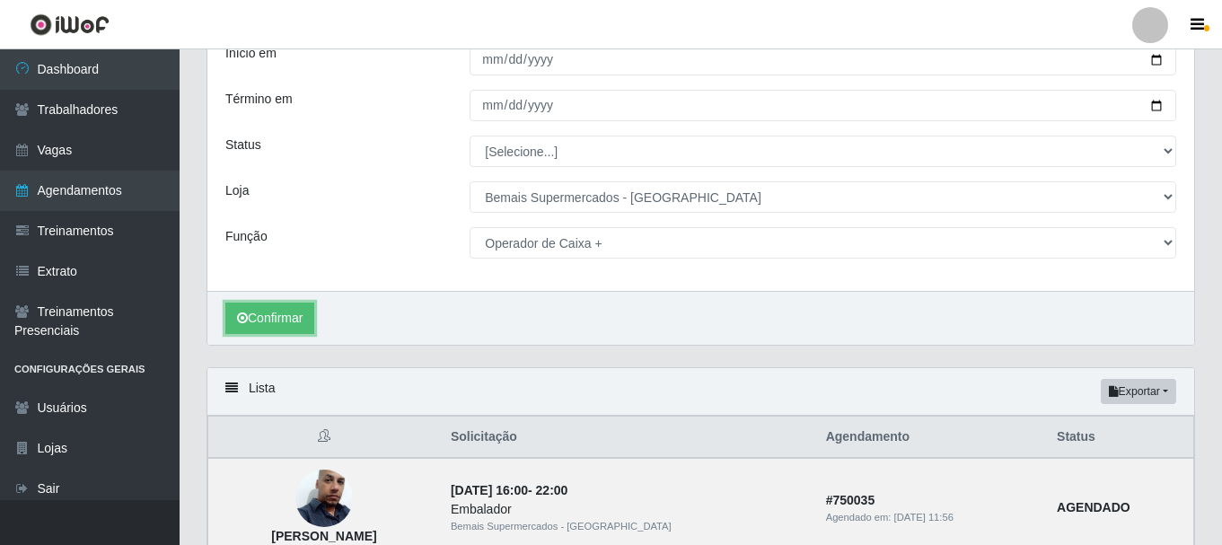
scroll to position [90, 0]
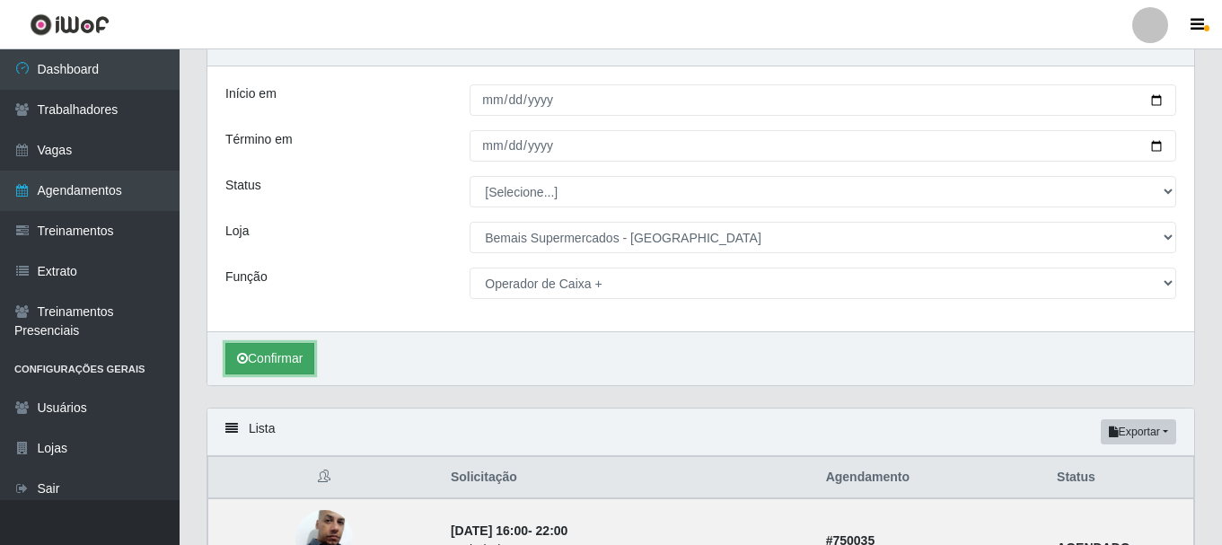
click at [272, 355] on button "Confirmar" at bounding box center [269, 358] width 89 height 31
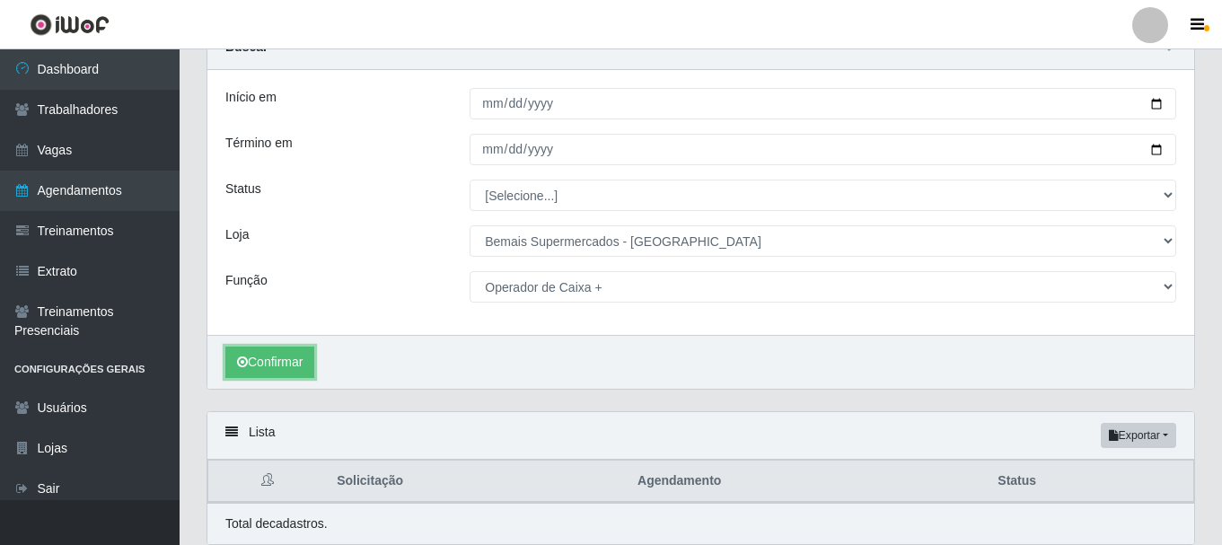
scroll to position [0, 0]
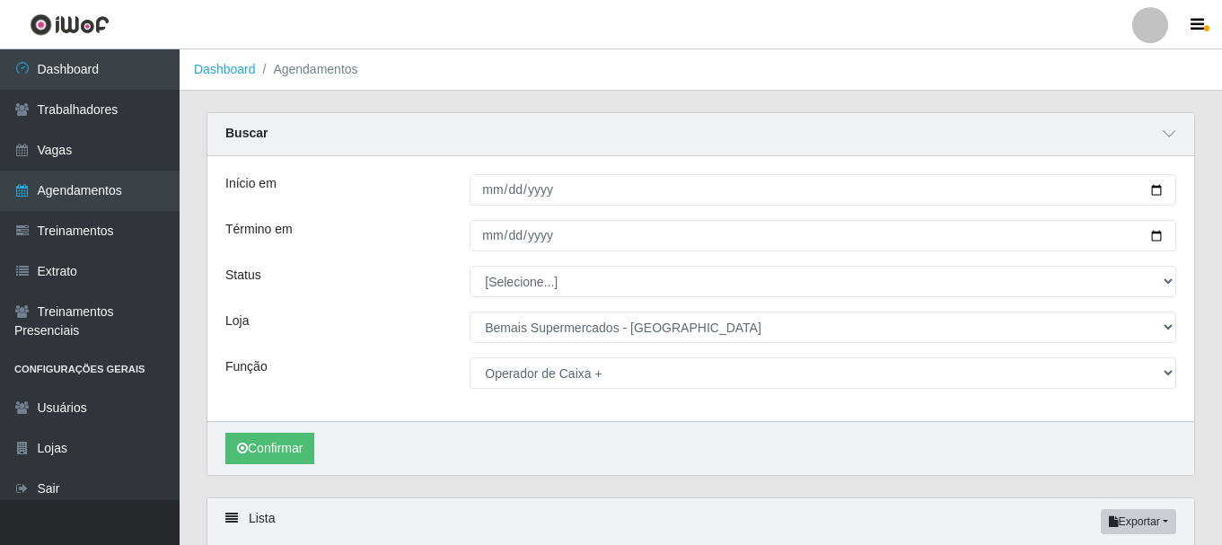
click at [643, 303] on div "Início em [DATE] Término em [DATE] Status [Selecione...] AGENDADO AGUARDANDO LI…" at bounding box center [700, 288] width 987 height 265
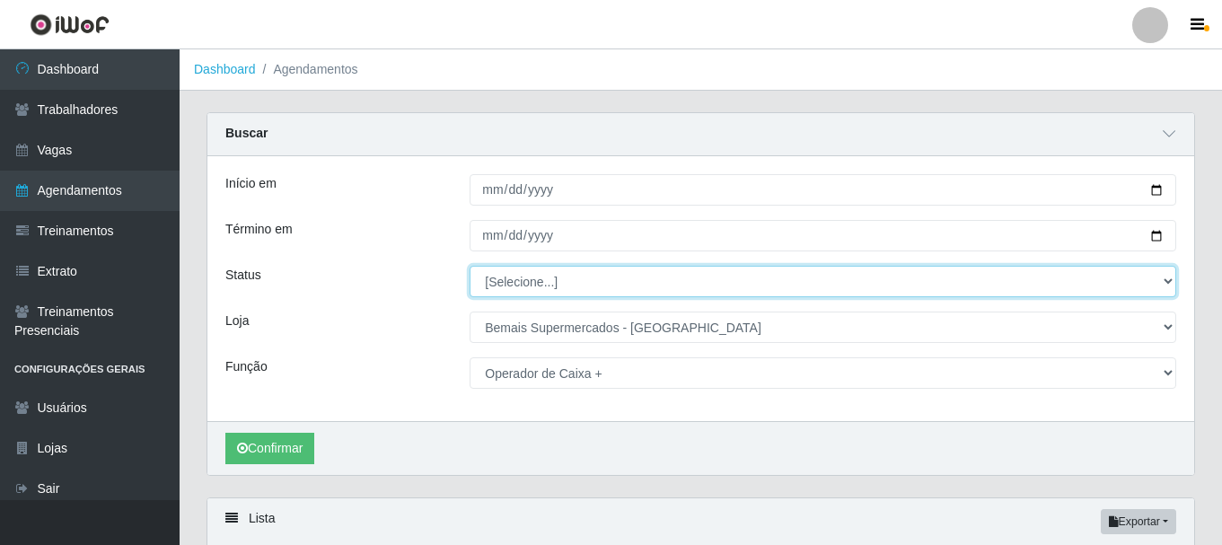
click at [633, 282] on select "[Selecione...] AGENDADO AGUARDANDO LIBERAR EM ANDAMENTO EM REVISÃO FINALIZADO C…" at bounding box center [823, 281] width 707 height 31
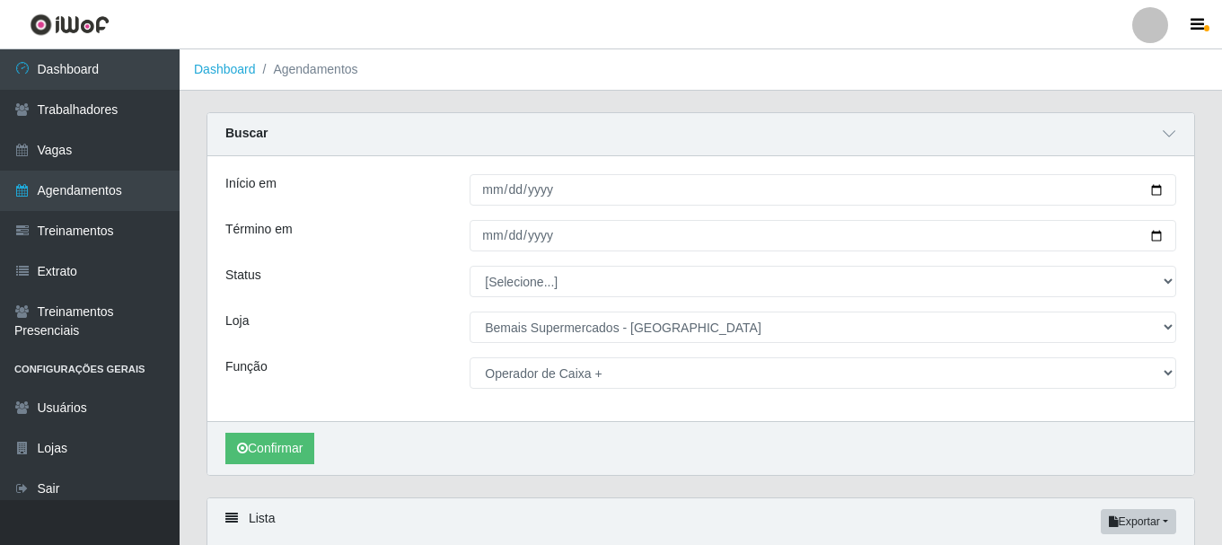
click at [397, 338] on div "Loja" at bounding box center [334, 327] width 244 height 31
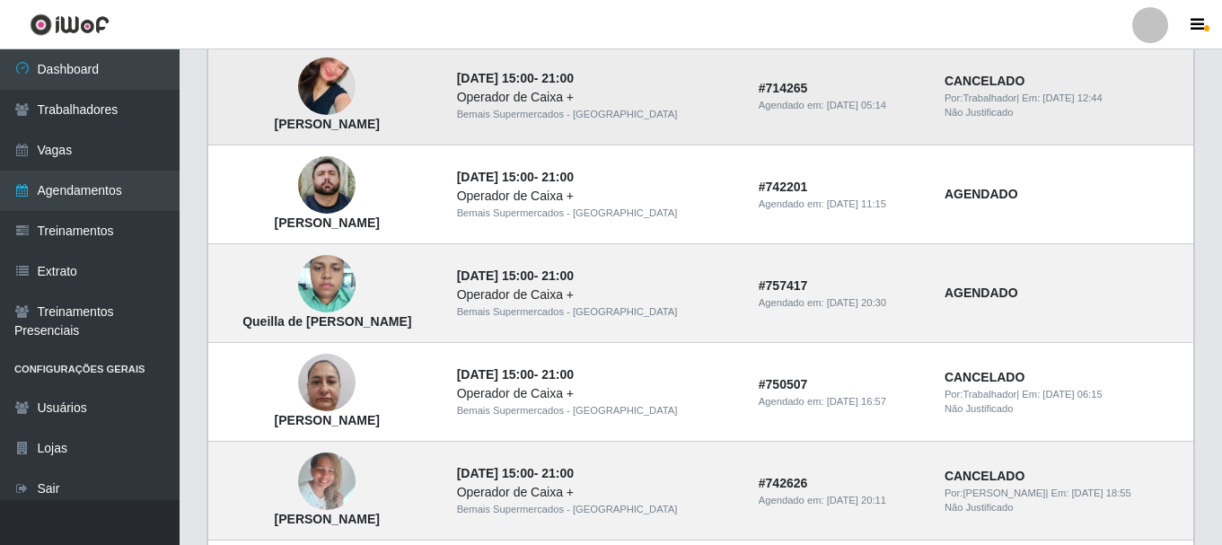
scroll to position [1077, 0]
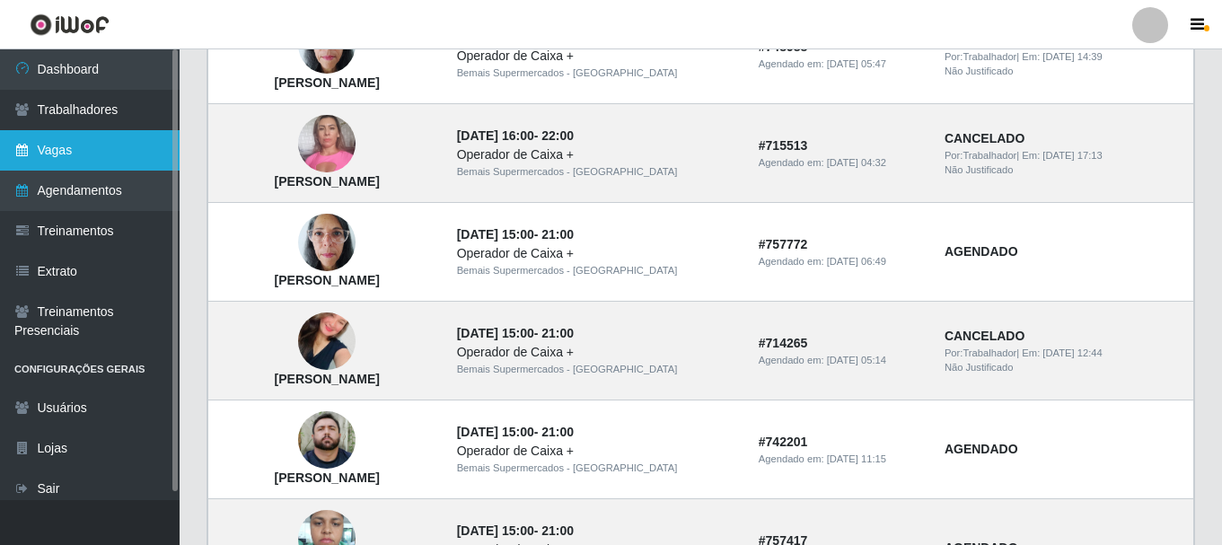
click at [51, 143] on link "Vagas" at bounding box center [90, 150] width 180 height 40
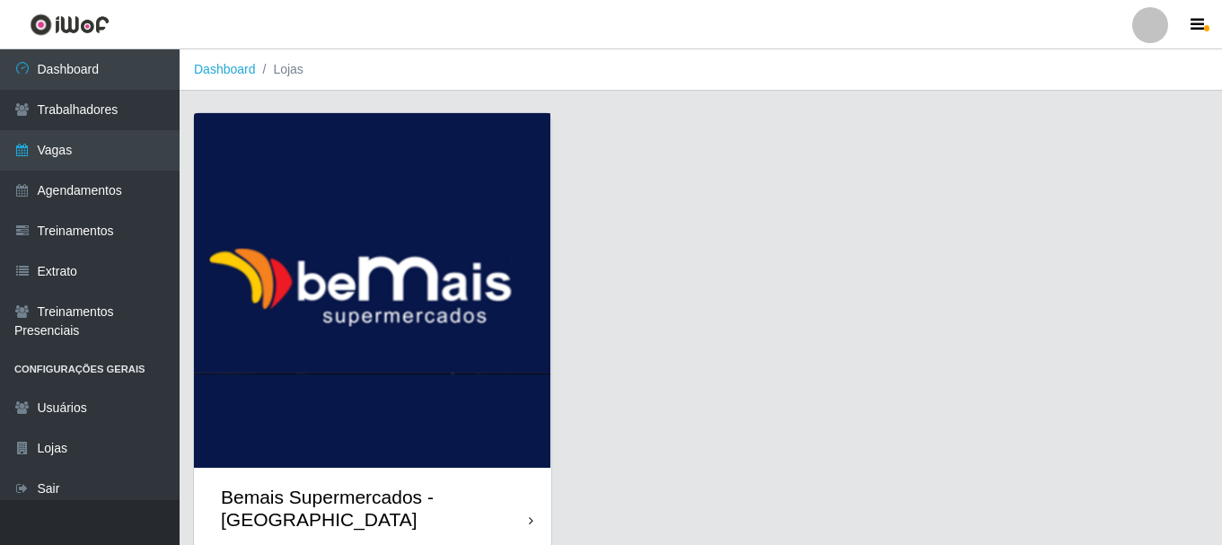
click at [520, 491] on div "Bemais Supermercados - [GEOGRAPHIC_DATA]" at bounding box center [372, 508] width 357 height 81
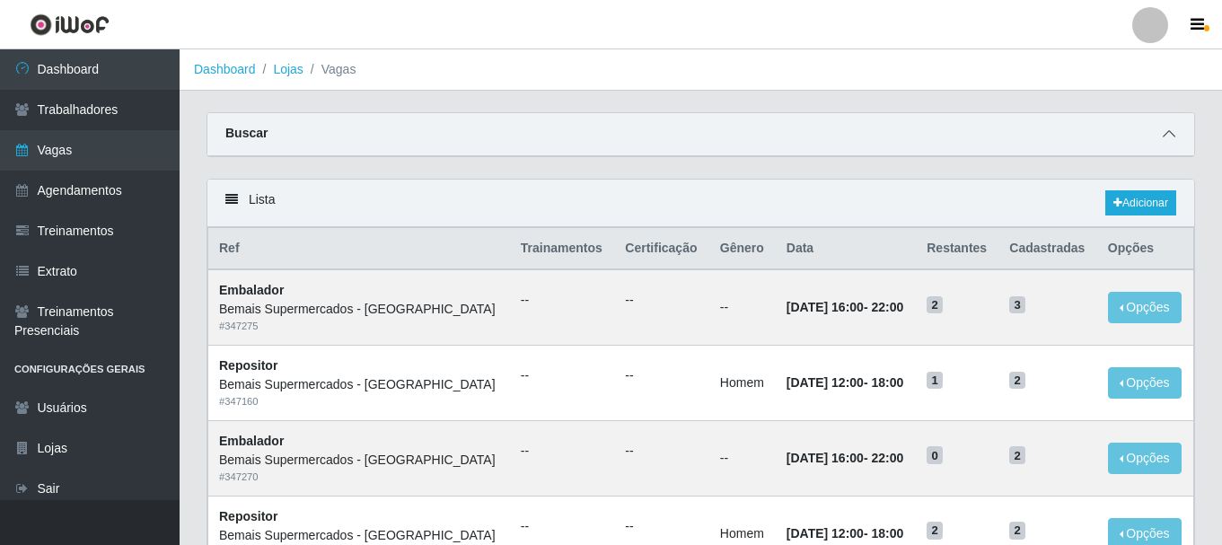
click at [1173, 135] on icon at bounding box center [1169, 133] width 13 height 13
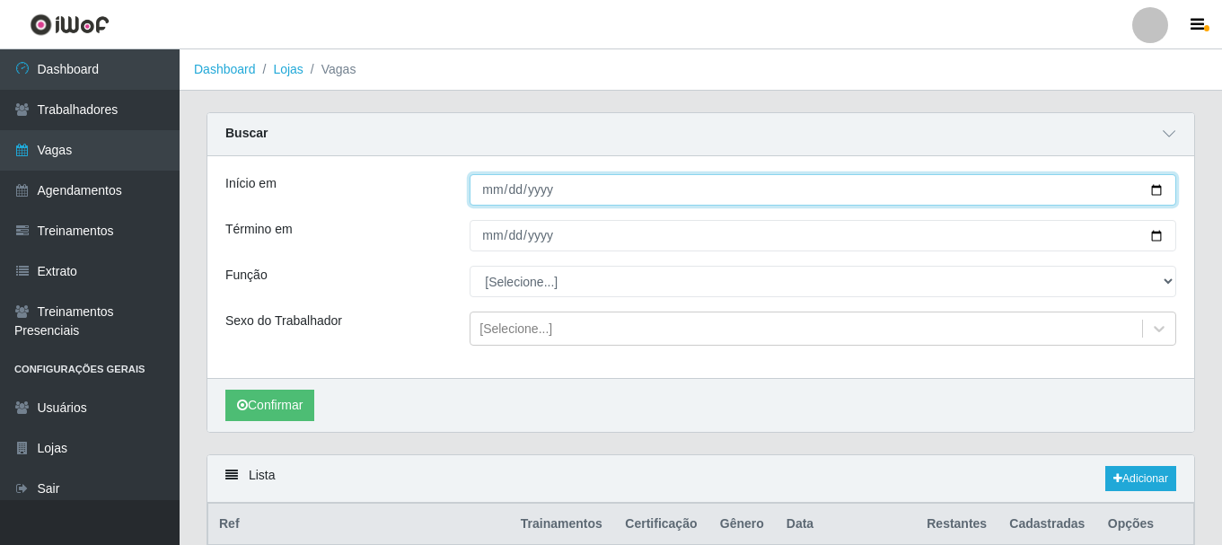
click at [535, 198] on input "Início em" at bounding box center [823, 189] width 707 height 31
click at [1153, 184] on input "Início em" at bounding box center [823, 189] width 707 height 31
type input "[DATE]"
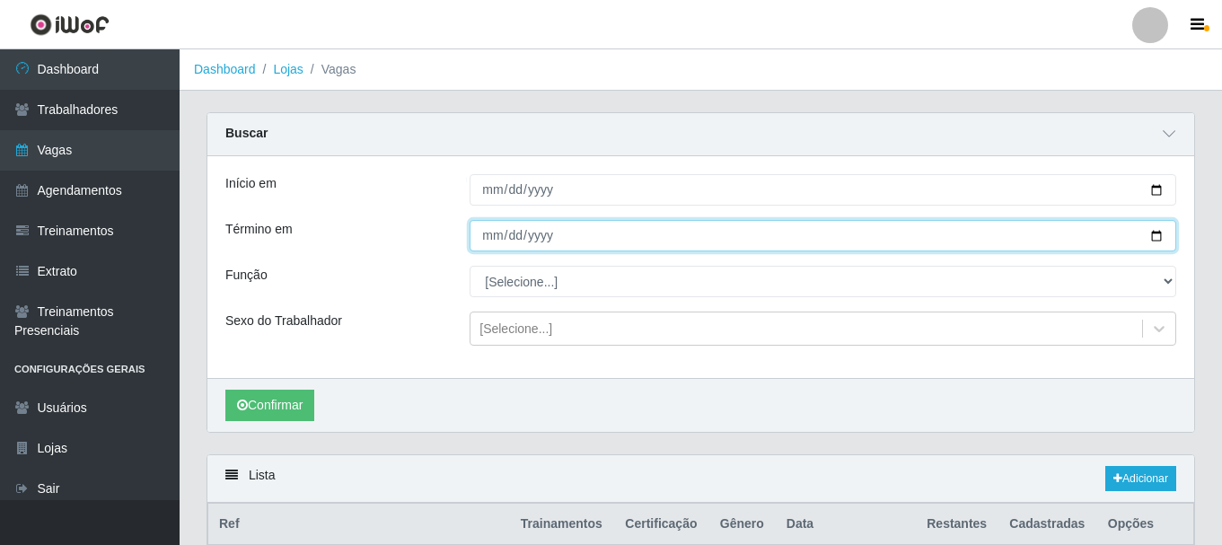
drag, startPoint x: 1156, startPoint y: 232, endPoint x: 1138, endPoint y: 238, distance: 19.0
click at [1148, 235] on input "Término em" at bounding box center [823, 235] width 707 height 31
type input "[DATE]"
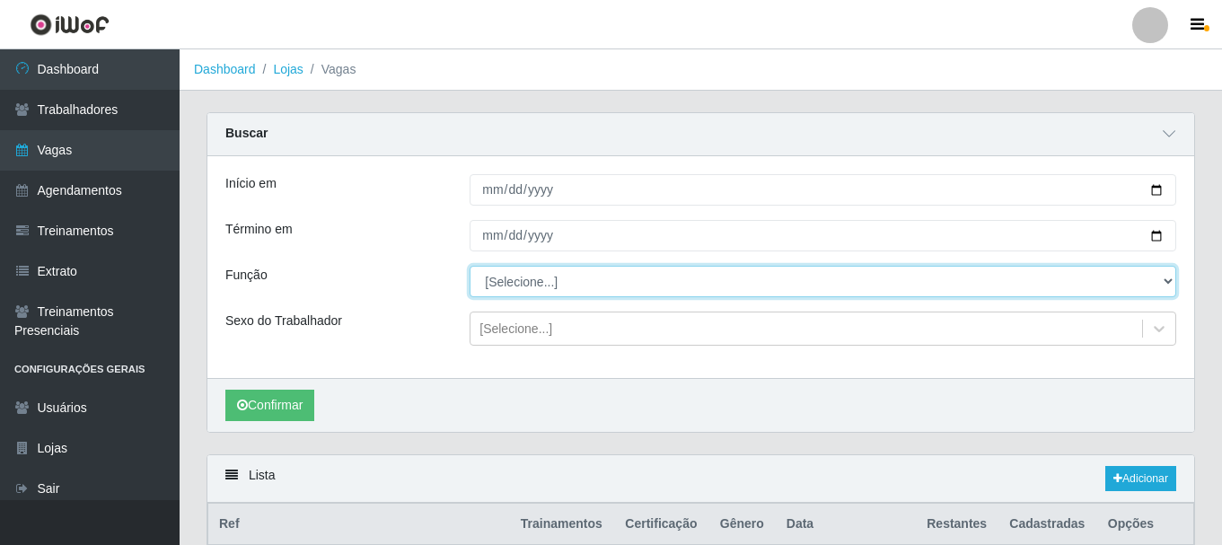
click at [567, 280] on select "[Selecione...] ASG ASG + ASG ++ Auxiliar de Depósito Auxiliar de Depósito + Aux…" at bounding box center [823, 281] width 707 height 31
click at [470, 267] on select "[Selecione...] ASG ASG + ASG ++ Auxiliar de Depósito Auxiliar de Depósito + Aux…" at bounding box center [823, 281] width 707 height 31
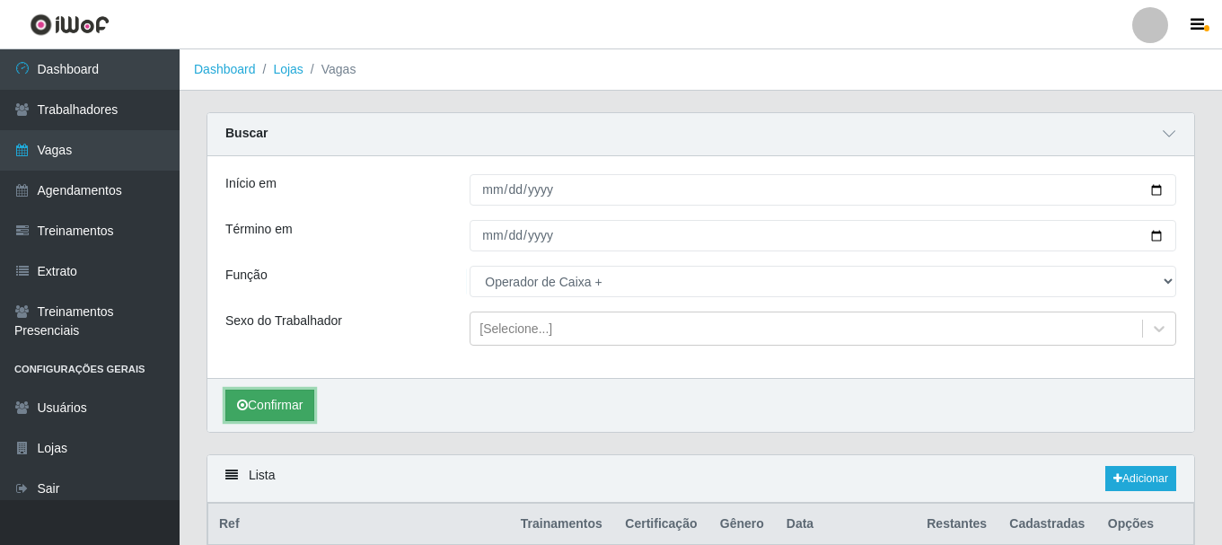
click at [273, 411] on button "Confirmar" at bounding box center [269, 405] width 89 height 31
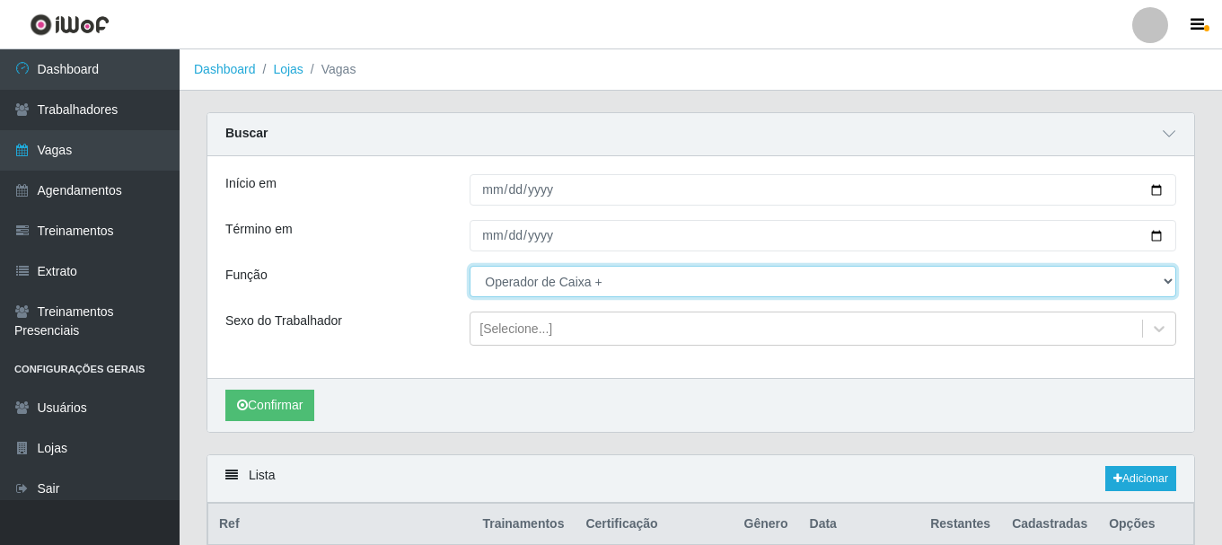
click at [639, 287] on select "[Selecione...] ASG ASG + ASG ++ Auxiliar de Depósito Auxiliar de Depósito + Aux…" at bounding box center [823, 281] width 707 height 31
select select "[Selecione...]"
click at [470, 267] on select "[Selecione...] ASG ASG + ASG ++ Auxiliar de Depósito Auxiliar de Depósito + Aux…" at bounding box center [823, 281] width 707 height 31
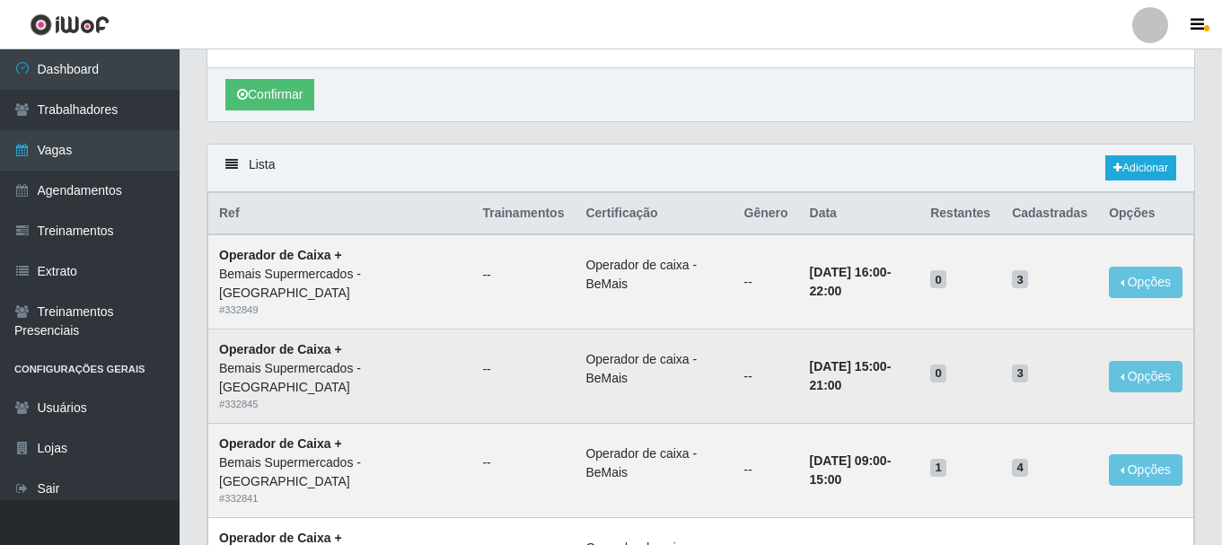
scroll to position [359, 0]
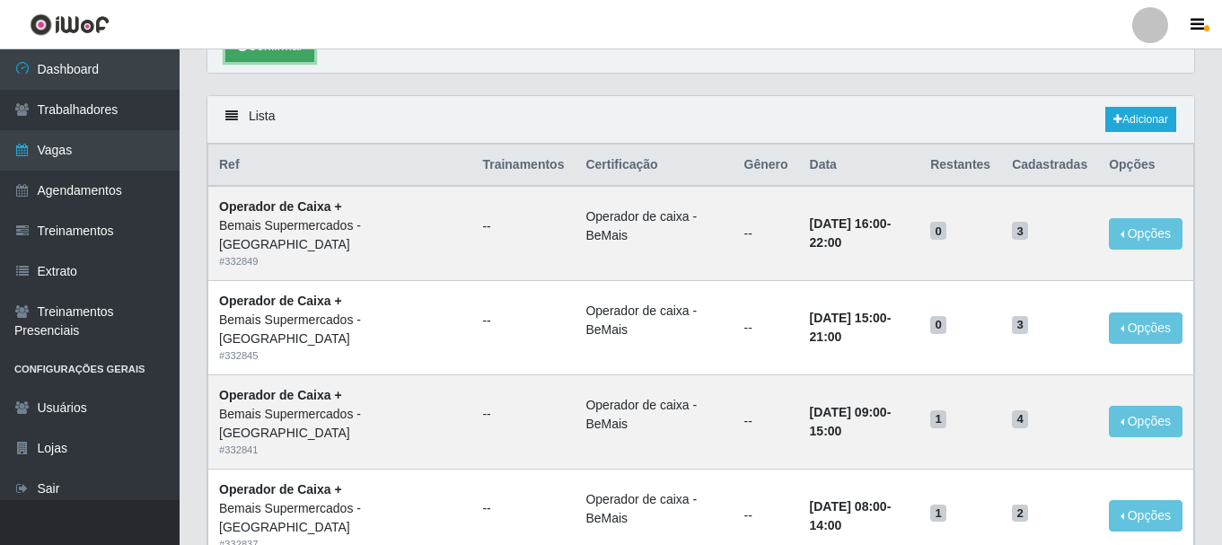
click at [254, 58] on button "Confirmar" at bounding box center [269, 46] width 89 height 31
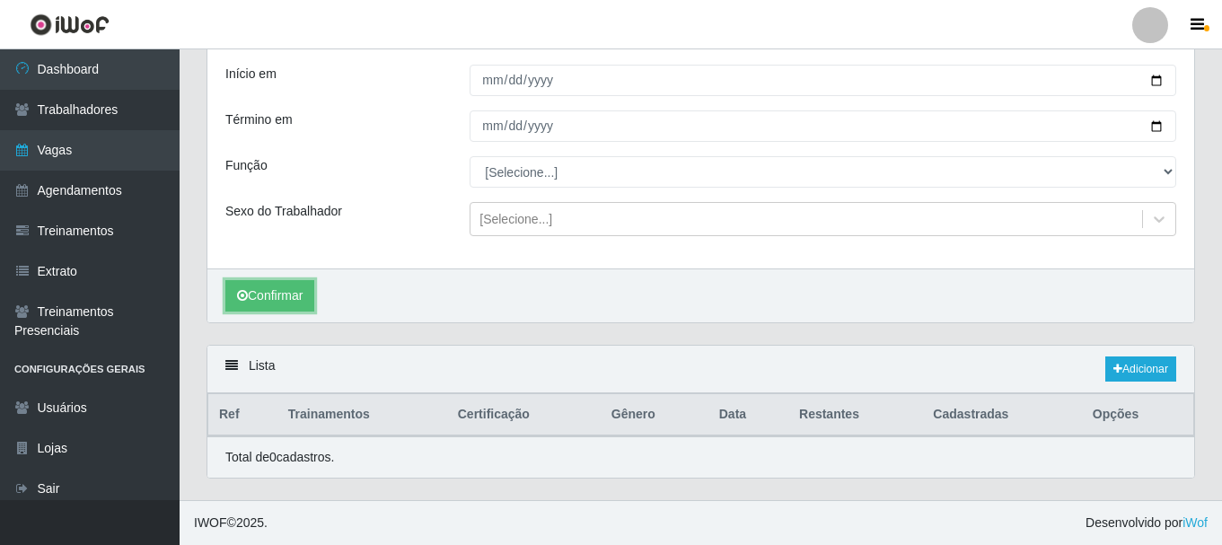
scroll to position [110, 0]
click at [266, 300] on button "Confirmar" at bounding box center [269, 295] width 89 height 31
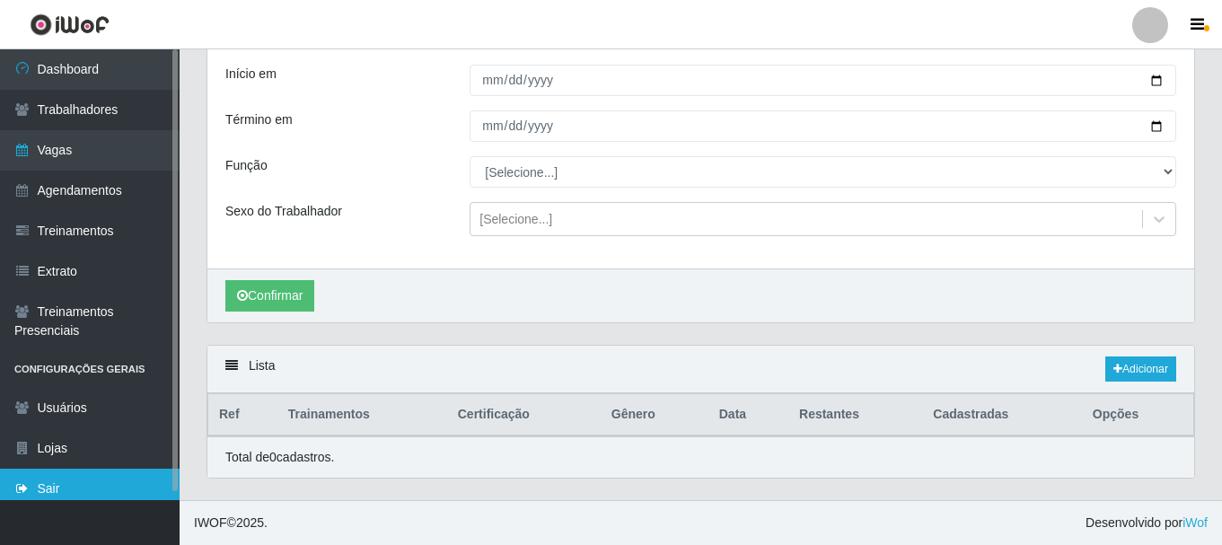
click at [66, 492] on link "Sair" at bounding box center [90, 489] width 180 height 40
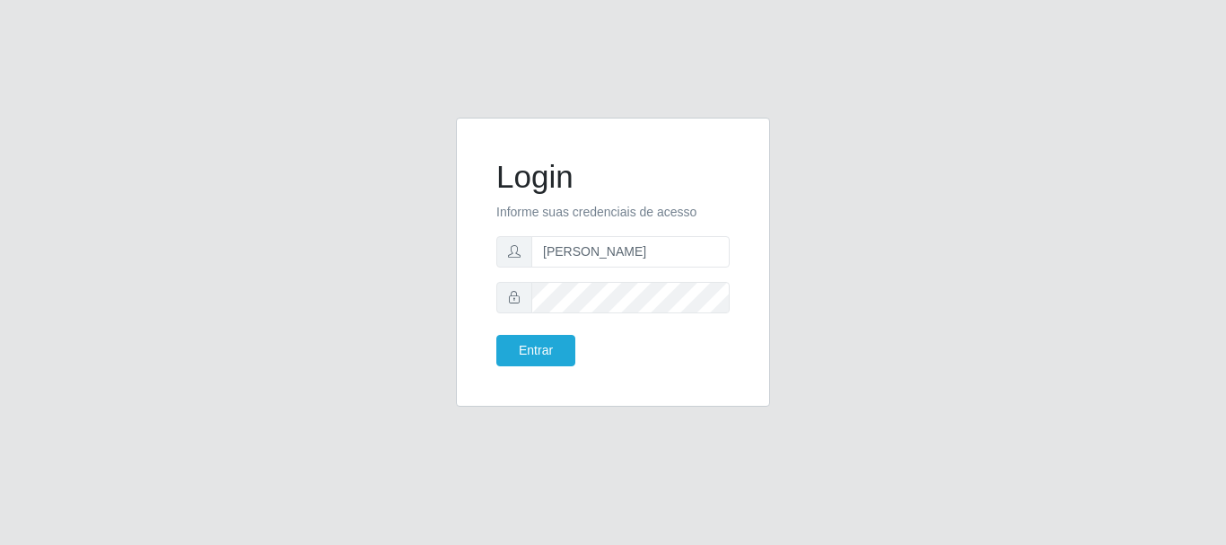
click at [595, 138] on div "Login Informe suas credenciais de acesso [PERSON_NAME] Entrar" at bounding box center [613, 262] width 314 height 289
click at [540, 333] on form "Login Informe suas credenciais de acesso [PERSON_NAME] Entrar" at bounding box center [613, 262] width 233 height 208
click at [539, 343] on button "Entrar" at bounding box center [536, 350] width 79 height 31
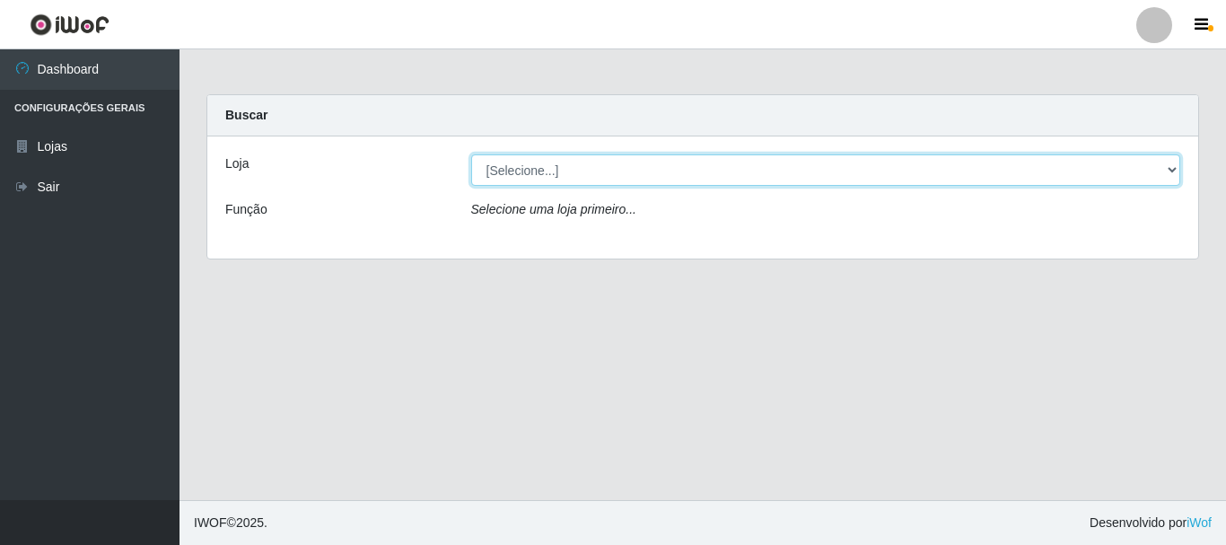
click at [550, 171] on select "[Selecione...] Bemais Supermercados - [GEOGRAPHIC_DATA]" at bounding box center [826, 169] width 710 height 31
select select "249"
click at [471, 154] on select "[Selecione...] Bemais Supermercados - [GEOGRAPHIC_DATA]" at bounding box center [826, 169] width 710 height 31
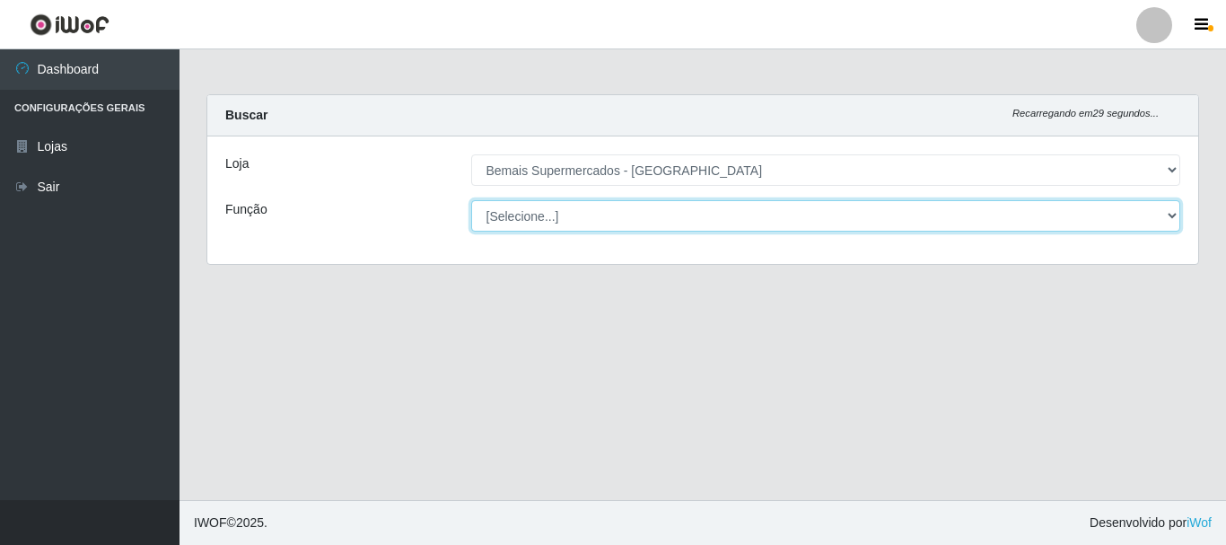
click at [550, 215] on select "[Selecione...] ASG ASG + ASG ++ Auxiliar de Depósito Auxiliar de Depósito + Aux…" at bounding box center [826, 215] width 710 height 31
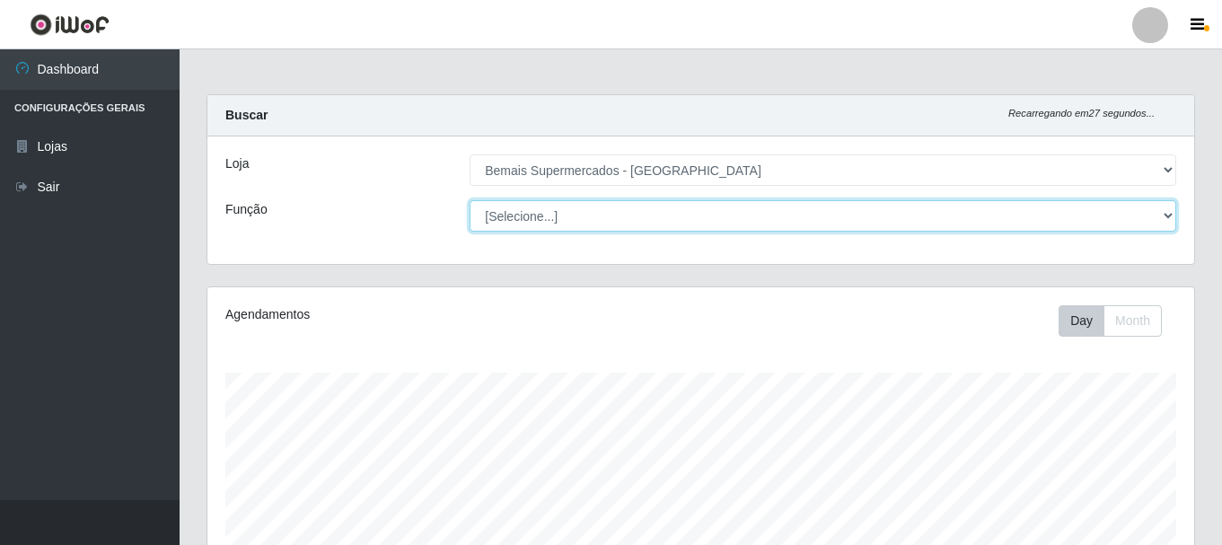
scroll to position [373, 987]
select select "72"
click at [470, 200] on select "[Selecione...] ASG ASG + ASG ++ Auxiliar de Depósito Auxiliar de Depósito + Aux…" at bounding box center [823, 215] width 707 height 31
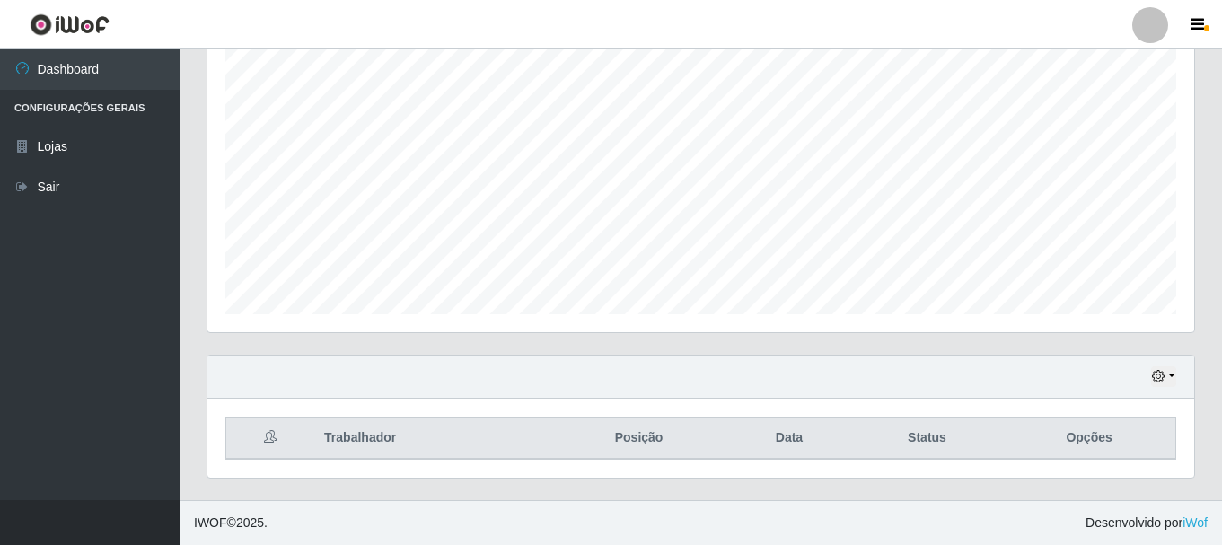
scroll to position [1136, 0]
